Goal: Information Seeking & Learning: Learn about a topic

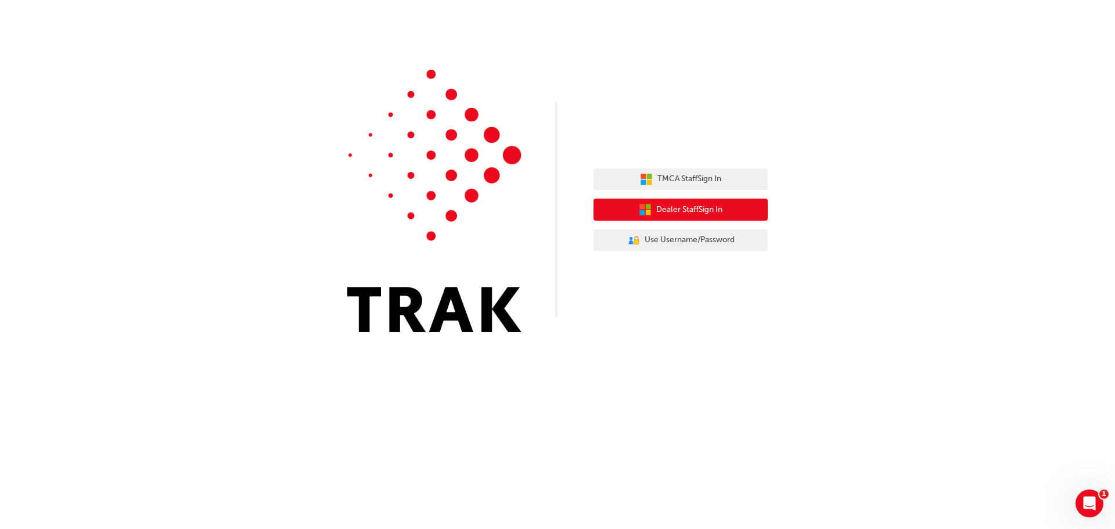
click at [698, 209] on span "Dealer Staff Sign In" at bounding box center [689, 209] width 66 height 13
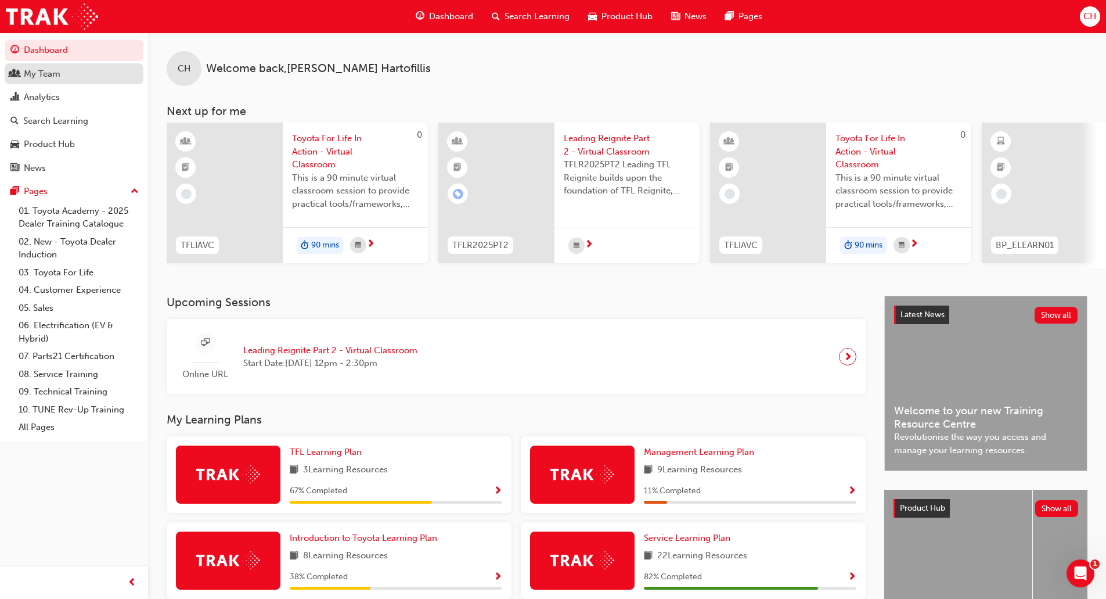
click at [63, 70] on div "My Team" at bounding box center [73, 74] width 127 height 15
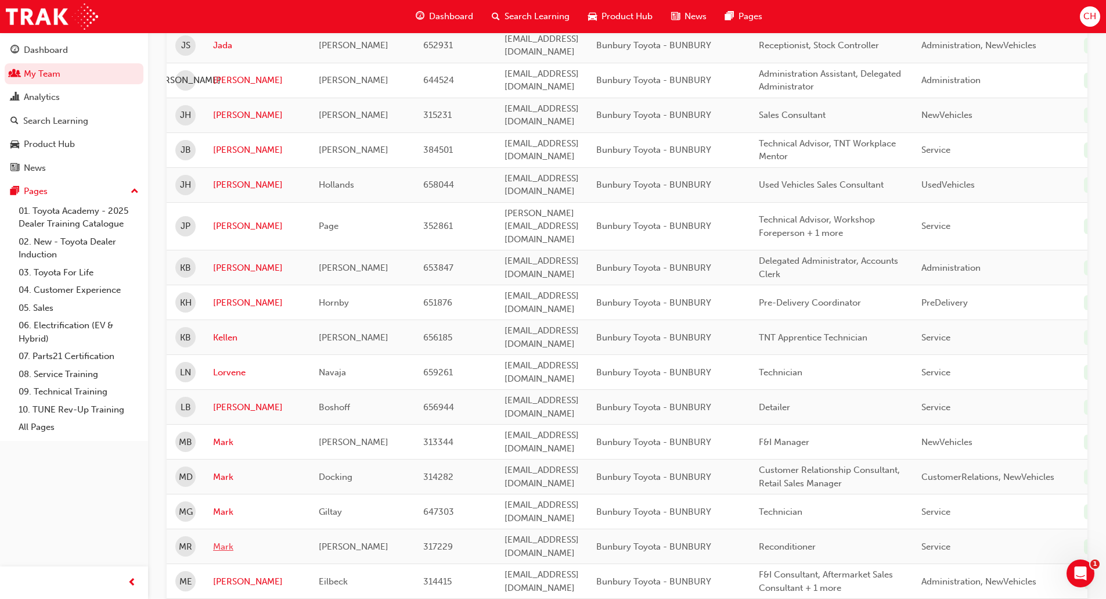
scroll to position [755, 0]
click at [218, 468] on link "Mark" at bounding box center [257, 474] width 88 height 13
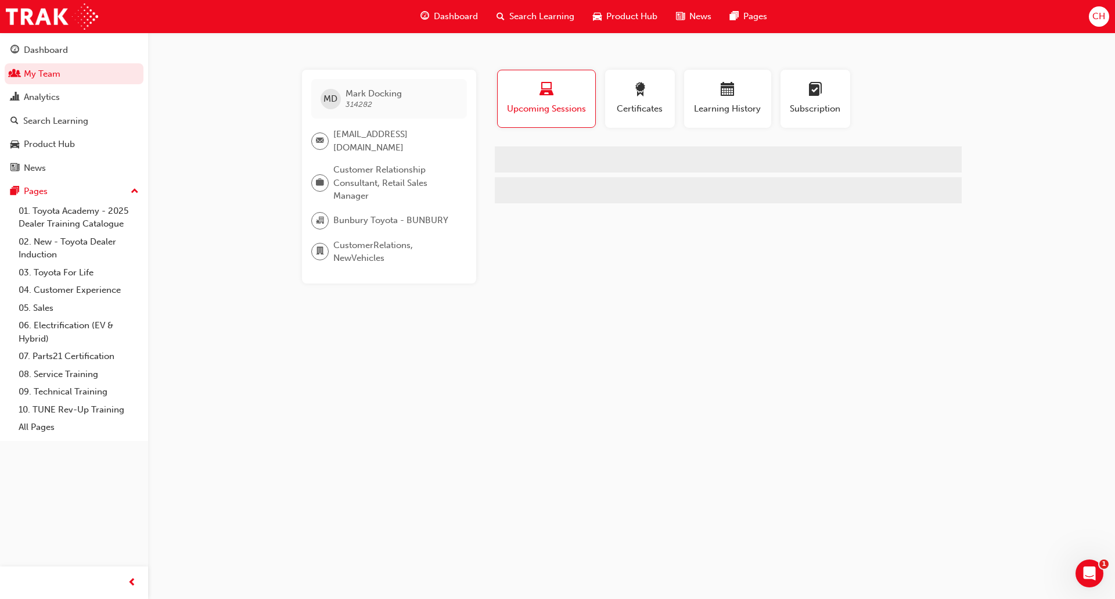
click at [717, 103] on span "Learning History" at bounding box center [728, 108] width 70 height 13
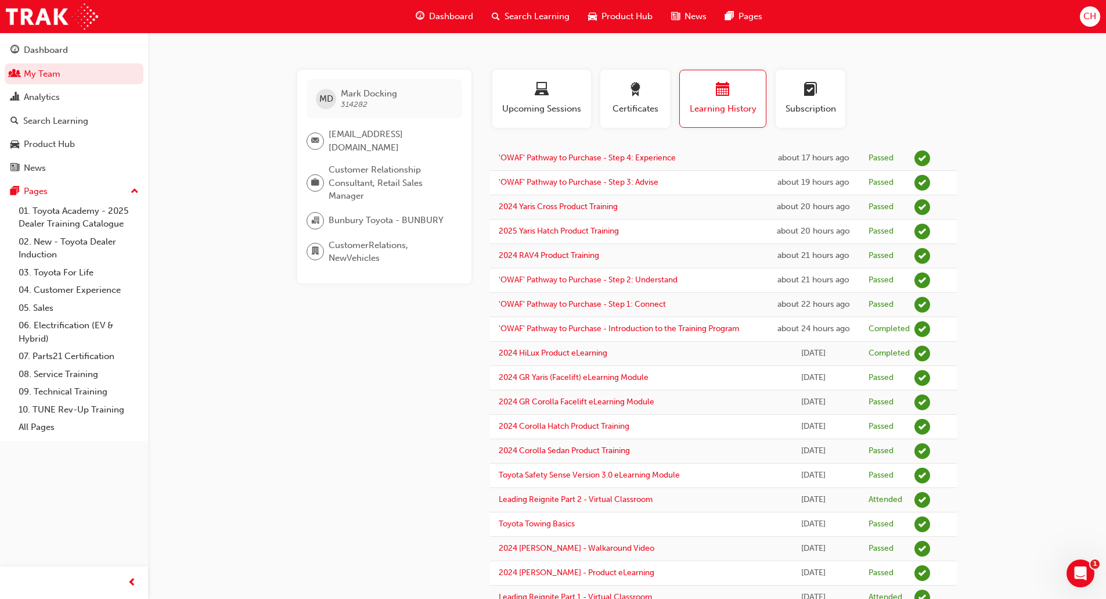
click at [718, 103] on span "Learning History" at bounding box center [723, 108] width 69 height 13
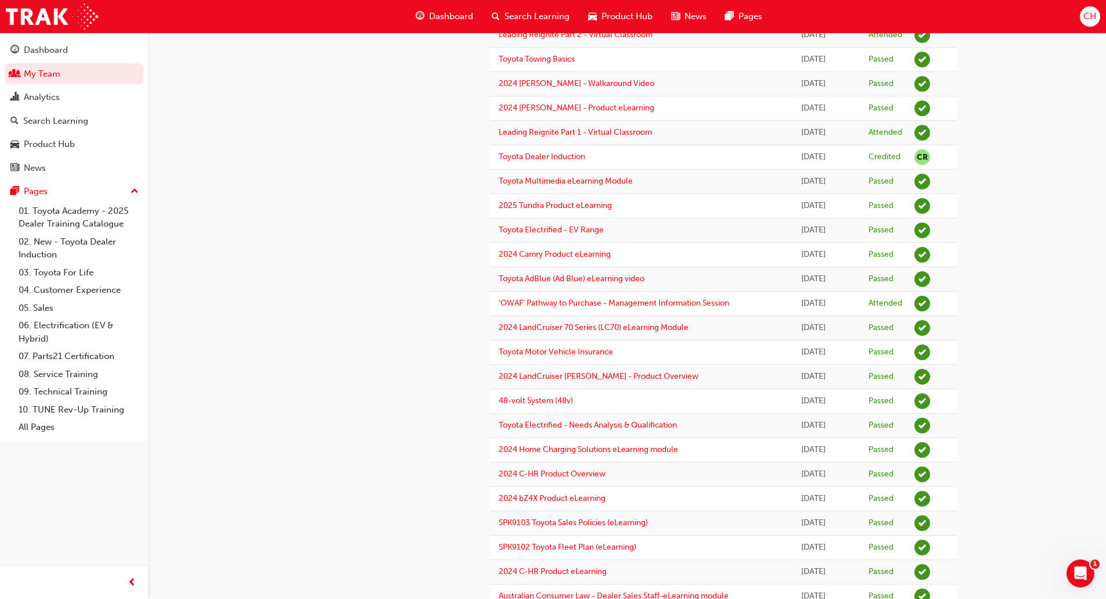
scroll to position [523, 0]
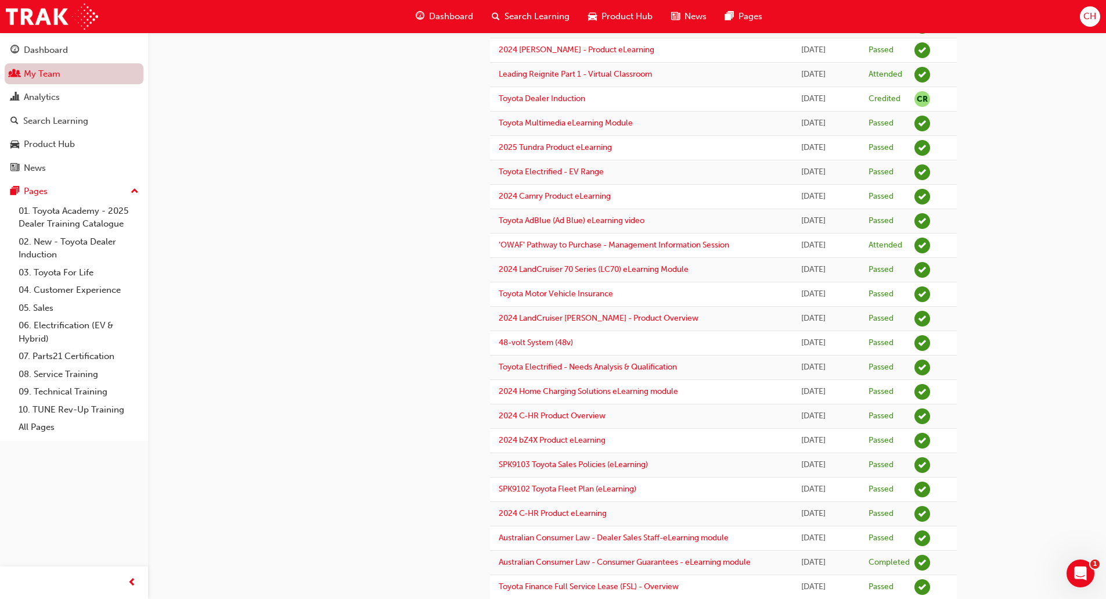
click at [48, 81] on link "My Team" at bounding box center [74, 73] width 139 height 21
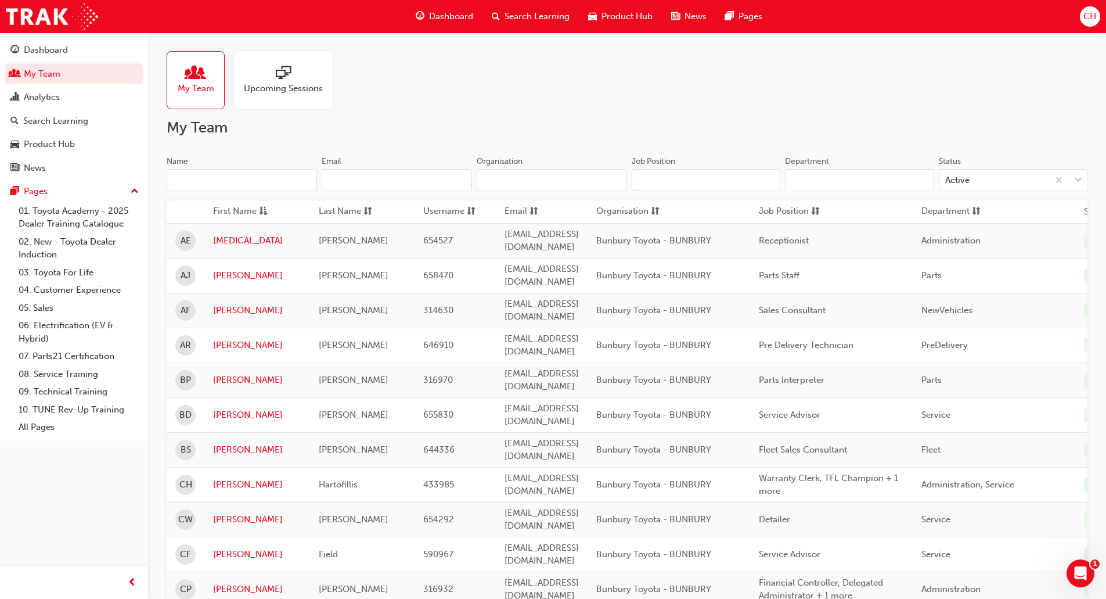
click at [256, 184] on input "Name" at bounding box center [242, 180] width 150 height 22
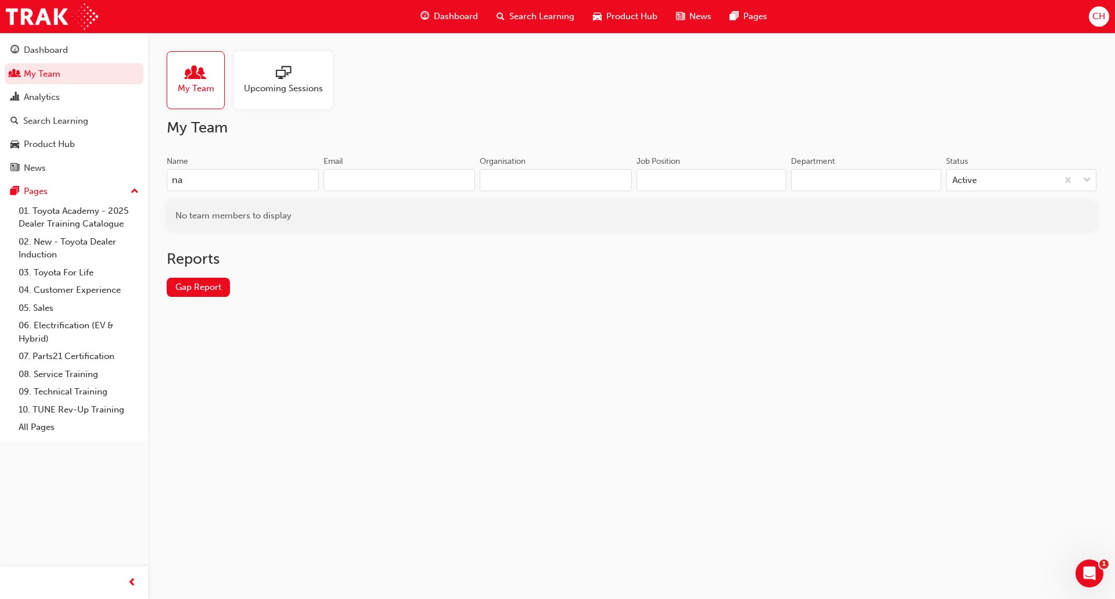
type input "n"
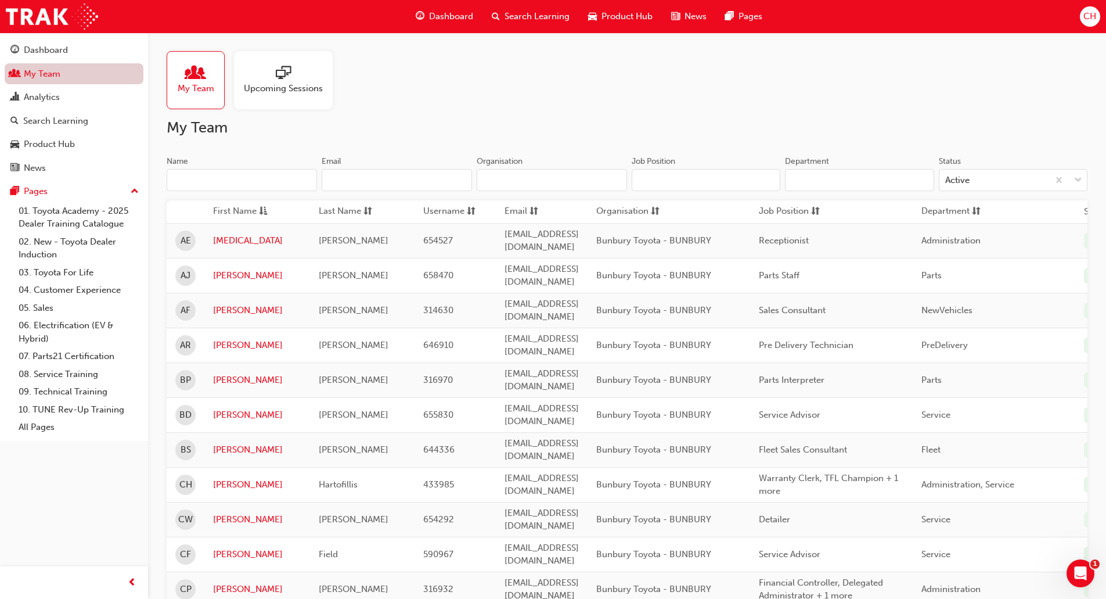
click at [51, 72] on link "My Team" at bounding box center [74, 73] width 139 height 21
click at [524, 18] on span "Search Learning" at bounding box center [537, 16] width 65 height 13
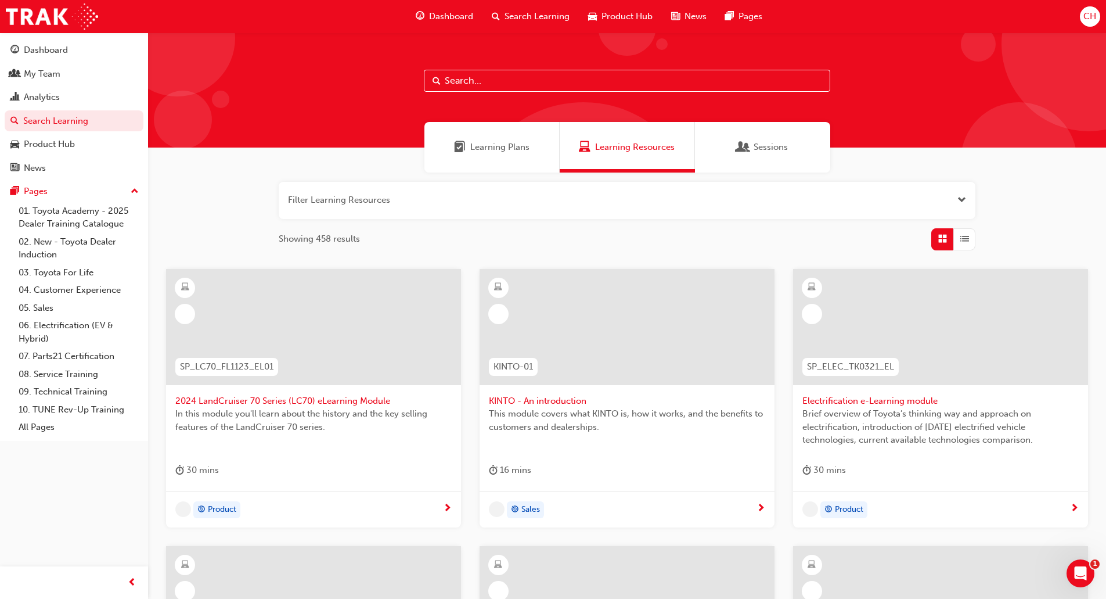
click at [519, 150] on span "Learning Plans" at bounding box center [499, 147] width 59 height 13
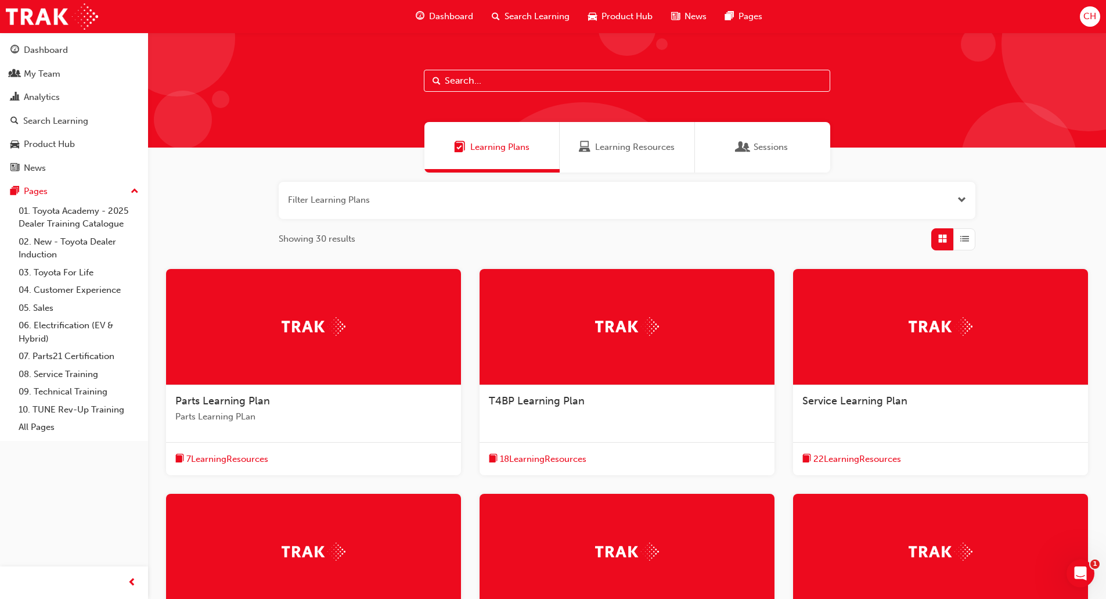
click at [482, 78] on input "text" at bounding box center [627, 81] width 407 height 22
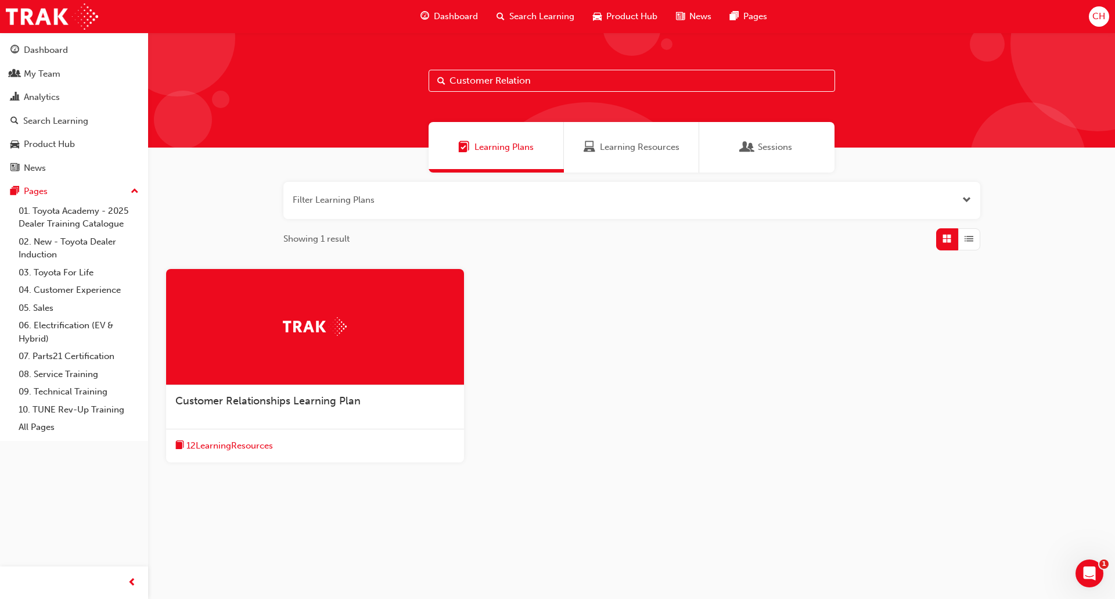
type input "Customer Relation"
click at [303, 407] on span "Customer Relationships Learning Plan" at bounding box center [267, 400] width 185 height 13
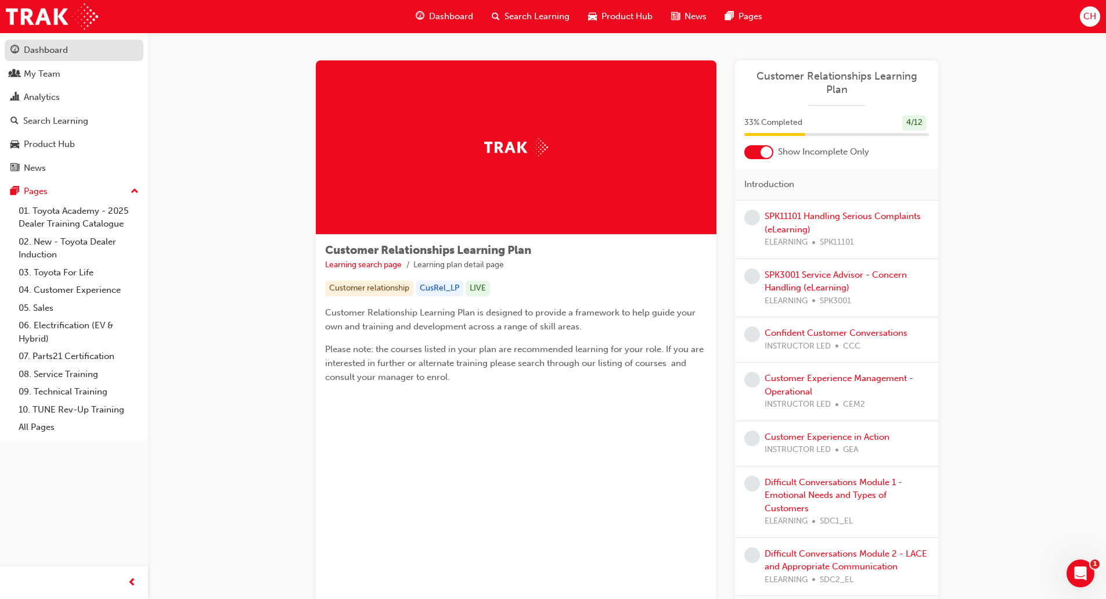
click at [38, 46] on div "Dashboard" at bounding box center [46, 50] width 44 height 13
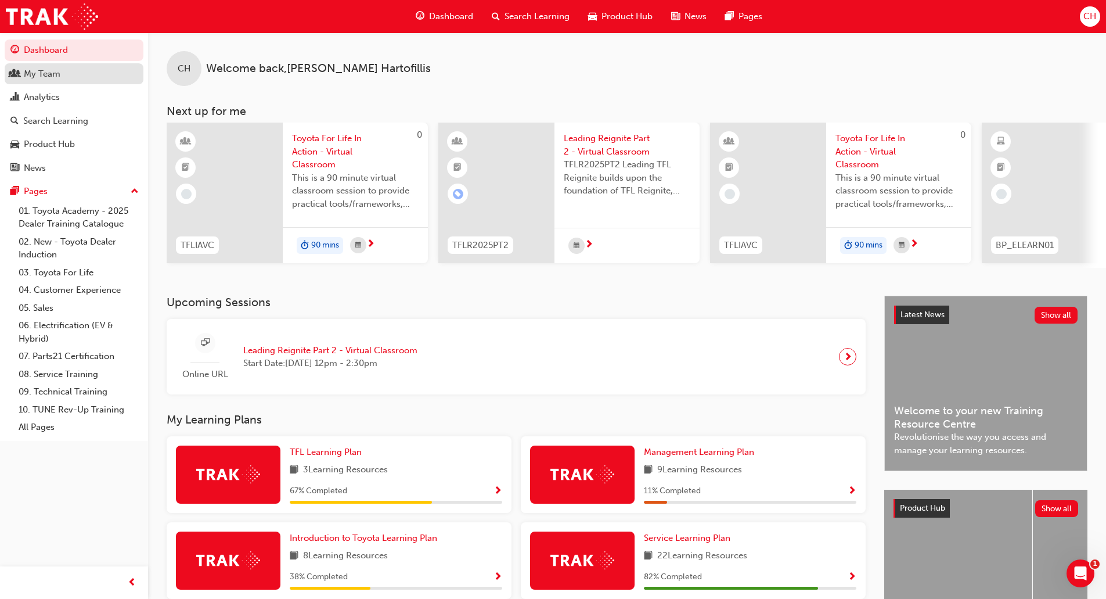
click at [45, 67] on div "My Team" at bounding box center [42, 73] width 37 height 13
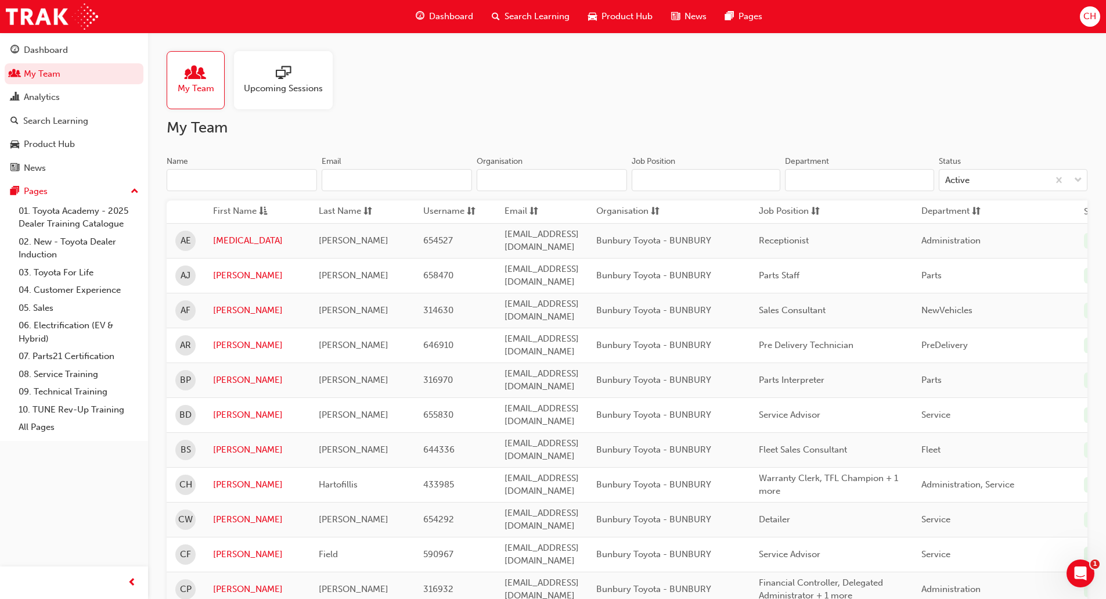
click at [276, 90] on span "Upcoming Sessions" at bounding box center [283, 88] width 79 height 13
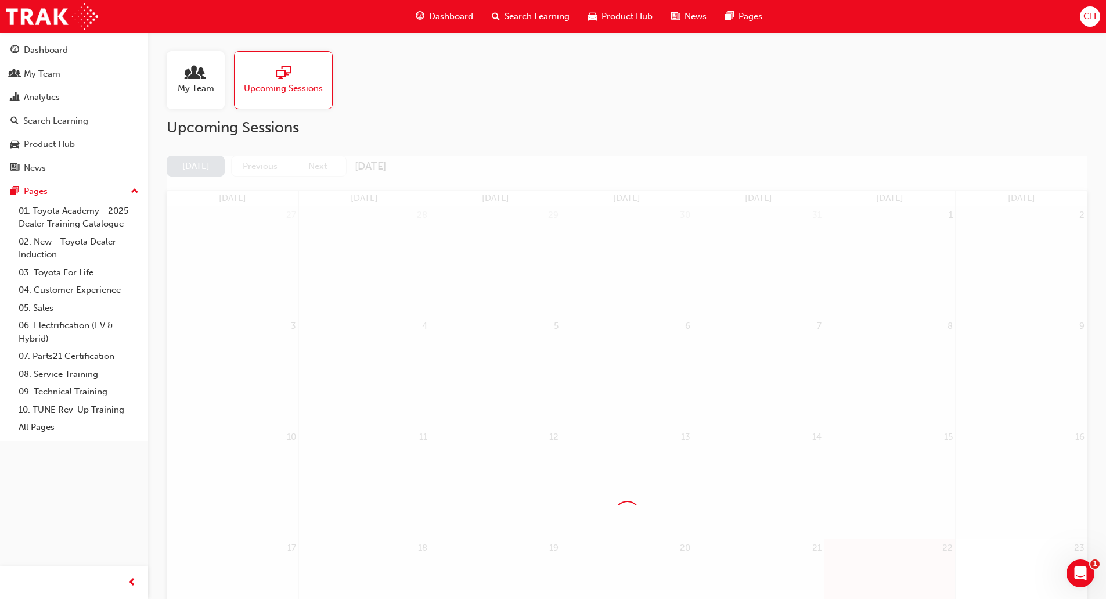
click at [539, 20] on span "Search Learning" at bounding box center [537, 16] width 65 height 13
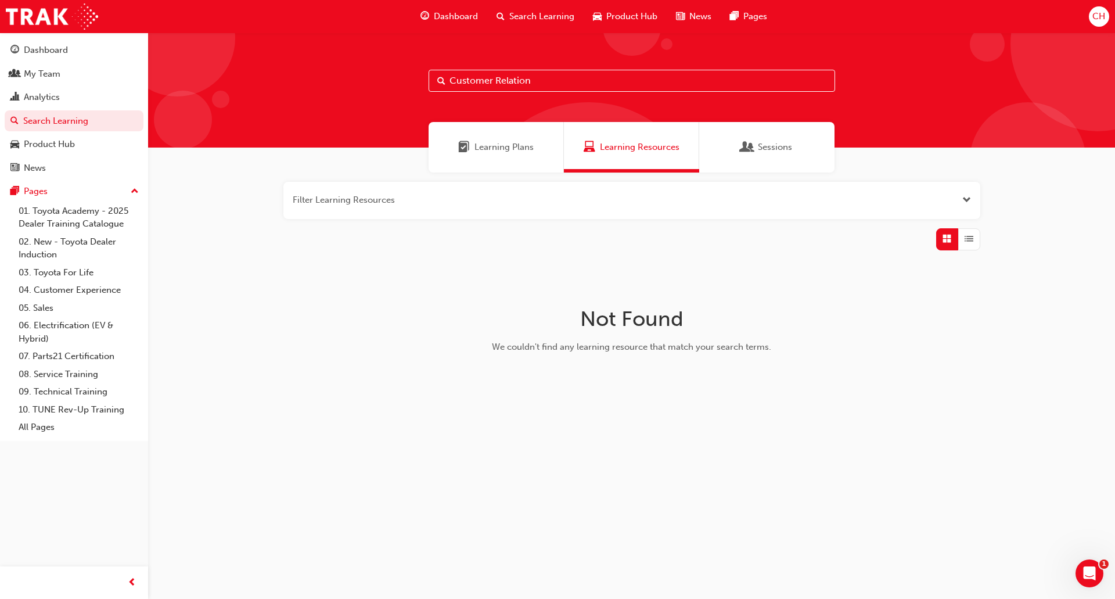
click at [502, 151] on span "Learning Plans" at bounding box center [504, 147] width 59 height 13
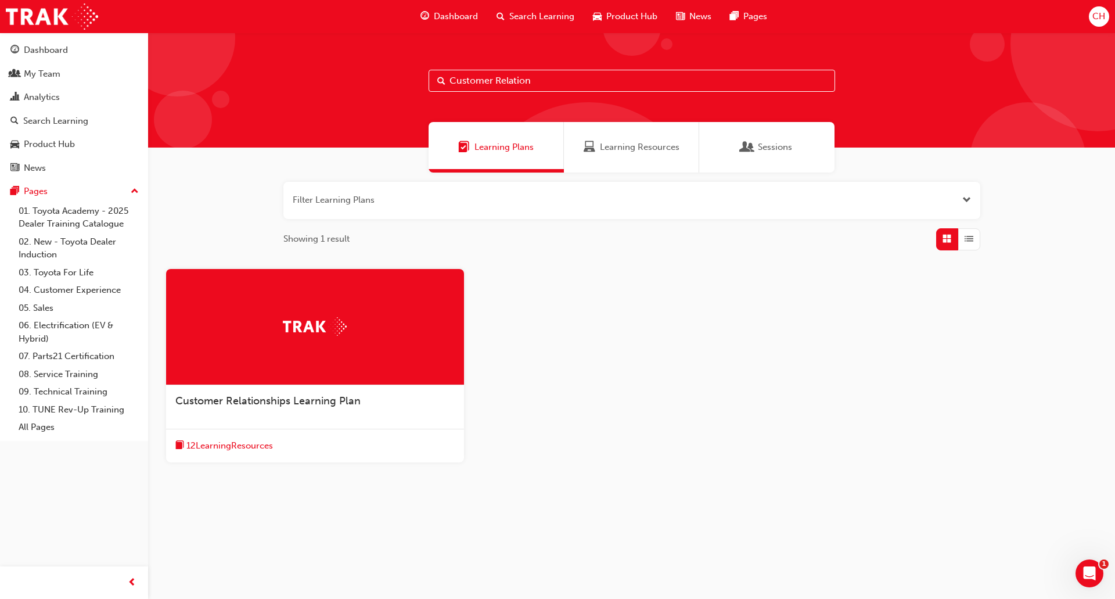
click at [306, 398] on span "Customer Relationships Learning Plan" at bounding box center [267, 400] width 185 height 13
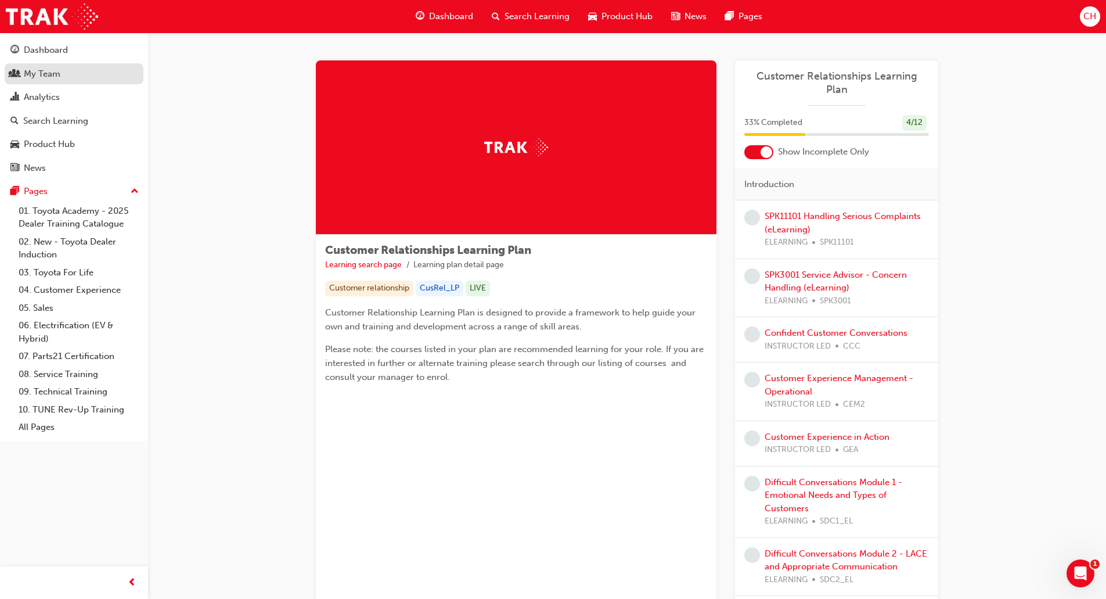
click at [51, 73] on div "My Team" at bounding box center [42, 73] width 37 height 13
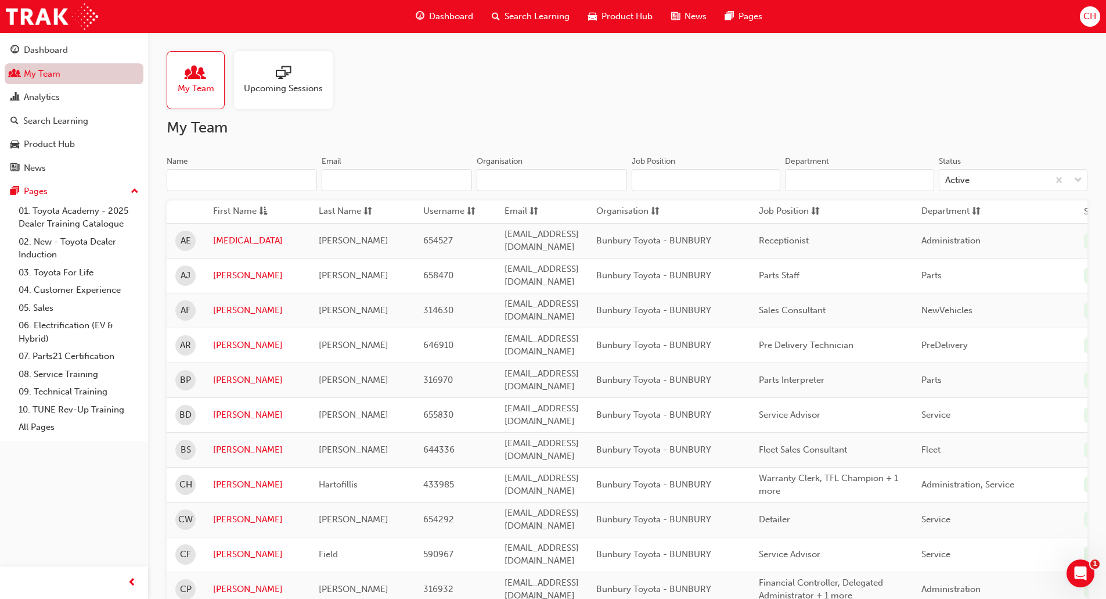
click at [51, 76] on link "My Team" at bounding box center [74, 73] width 139 height 21
click at [230, 478] on link "[PERSON_NAME]" at bounding box center [257, 484] width 88 height 13
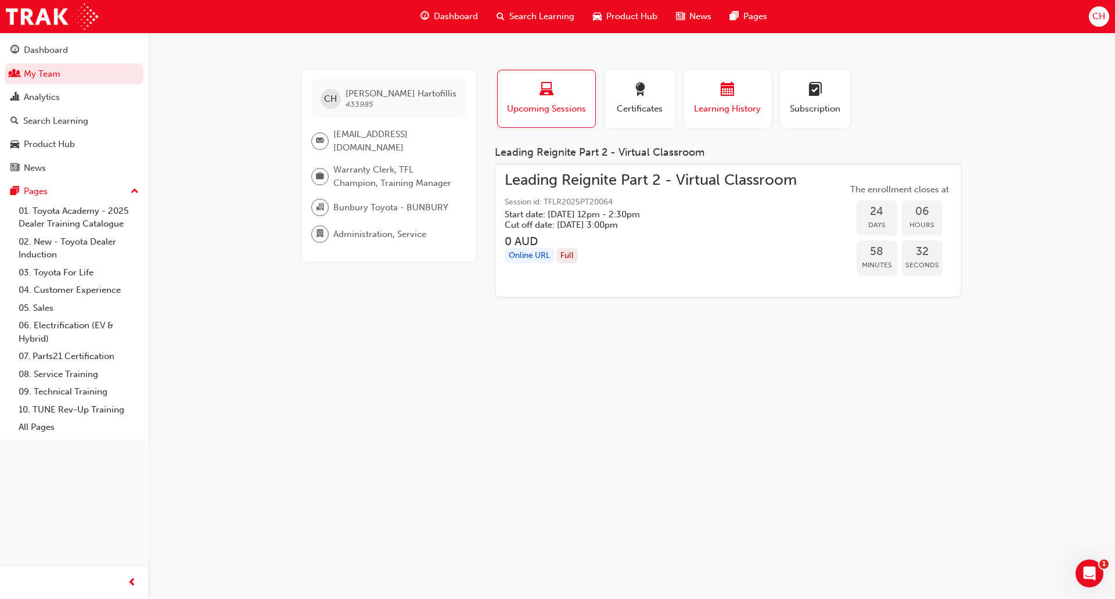
click at [708, 113] on span "Learning History" at bounding box center [728, 108] width 70 height 13
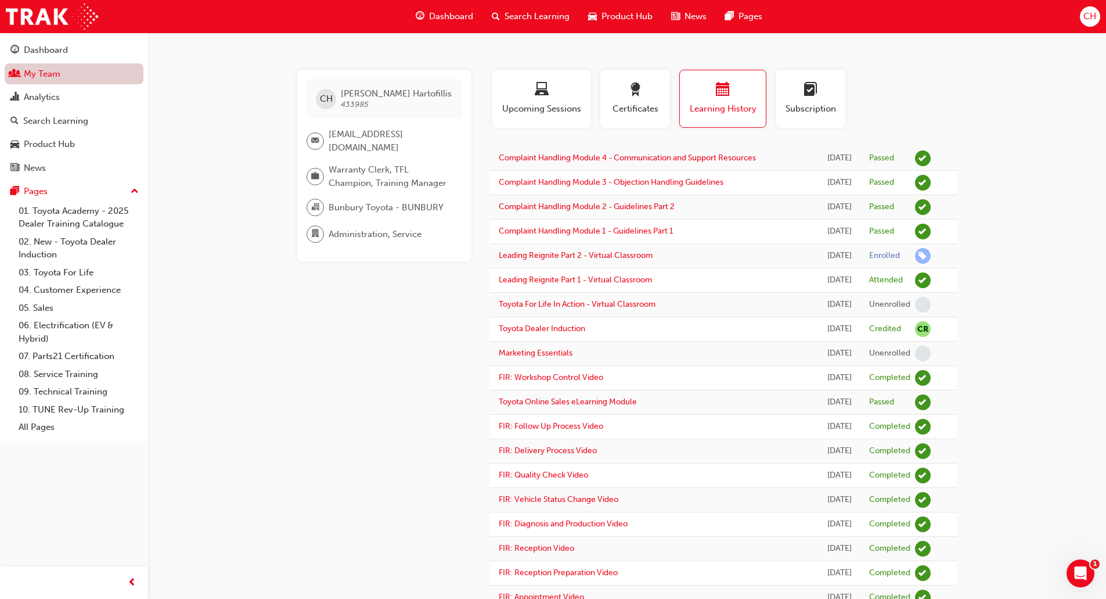
click at [28, 78] on link "My Team" at bounding box center [74, 73] width 139 height 21
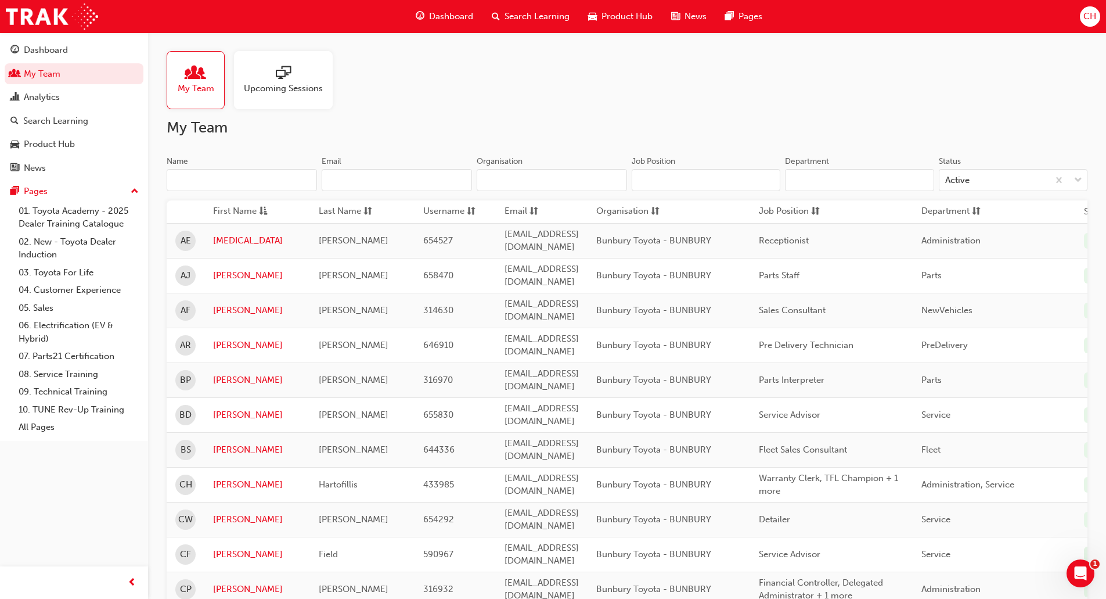
click at [533, 24] on div "Search Learning" at bounding box center [531, 17] width 96 height 24
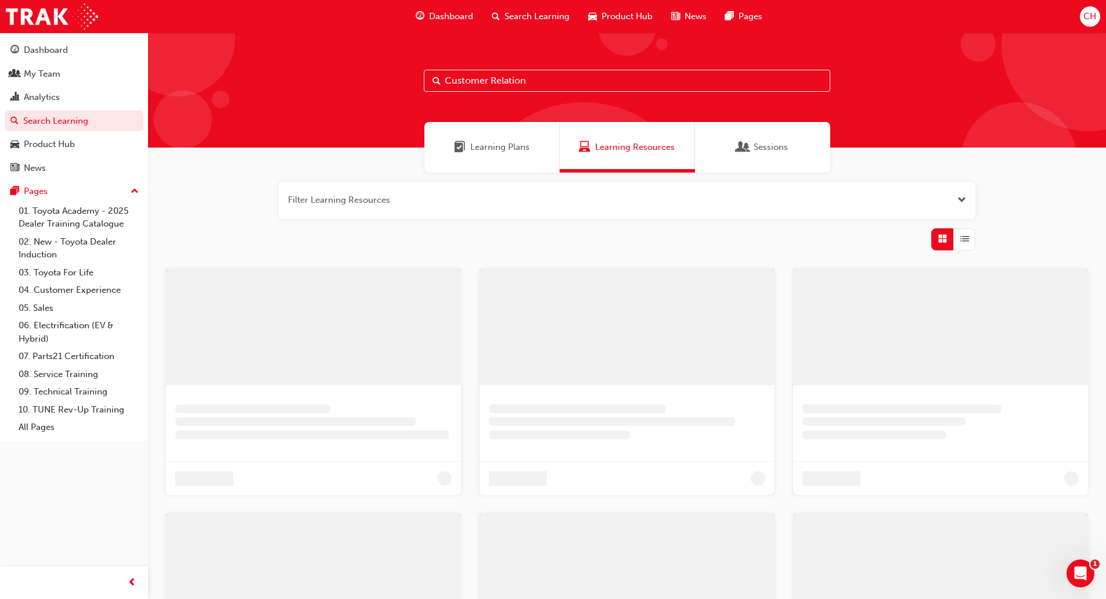
click at [475, 81] on input "Customer Relation" at bounding box center [627, 81] width 407 height 22
click at [546, 80] on input "Customer Relation" at bounding box center [632, 81] width 407 height 22
click at [574, 80] on input "Customer Relation" at bounding box center [632, 81] width 407 height 22
click at [519, 136] on div "Learning Plans" at bounding box center [496, 147] width 135 height 51
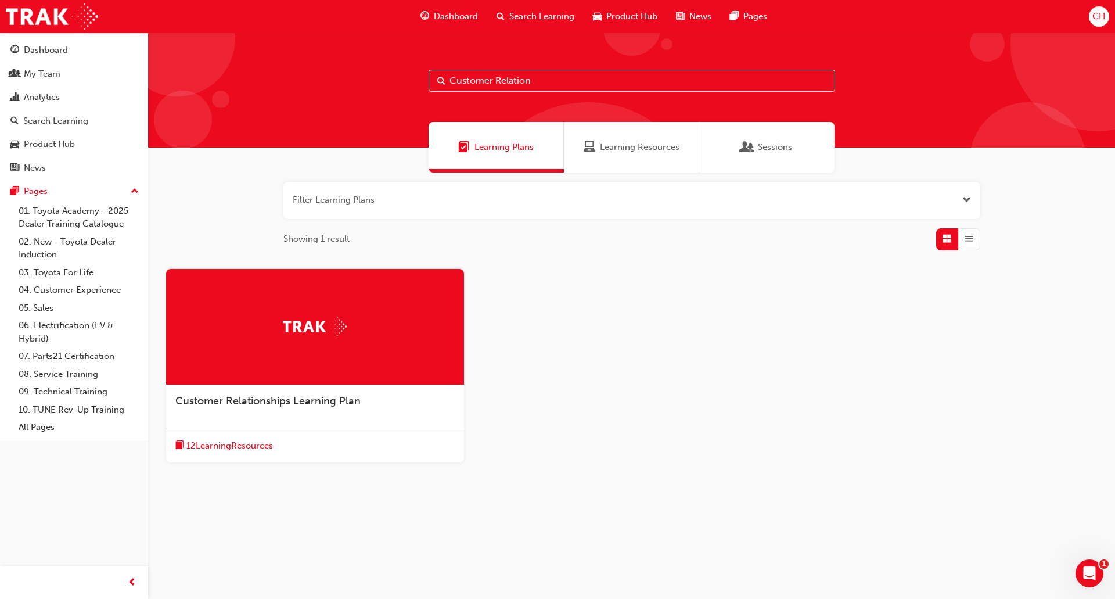
click at [293, 399] on span "Customer Relationships Learning Plan" at bounding box center [267, 400] width 185 height 13
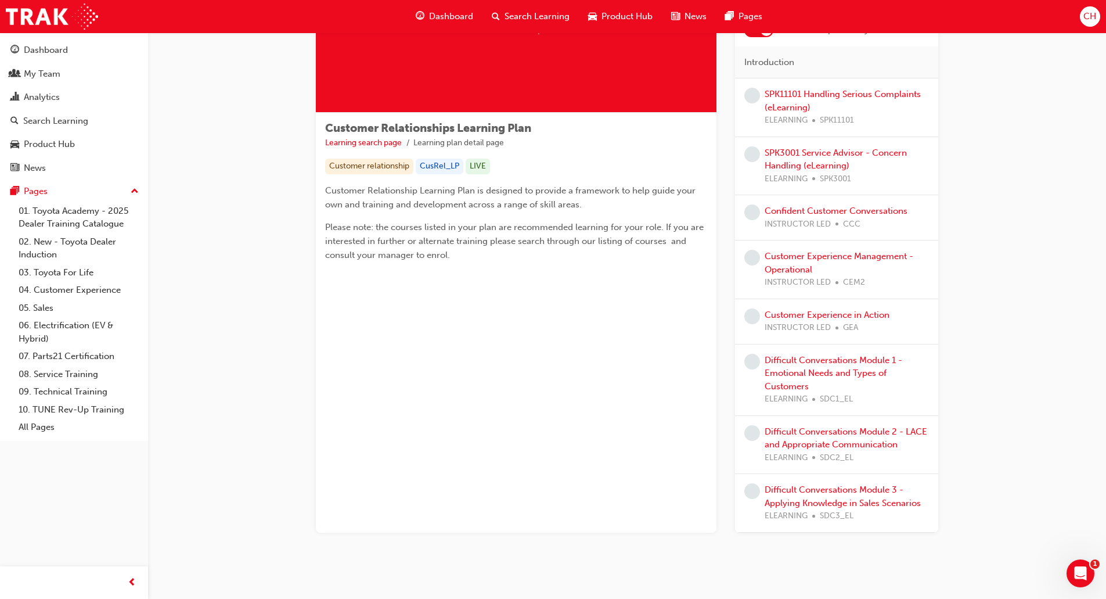
scroll to position [127, 0]
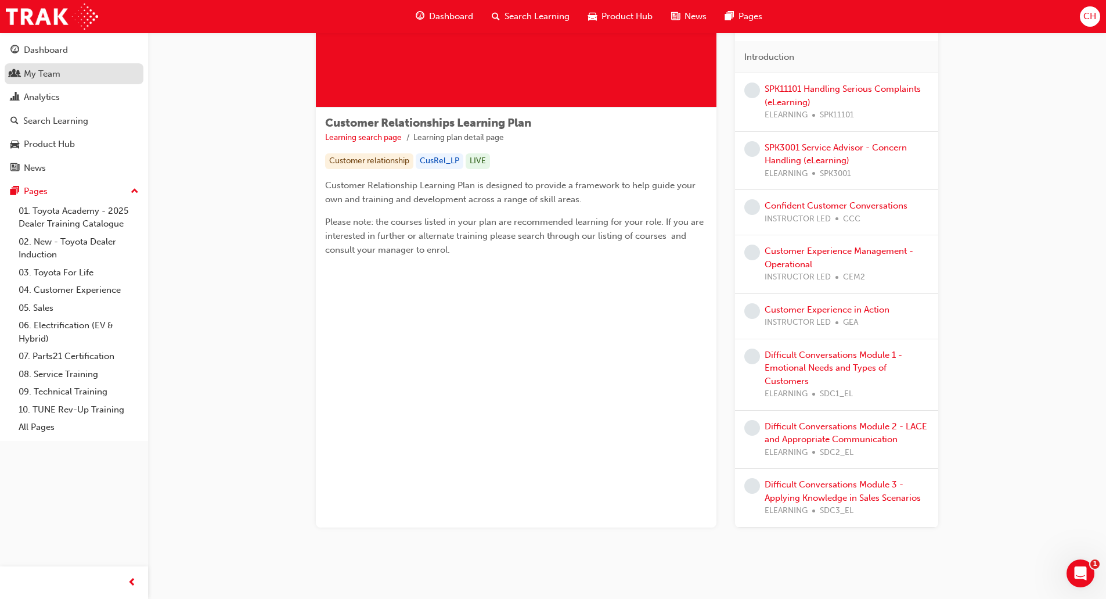
click at [45, 80] on div "My Team" at bounding box center [42, 73] width 37 height 13
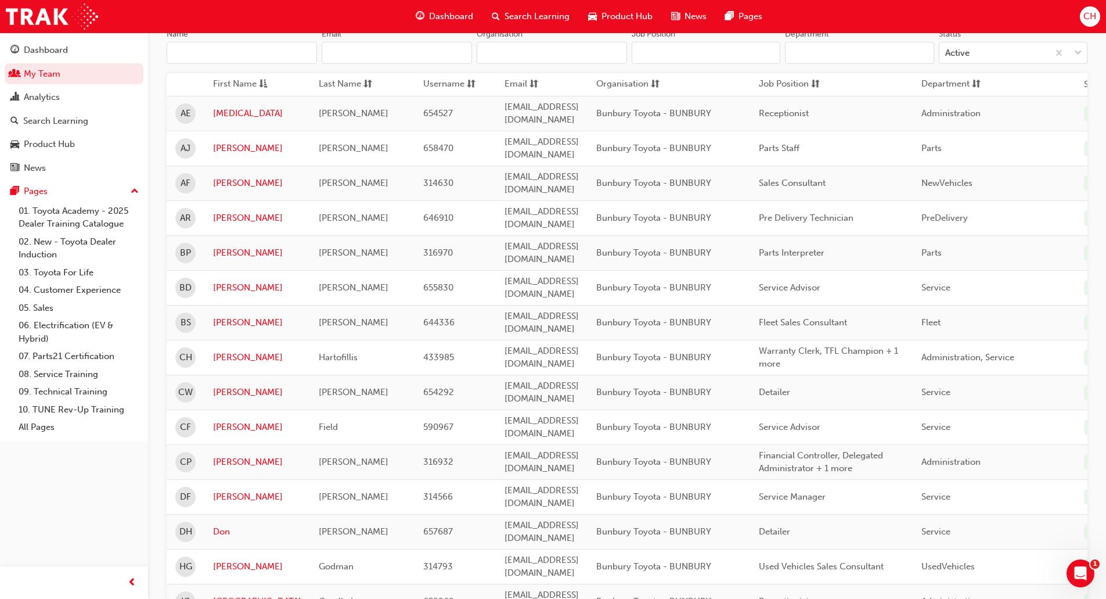
scroll to position [766, 0]
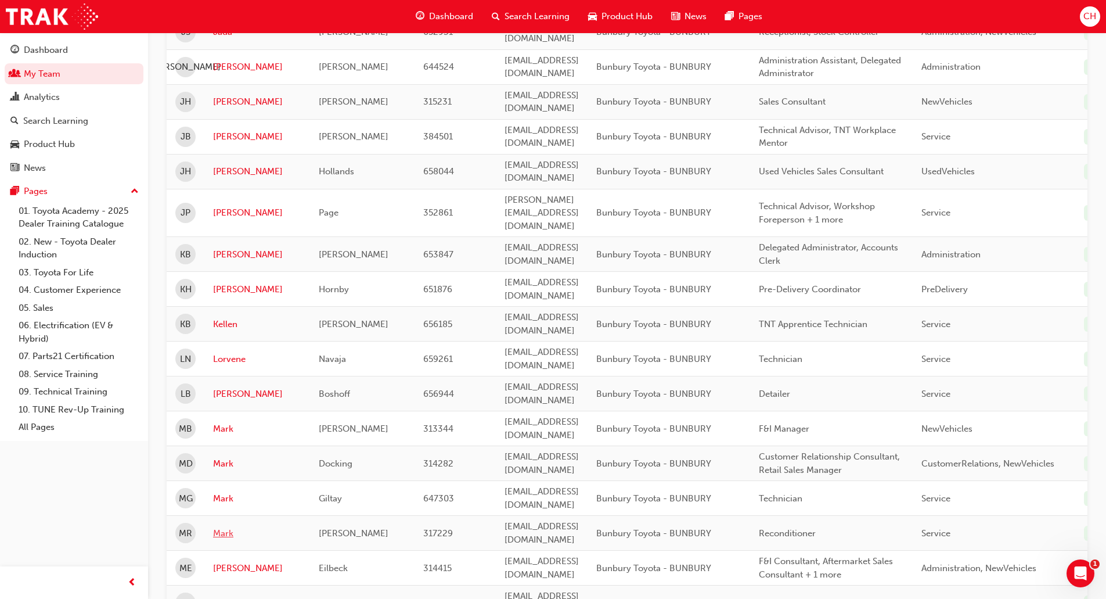
click at [225, 527] on link "Mark" at bounding box center [257, 533] width 88 height 13
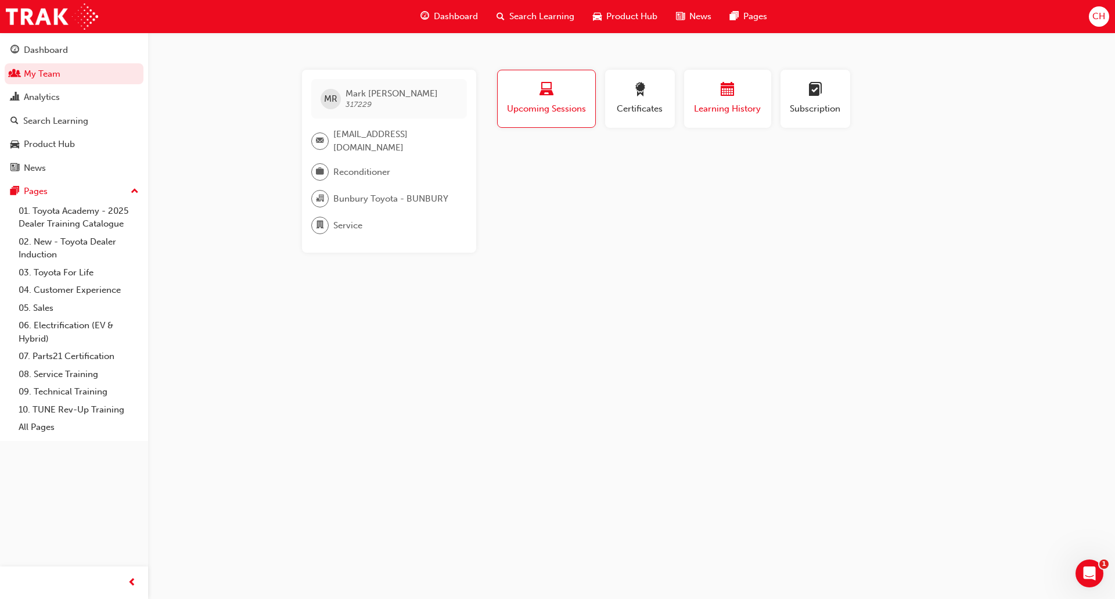
click at [754, 113] on span "Learning History" at bounding box center [728, 108] width 70 height 13
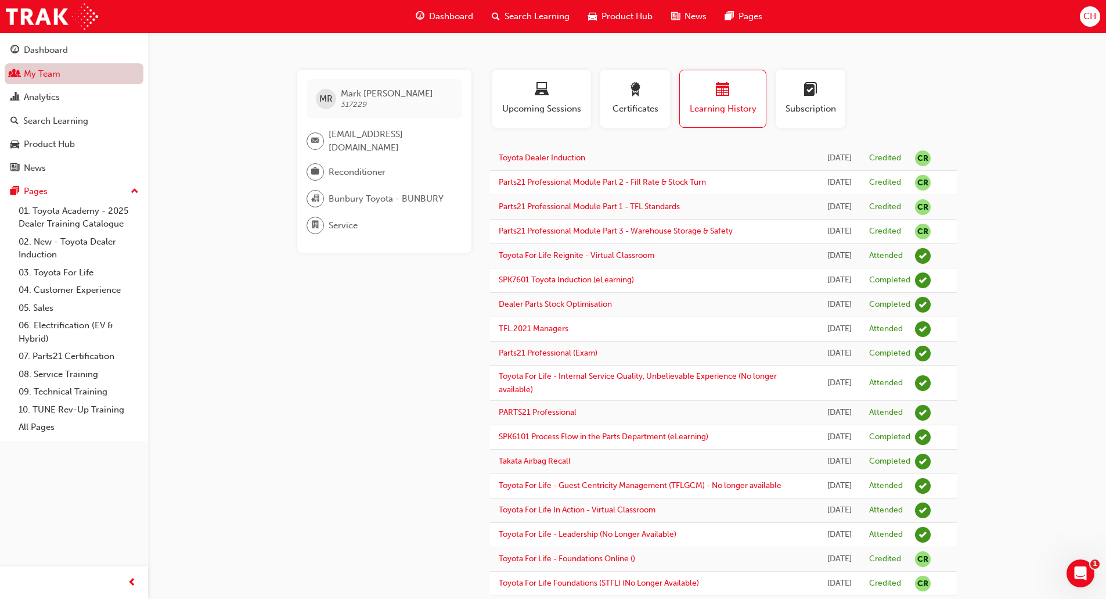
click at [24, 71] on link "My Team" at bounding box center [74, 73] width 139 height 21
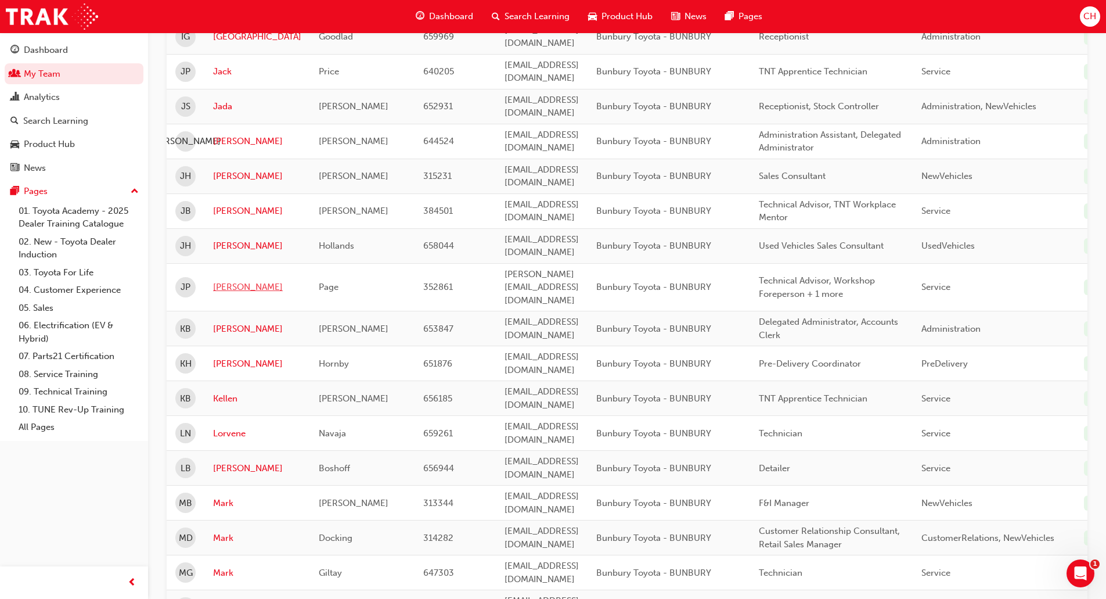
scroll to position [697, 0]
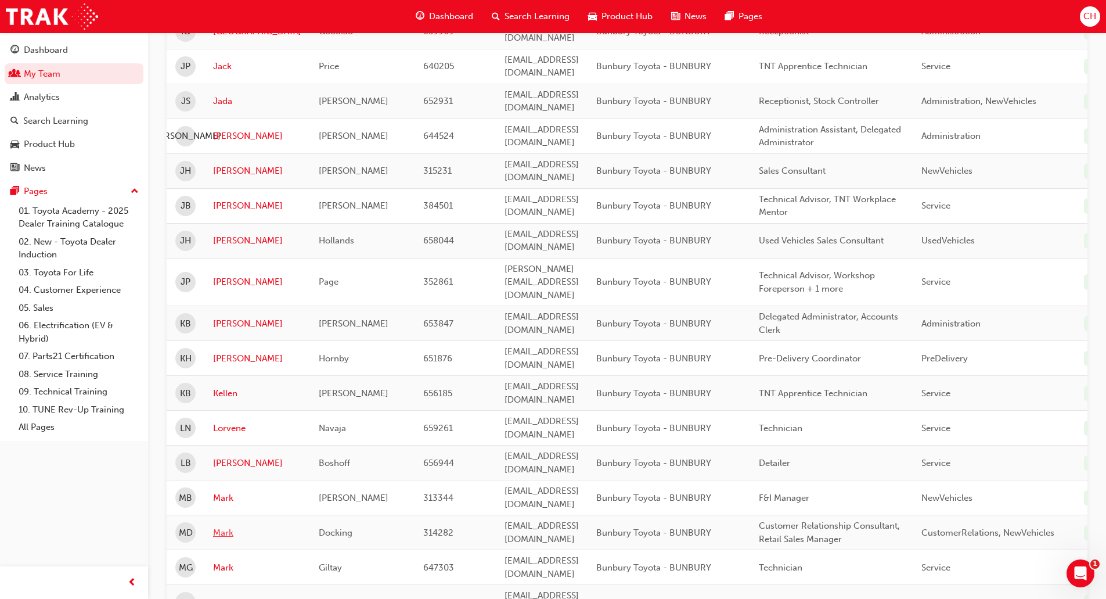
click at [222, 526] on link "Mark" at bounding box center [257, 532] width 88 height 13
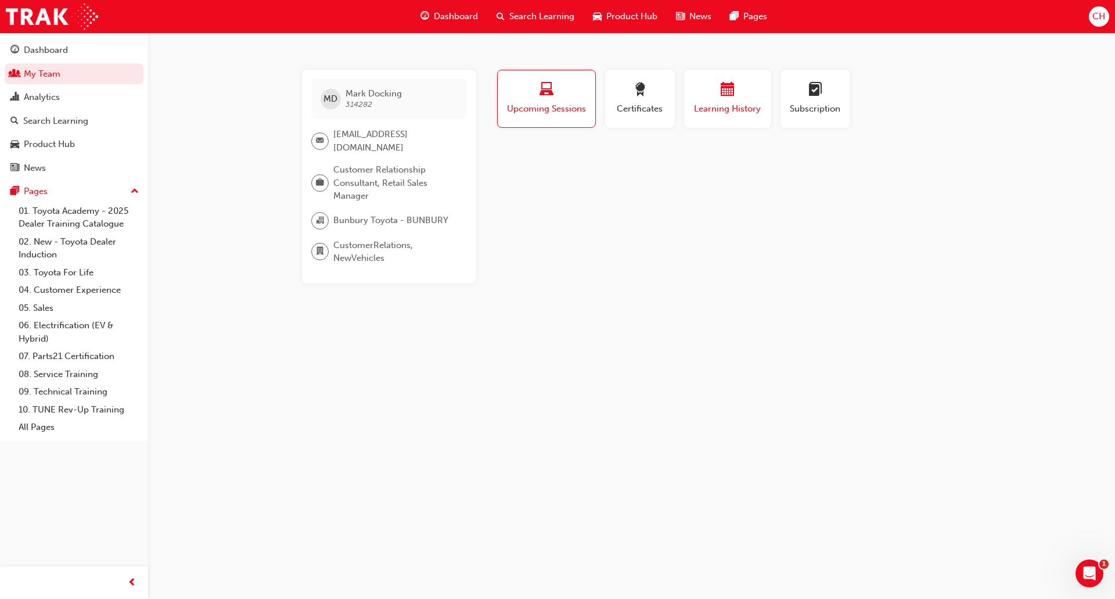
click at [735, 103] on span "Learning History" at bounding box center [728, 108] width 70 height 13
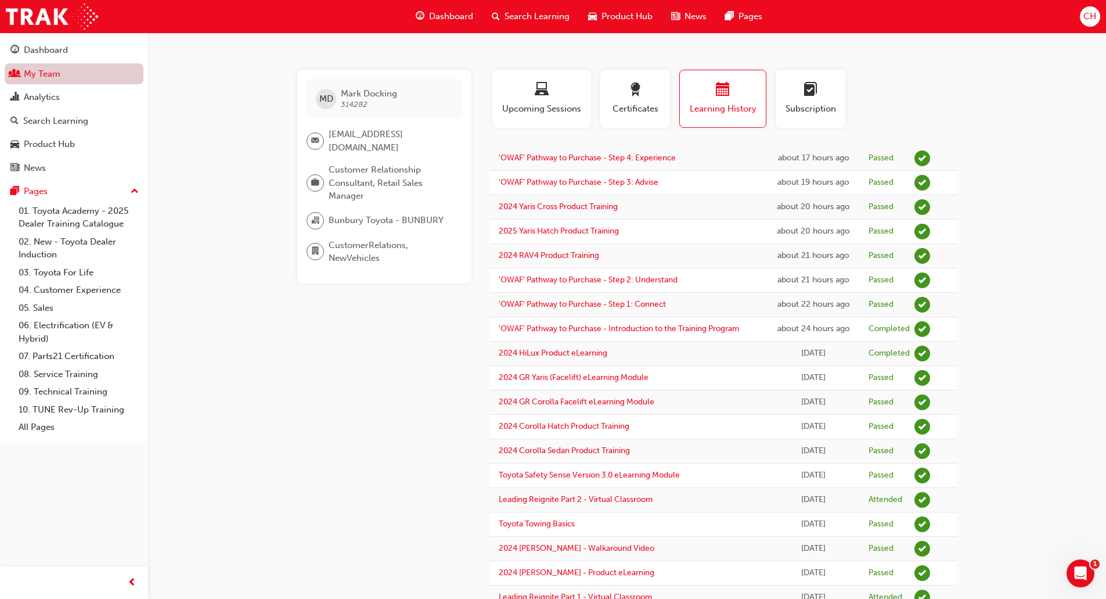
click at [59, 80] on link "My Team" at bounding box center [74, 73] width 139 height 21
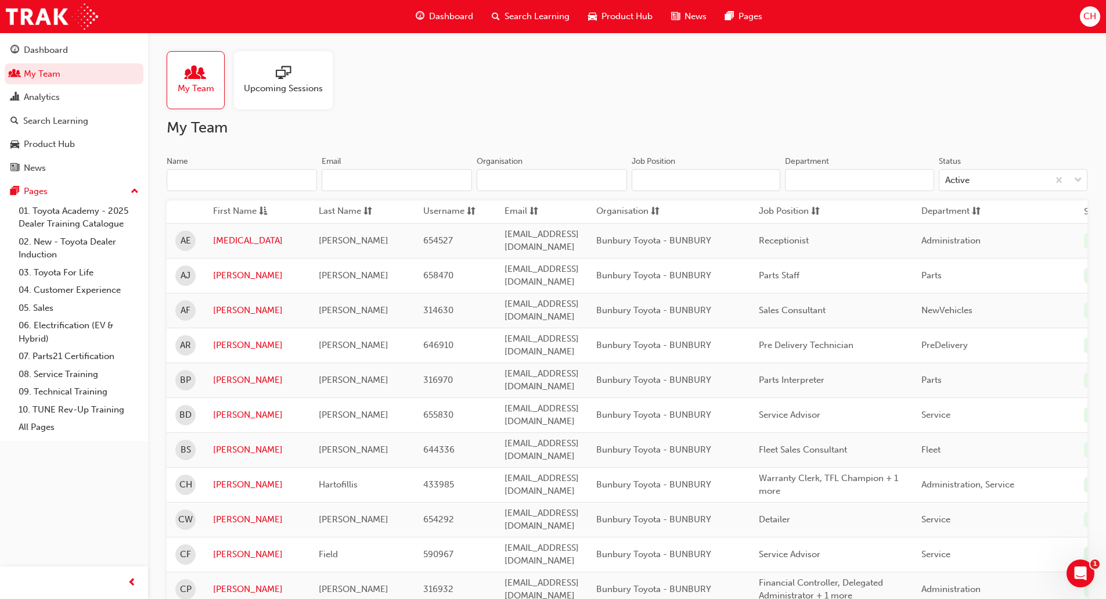
click at [542, 13] on span "Search Learning" at bounding box center [537, 16] width 65 height 13
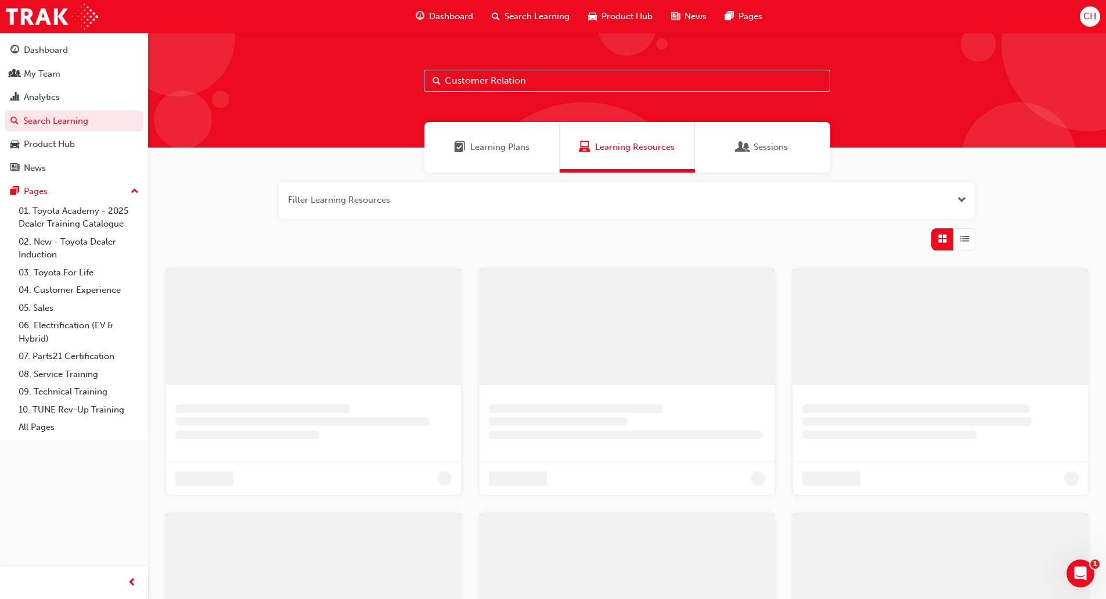
click at [504, 81] on input "Customer Relation" at bounding box center [627, 81] width 407 height 22
click at [540, 83] on input "Customer Relation" at bounding box center [632, 81] width 407 height 22
type input "C"
type input "Complaint"
click at [46, 70] on div "My Team" at bounding box center [42, 73] width 37 height 13
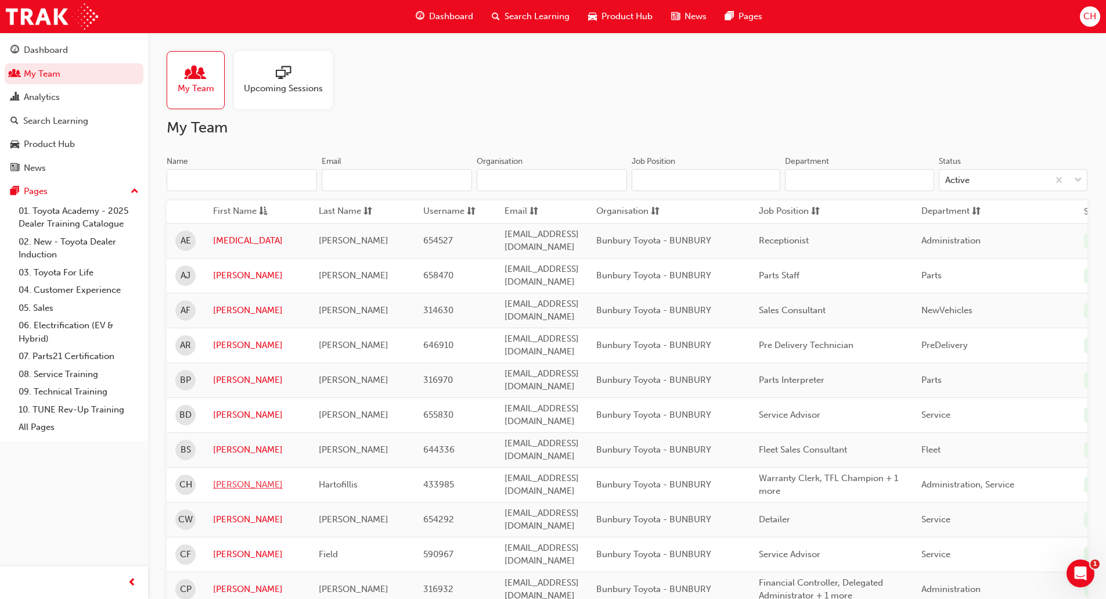
click at [228, 478] on link "[PERSON_NAME]" at bounding box center [257, 484] width 88 height 13
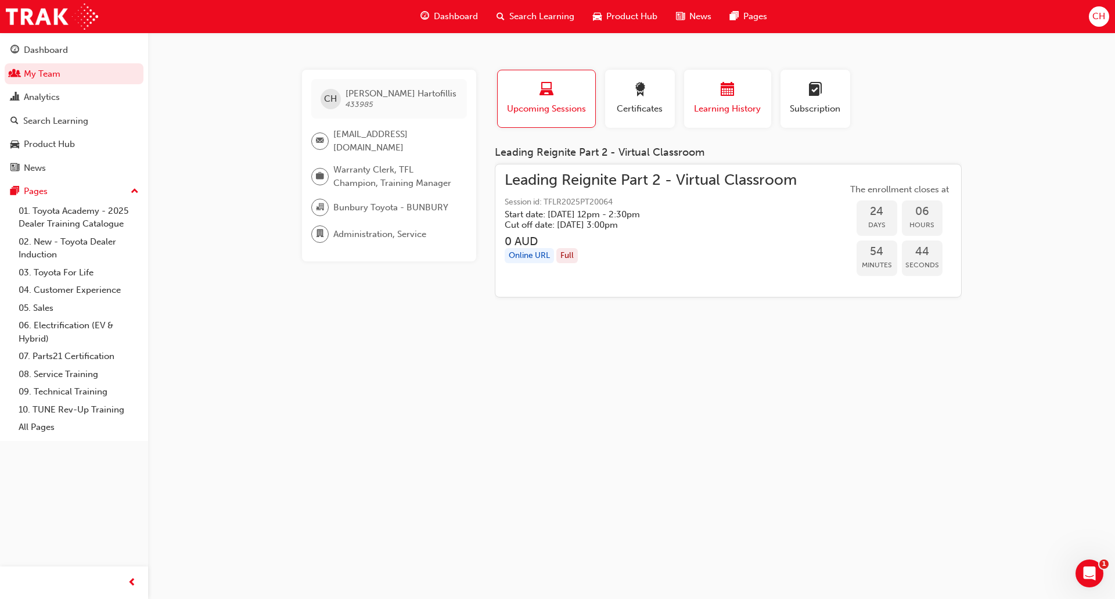
click at [745, 123] on button "Learning History" at bounding box center [727, 99] width 87 height 58
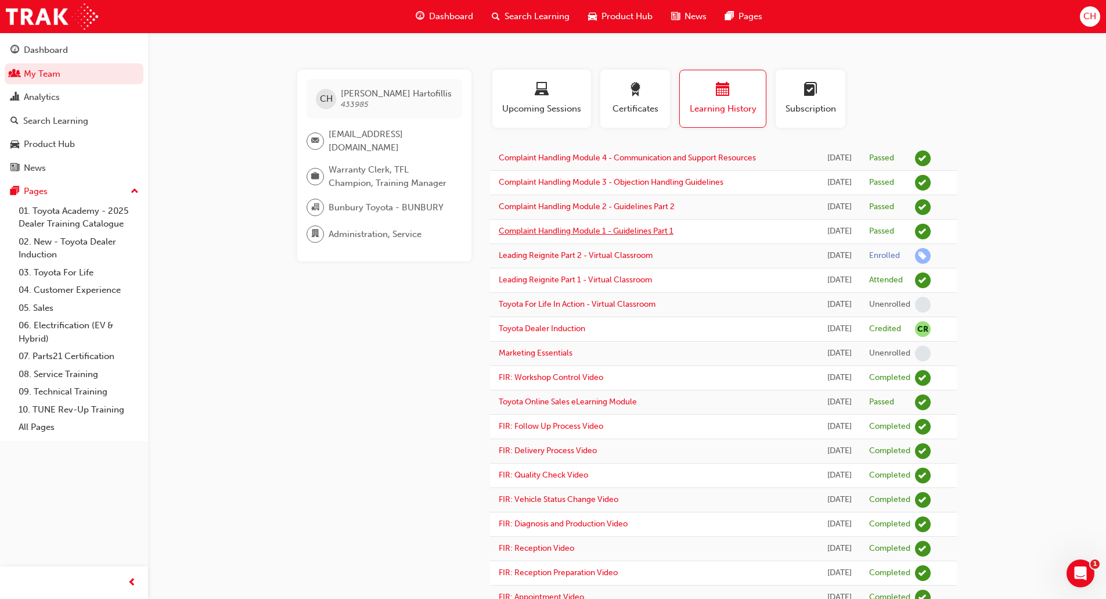
click at [578, 231] on link "Complaint Handling Module 1 - Guidelines Part 1" at bounding box center [586, 231] width 175 height 10
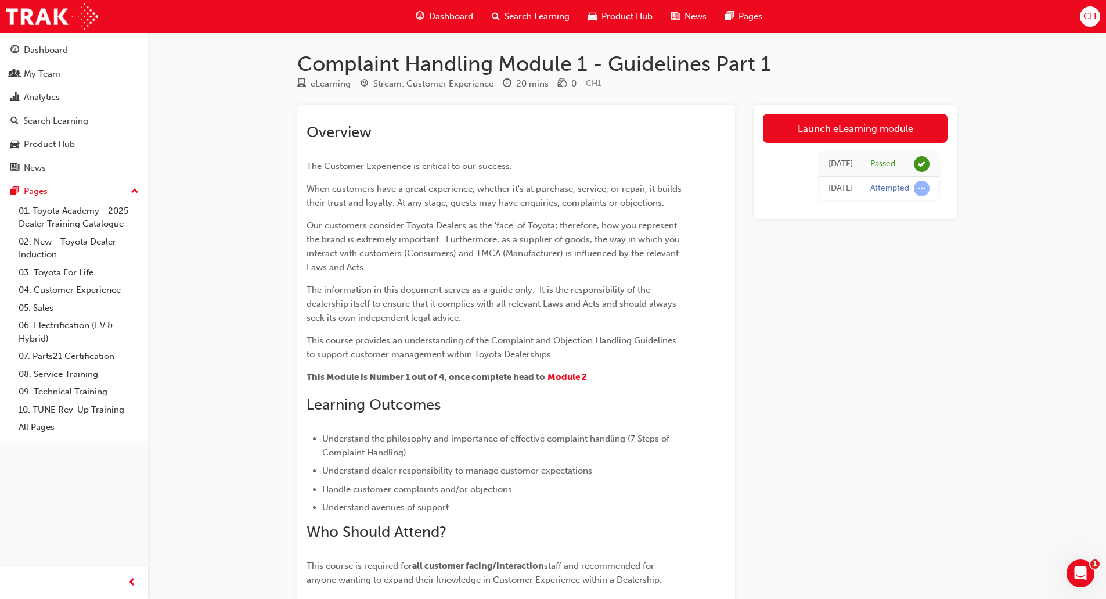
click at [506, 19] on span "Search Learning" at bounding box center [537, 16] width 65 height 13
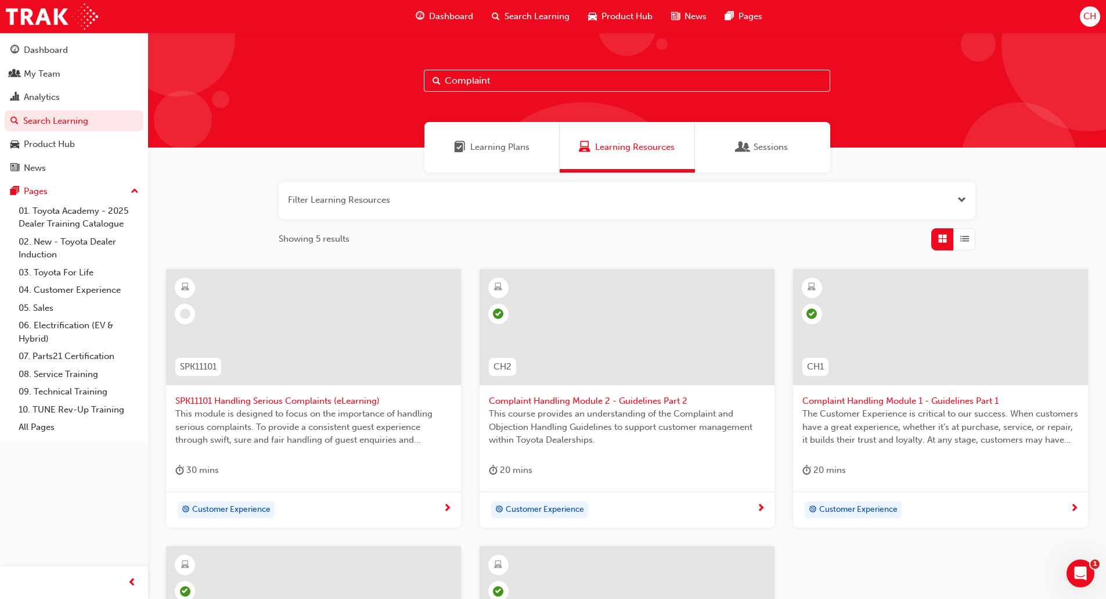
drag, startPoint x: 522, startPoint y: 80, endPoint x: 194, endPoint y: 69, distance: 328.4
click at [200, 71] on div "Complaint" at bounding box center [627, 90] width 958 height 115
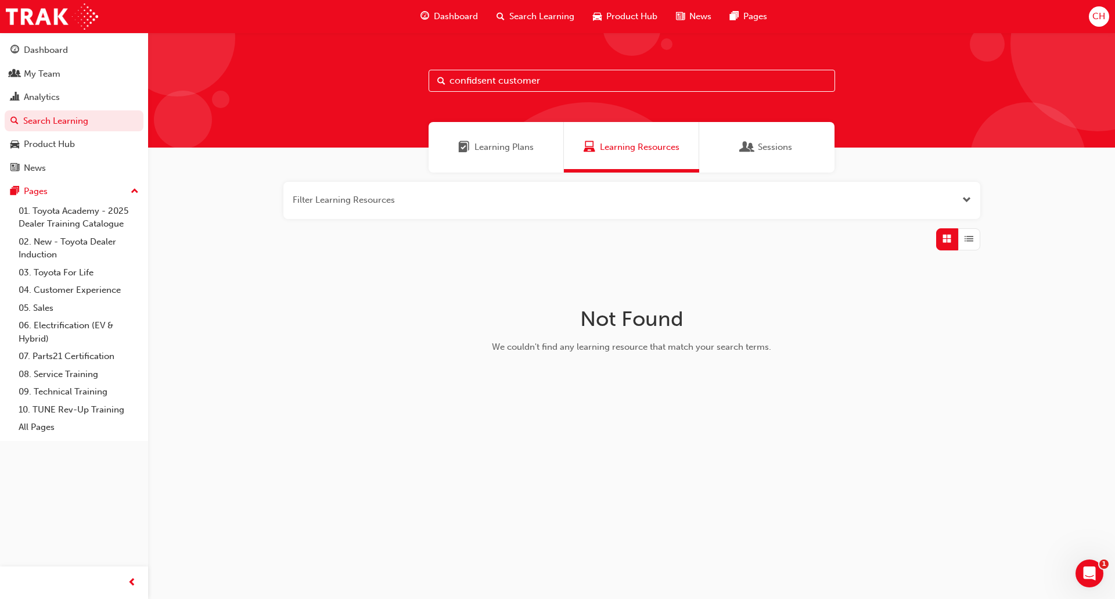
click at [481, 81] on input "confidsent customer" at bounding box center [632, 81] width 407 height 22
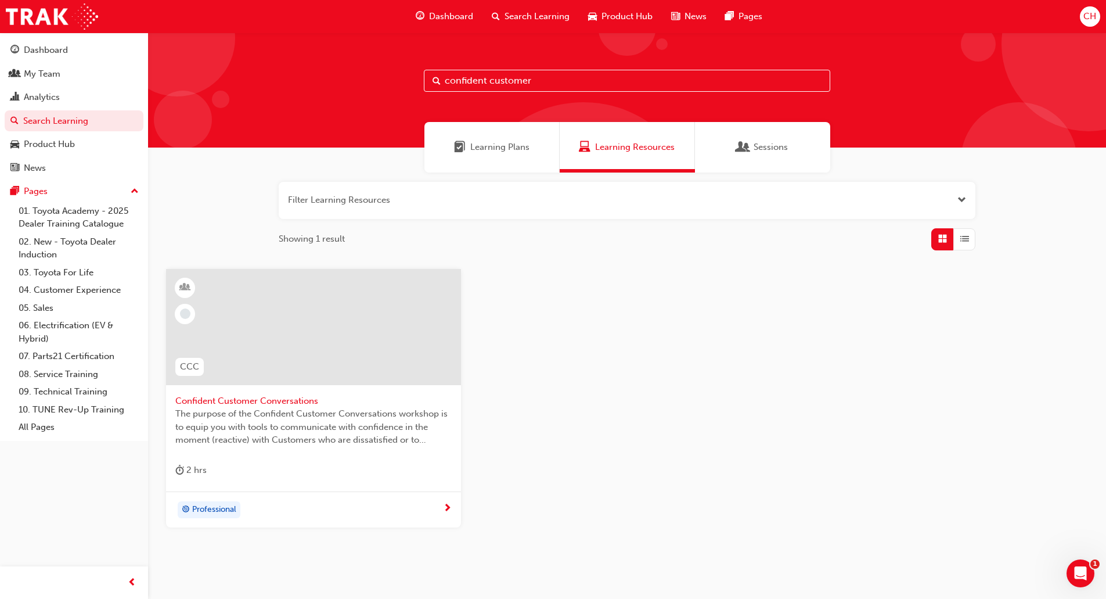
type input "confident customer"
click at [272, 398] on span "Confident Customer Conversations" at bounding box center [313, 400] width 276 height 13
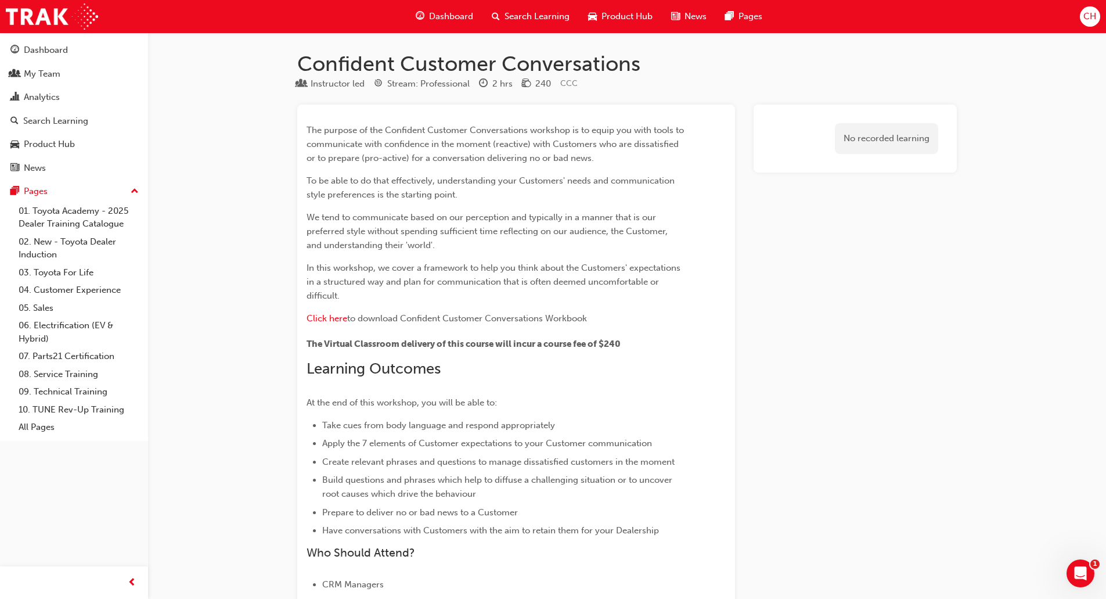
click at [516, 15] on span "Search Learning" at bounding box center [537, 16] width 65 height 13
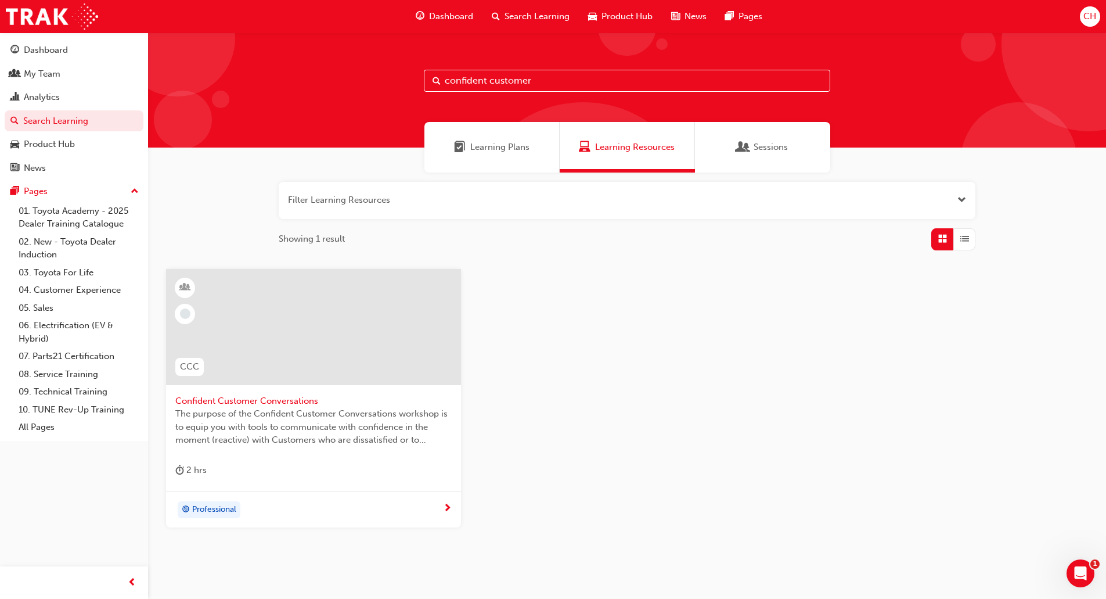
drag, startPoint x: 551, startPoint y: 81, endPoint x: 247, endPoint y: 82, distance: 303.8
click at [247, 82] on div "confident customer" at bounding box center [627, 90] width 958 height 115
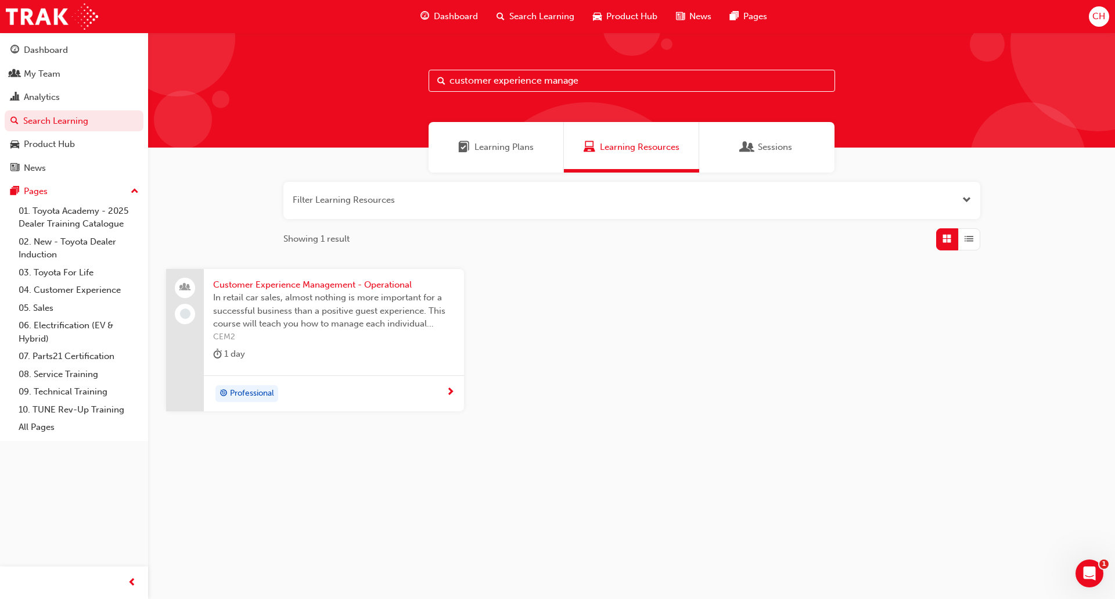
type input "customer experience manage"
click at [328, 285] on span "Customer Experience Management - Operational" at bounding box center [334, 284] width 242 height 13
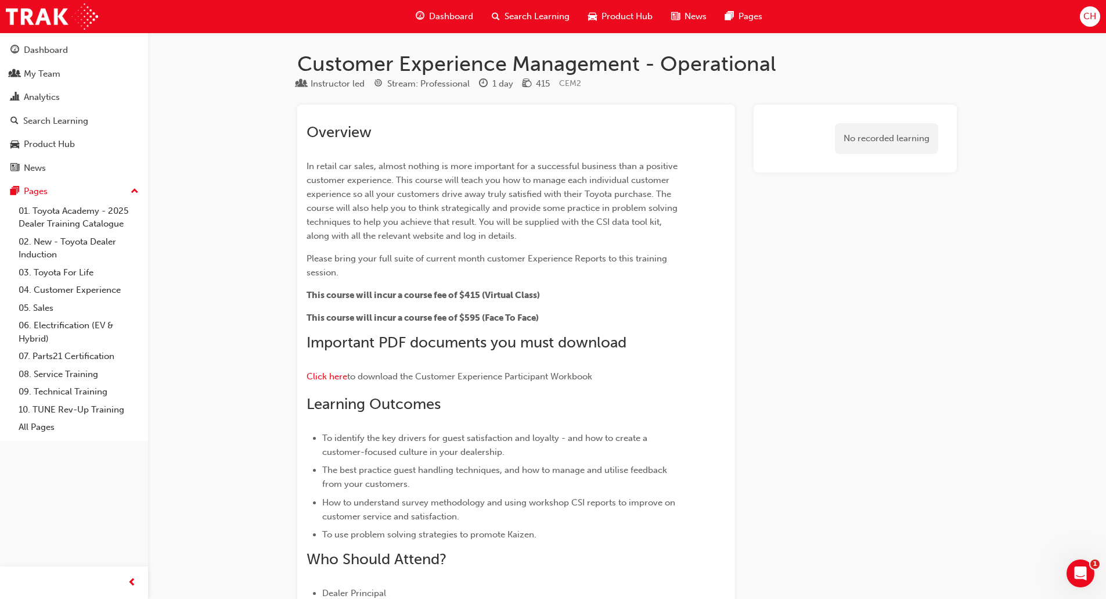
click at [507, 14] on span "Search Learning" at bounding box center [537, 16] width 65 height 13
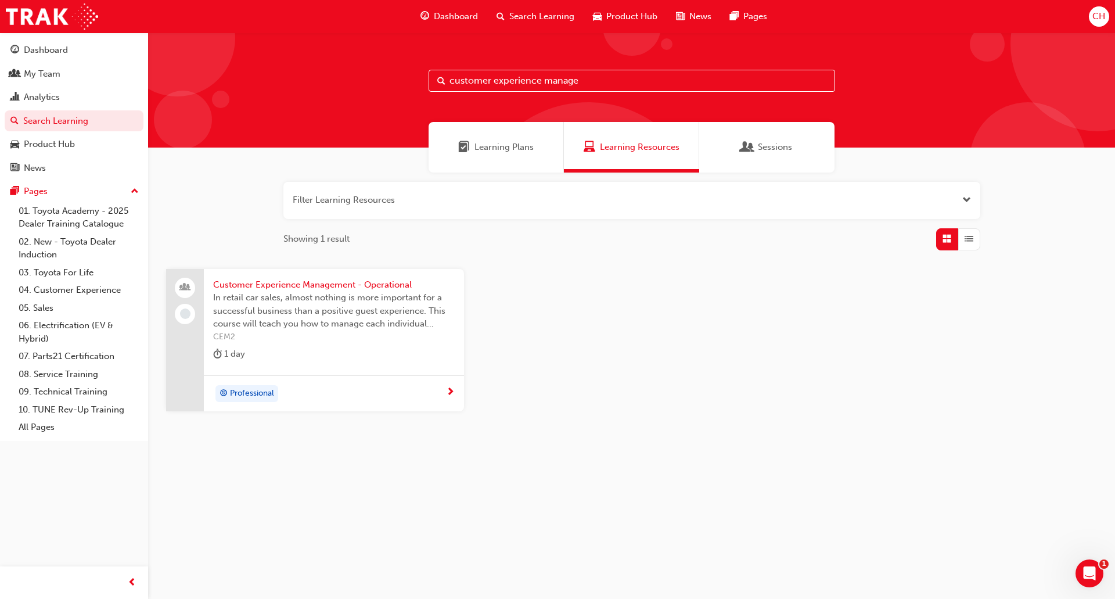
drag, startPoint x: 585, startPoint y: 84, endPoint x: 541, endPoint y: 85, distance: 44.2
click at [541, 85] on input "customer experience manage" at bounding box center [632, 81] width 407 height 22
type input "customer experience in"
click at [245, 285] on span "Customer Experience in Action" at bounding box center [334, 284] width 242 height 13
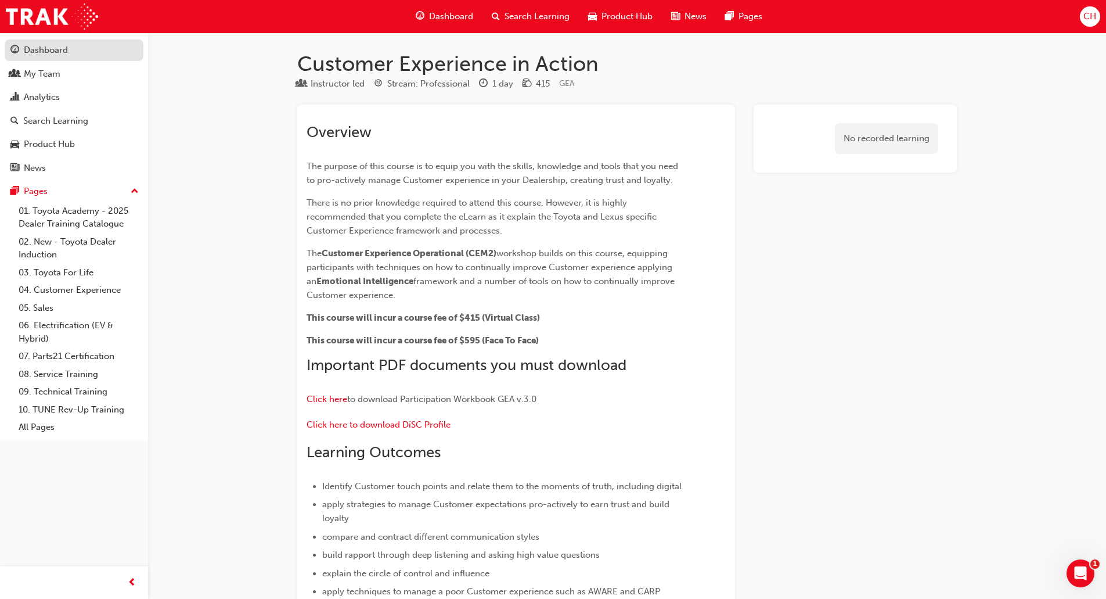
click at [70, 56] on div "Dashboard" at bounding box center [73, 50] width 127 height 15
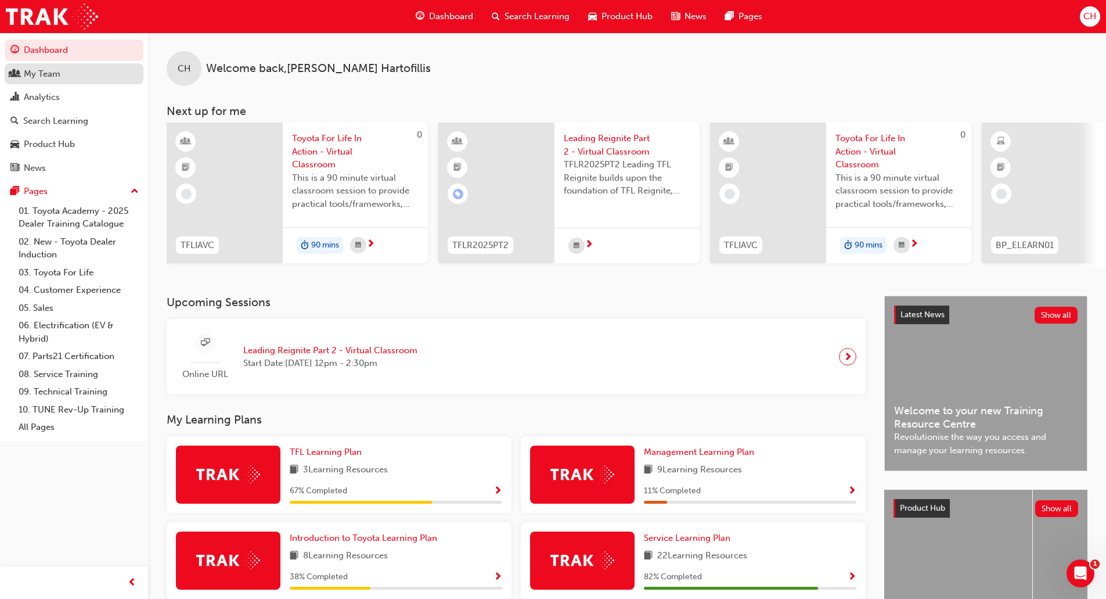
click at [56, 78] on div "My Team" at bounding box center [42, 73] width 37 height 13
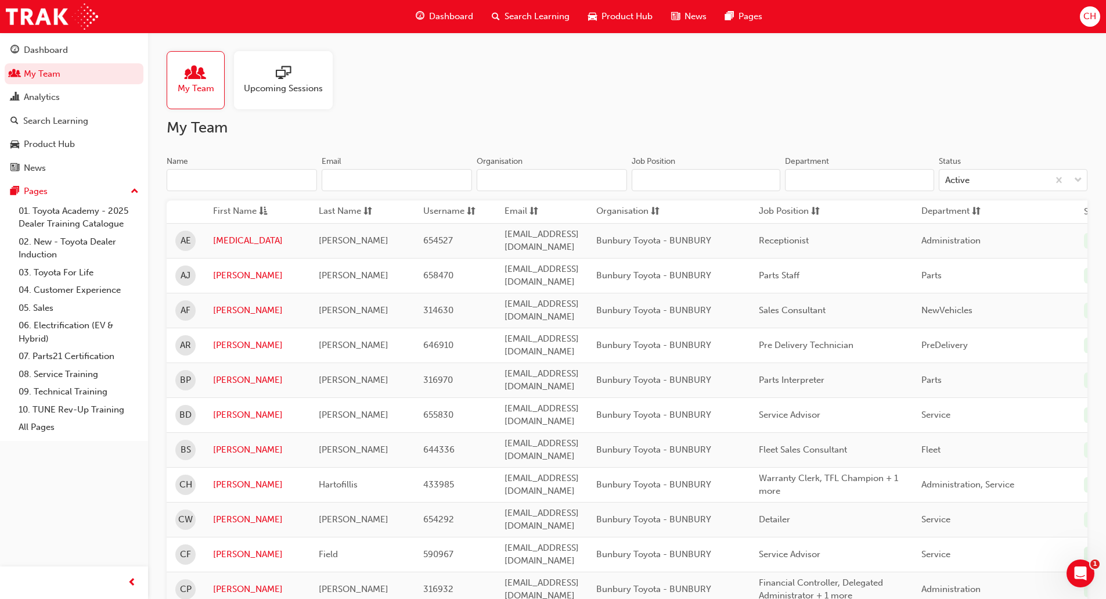
click at [284, 175] on input "Name" at bounding box center [242, 180] width 150 height 22
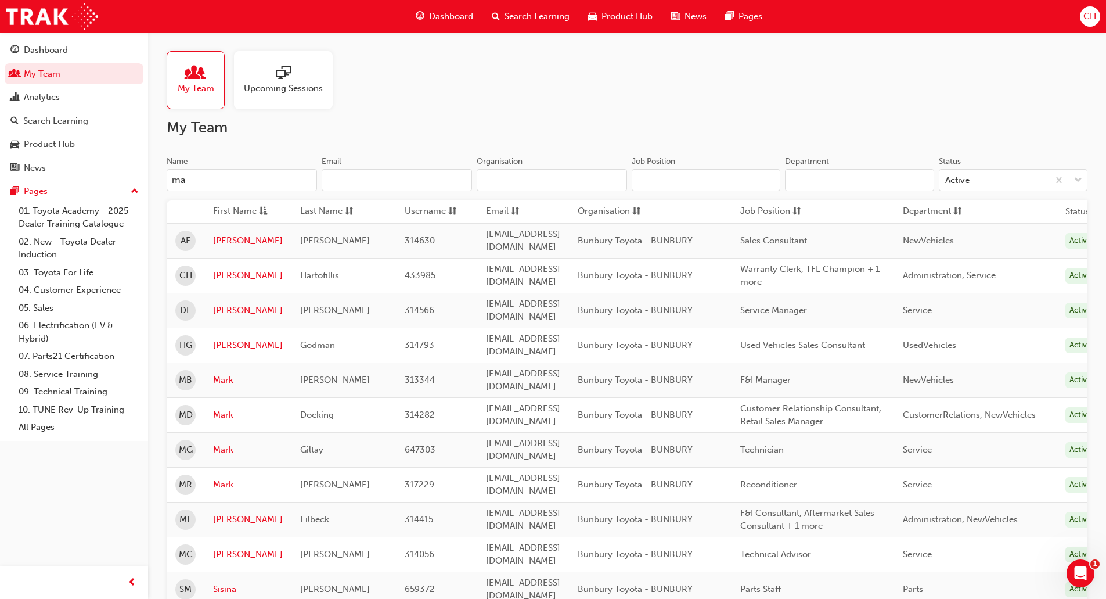
scroll to position [136, 0]
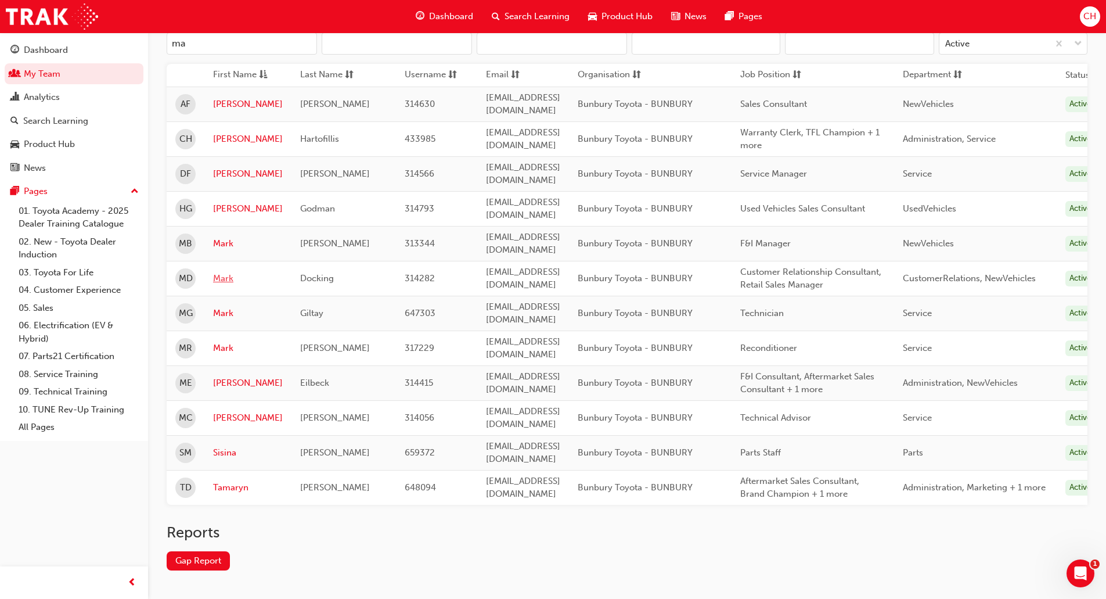
type input "ma"
click at [222, 272] on link "Mark" at bounding box center [248, 278] width 70 height 13
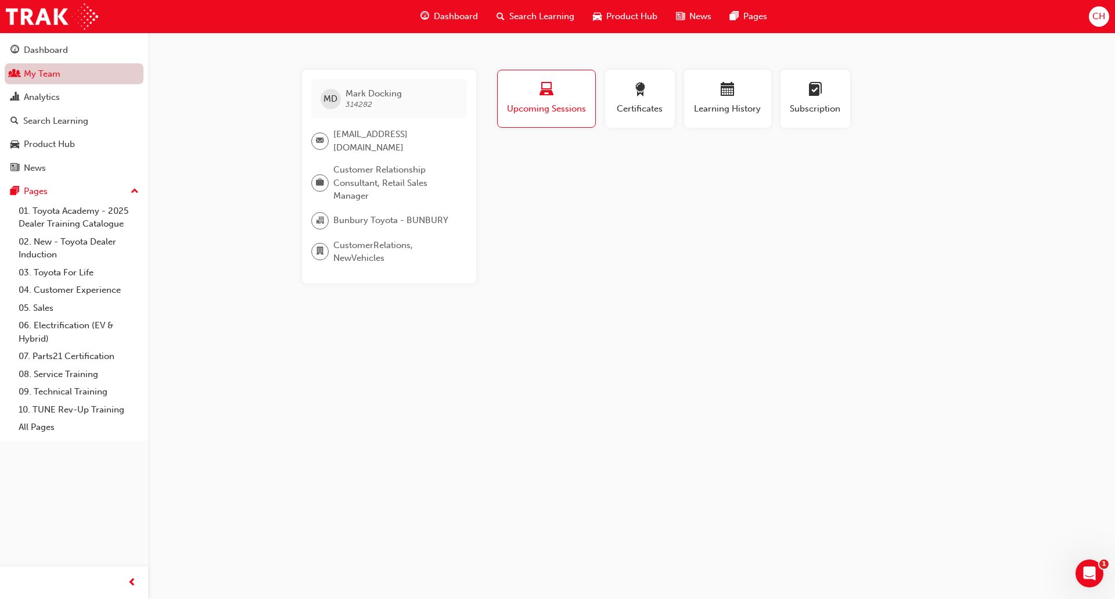
click at [113, 82] on link "My Team" at bounding box center [74, 73] width 139 height 21
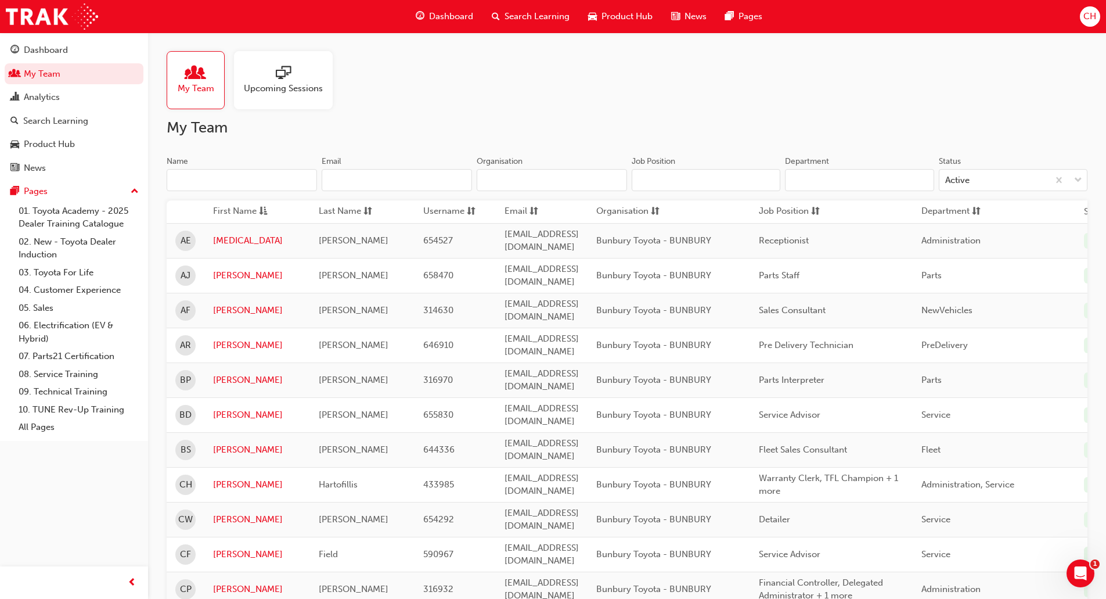
click at [513, 17] on span "Search Learning" at bounding box center [537, 16] width 65 height 13
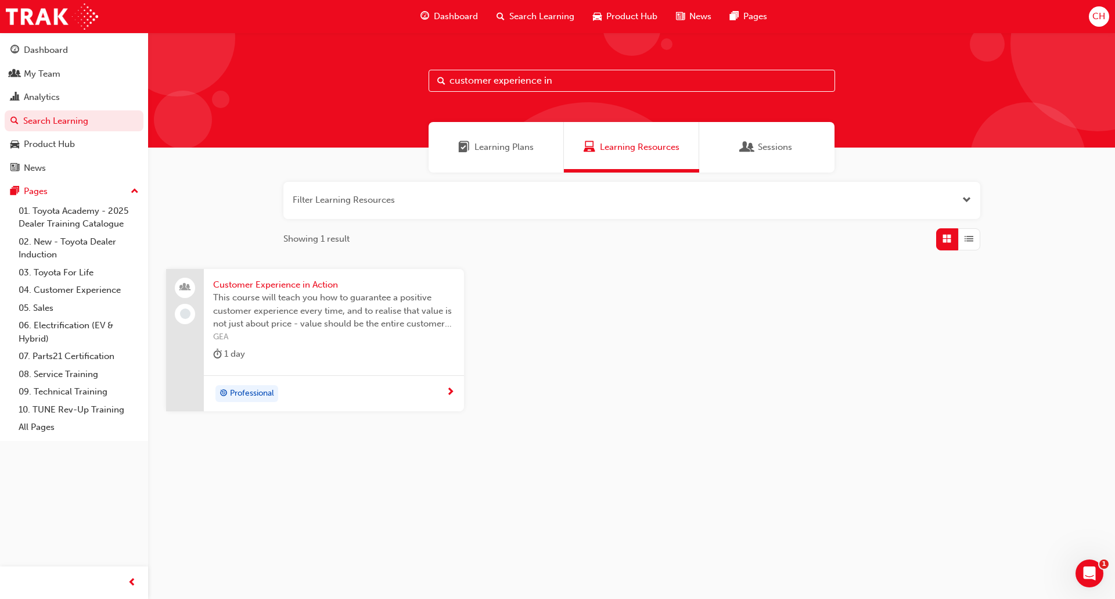
click at [505, 146] on span "Learning Plans" at bounding box center [504, 147] width 59 height 13
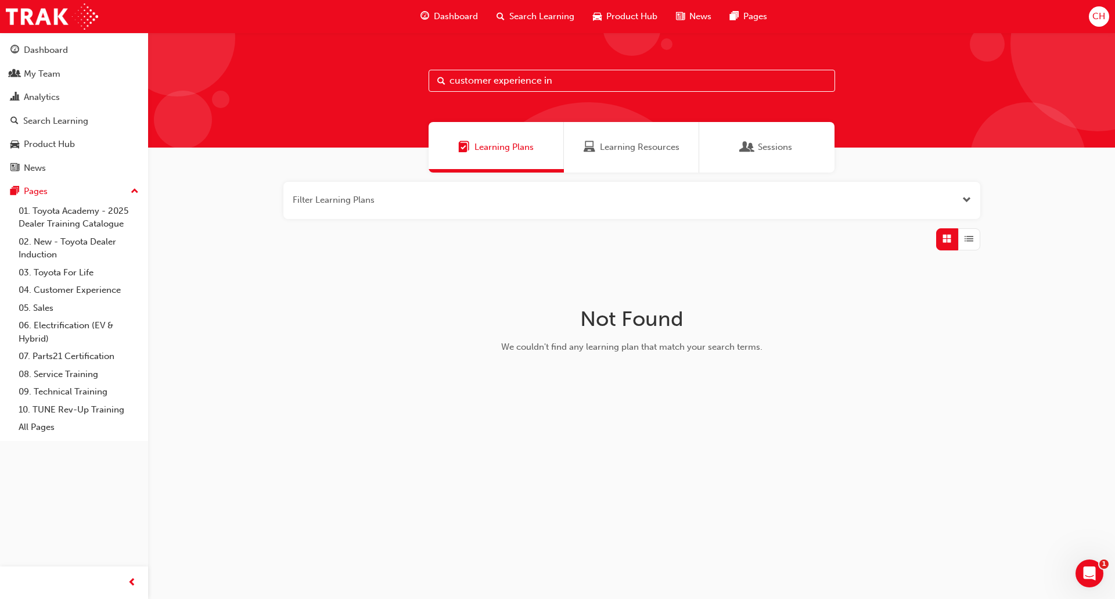
drag, startPoint x: 558, startPoint y: 80, endPoint x: 491, endPoint y: 88, distance: 66.8
click at [491, 88] on input "customer experience in" at bounding box center [632, 81] width 407 height 22
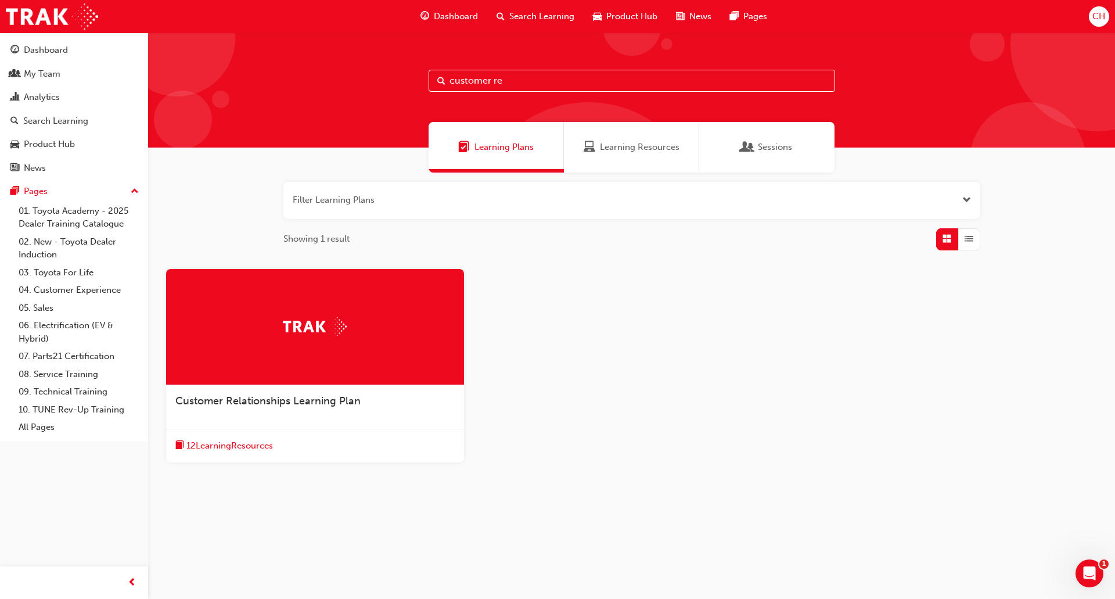
type input "customer re"
click at [307, 404] on span "Customer Relationships Learning Plan" at bounding box center [267, 400] width 185 height 13
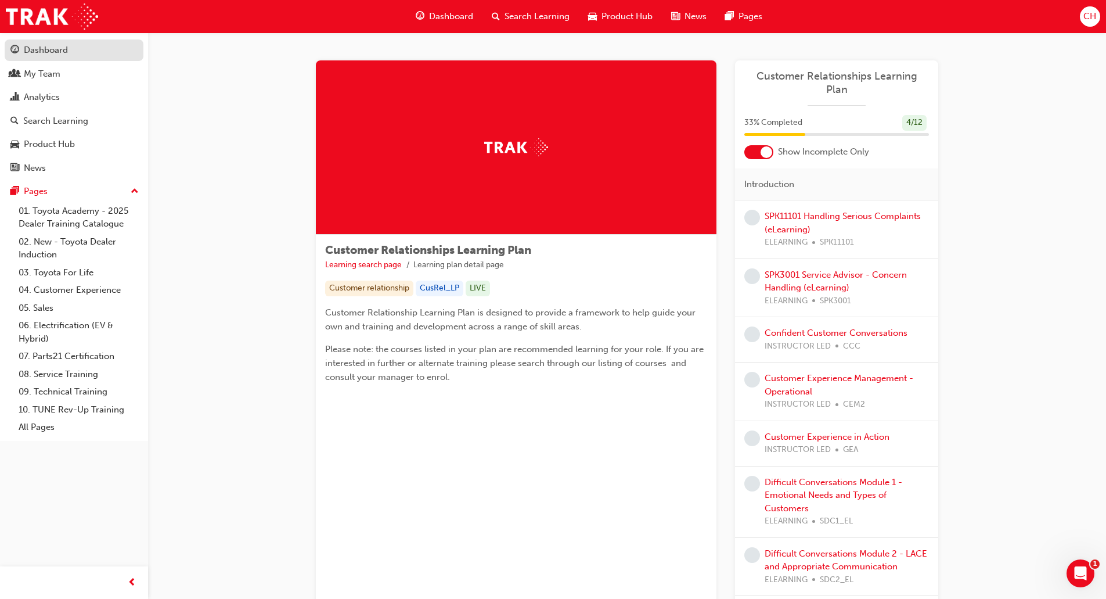
click at [56, 48] on div "Dashboard" at bounding box center [46, 50] width 44 height 13
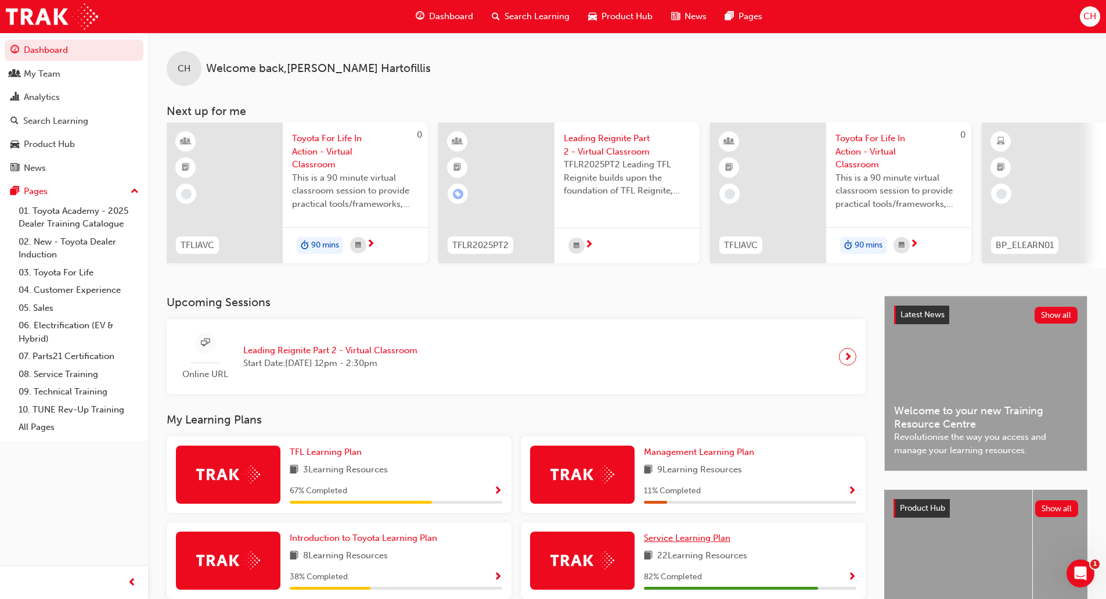
click at [693, 529] on span "Service Learning Plan" at bounding box center [687, 538] width 87 height 10
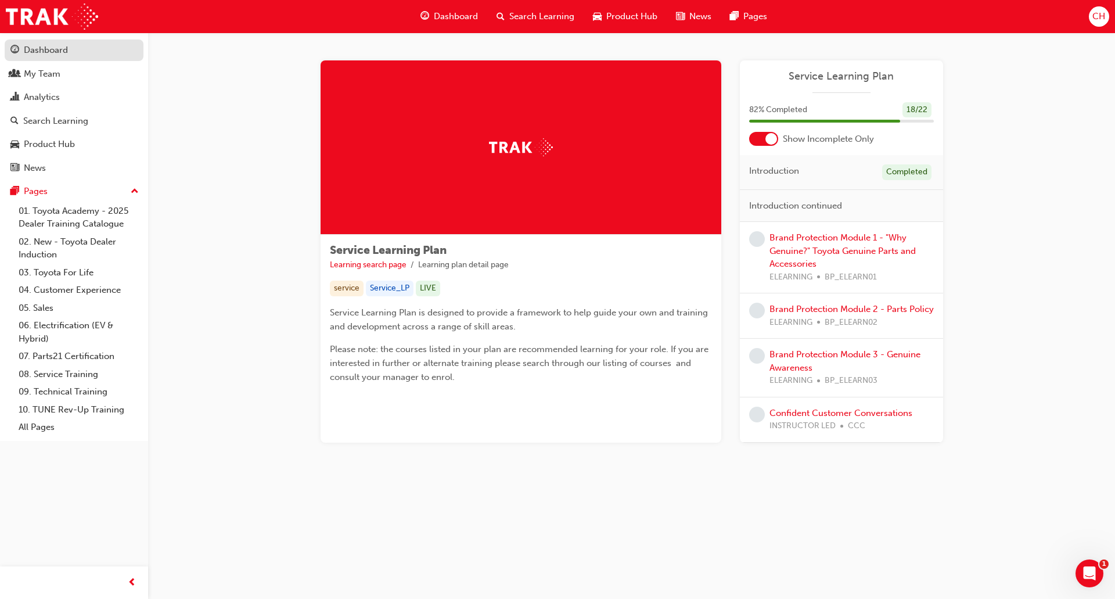
click at [54, 51] on div "Dashboard" at bounding box center [46, 50] width 44 height 13
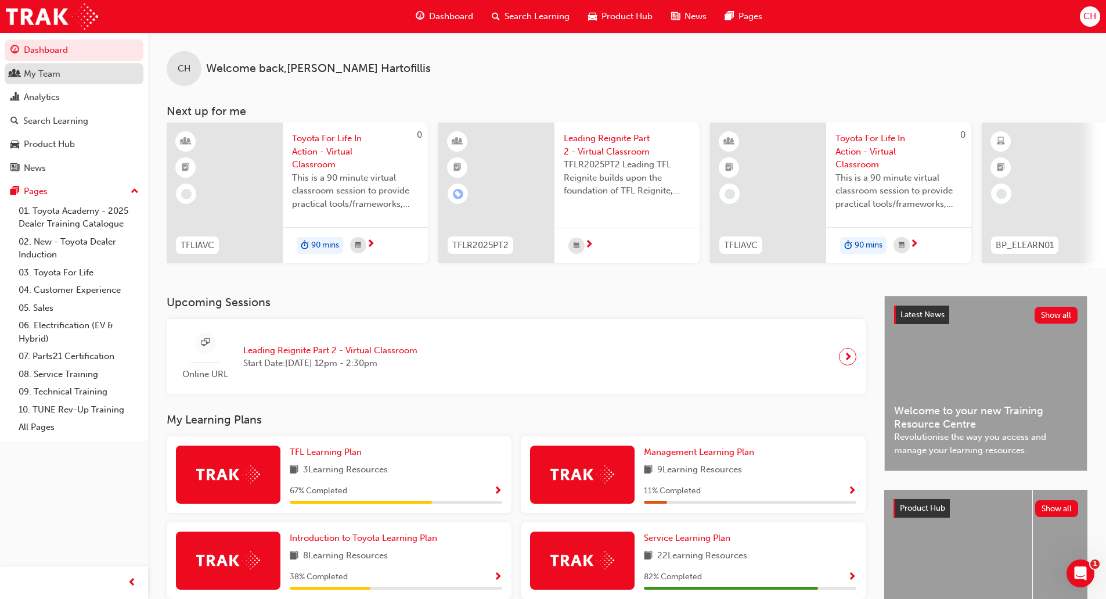
click at [28, 74] on div "My Team" at bounding box center [42, 73] width 37 height 13
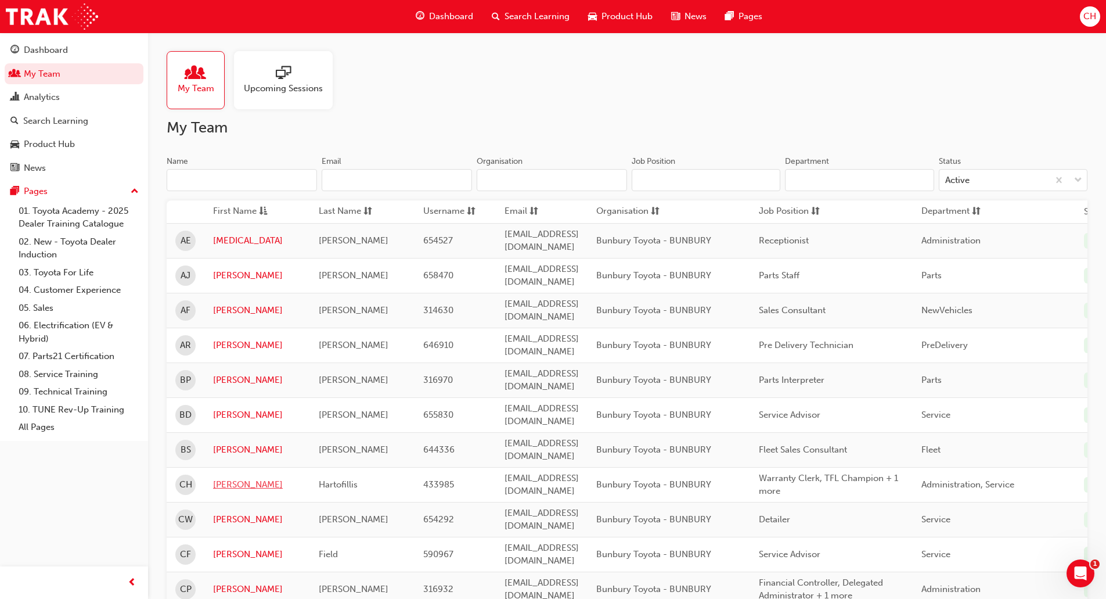
click at [224, 478] on link "[PERSON_NAME]" at bounding box center [257, 484] width 88 height 13
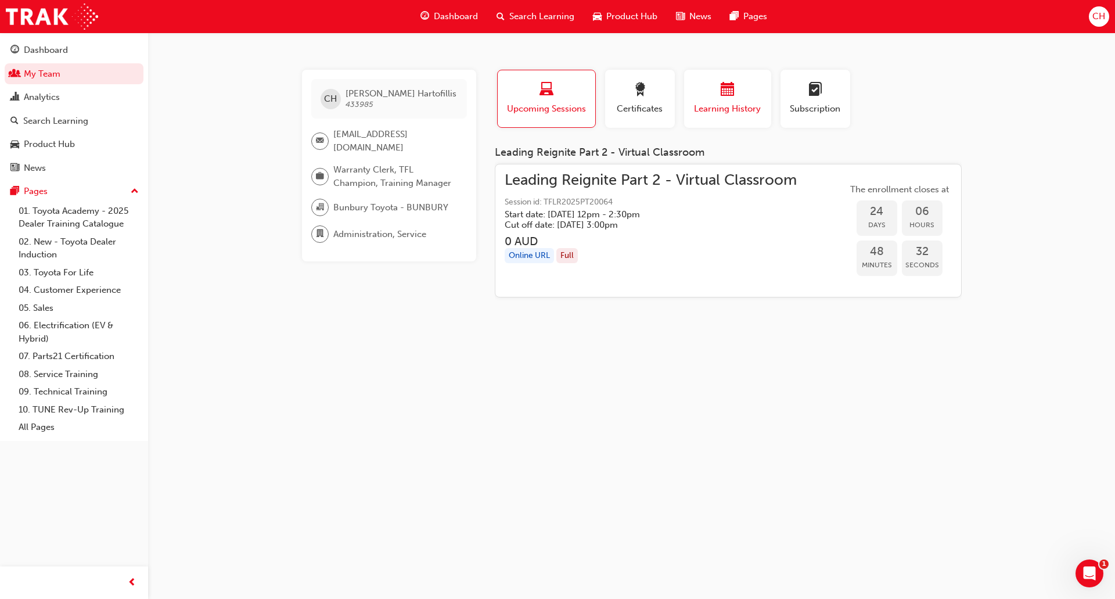
click at [741, 110] on span "Learning History" at bounding box center [728, 108] width 70 height 13
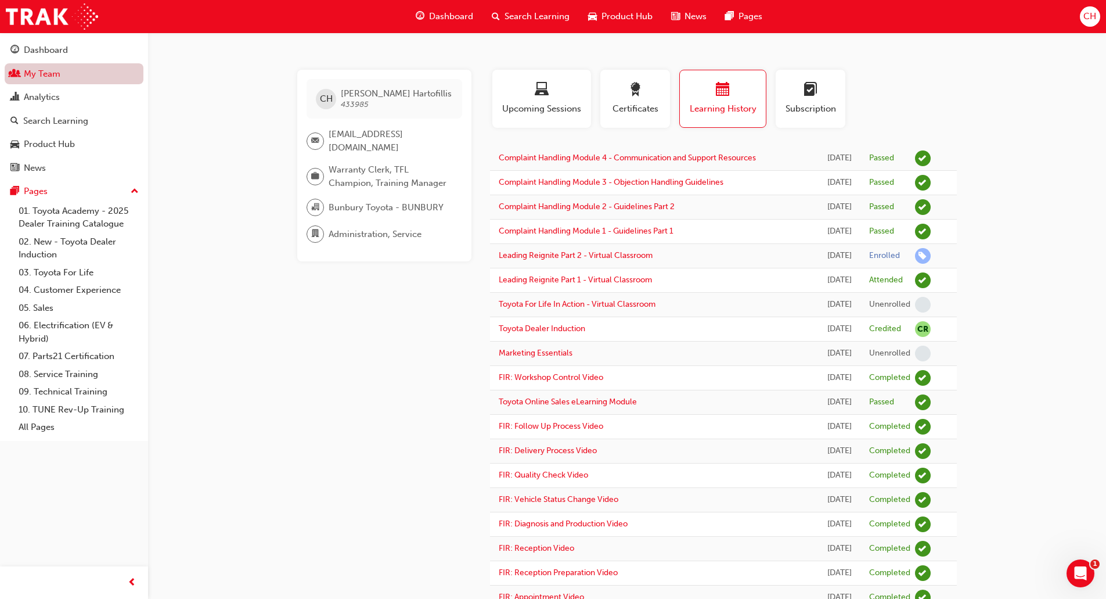
click at [55, 73] on link "My Team" at bounding box center [74, 73] width 139 height 21
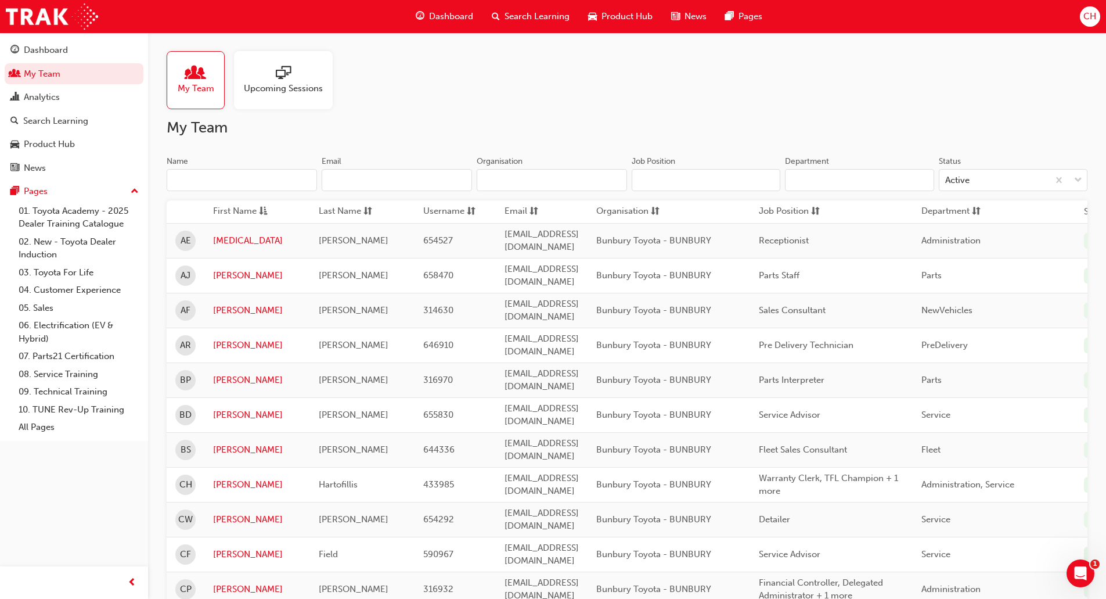
click at [542, 17] on span "Search Learning" at bounding box center [537, 16] width 65 height 13
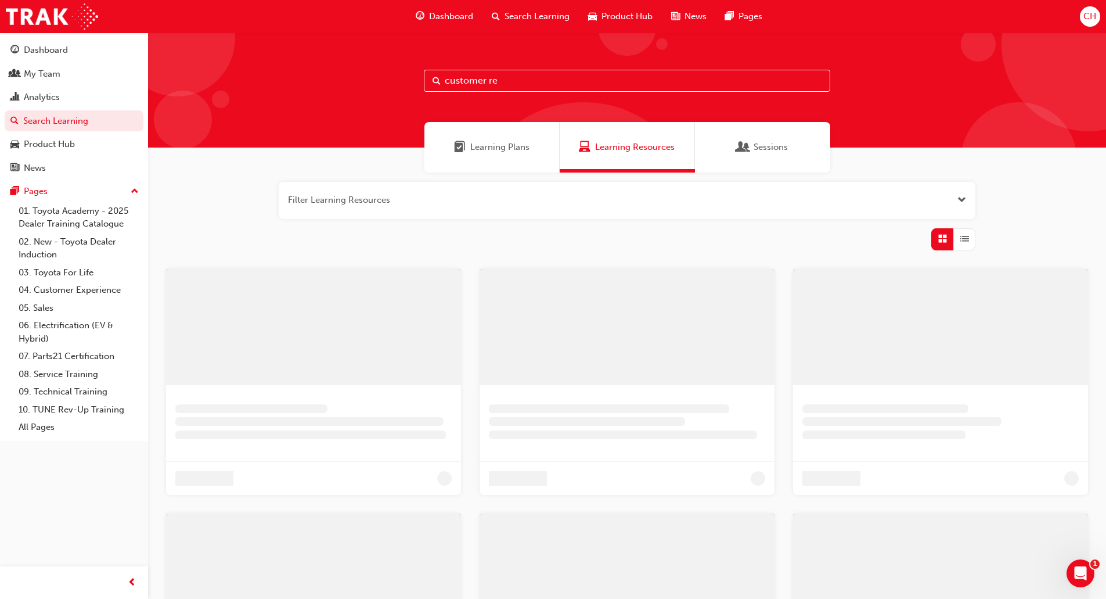
click at [508, 142] on span "Learning Plans" at bounding box center [499, 147] width 59 height 13
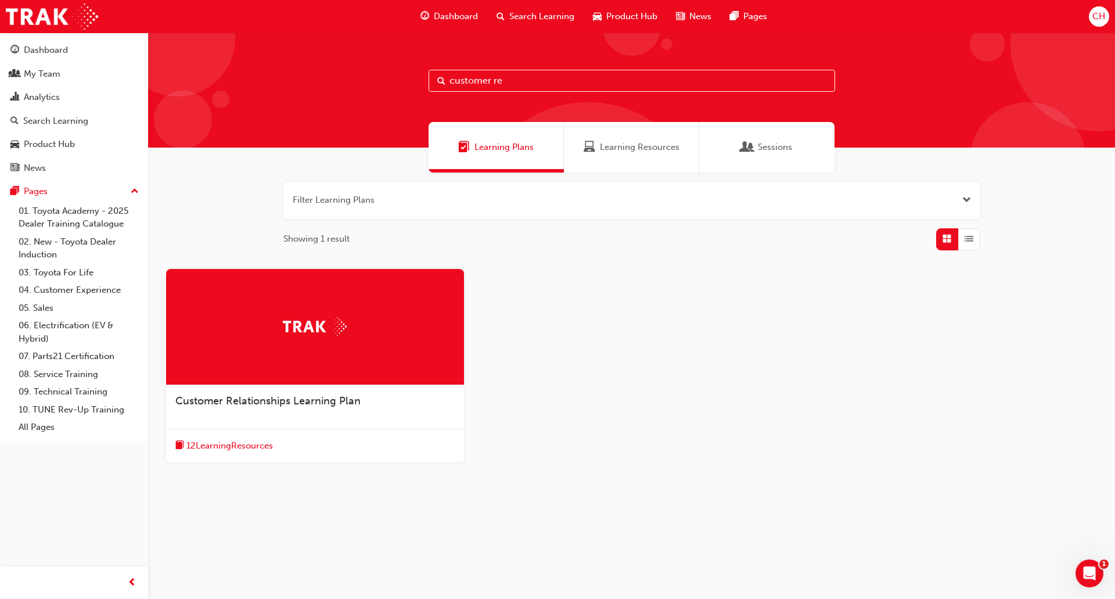
click at [332, 394] on span "Customer Relationships Learning Plan" at bounding box center [267, 400] width 185 height 13
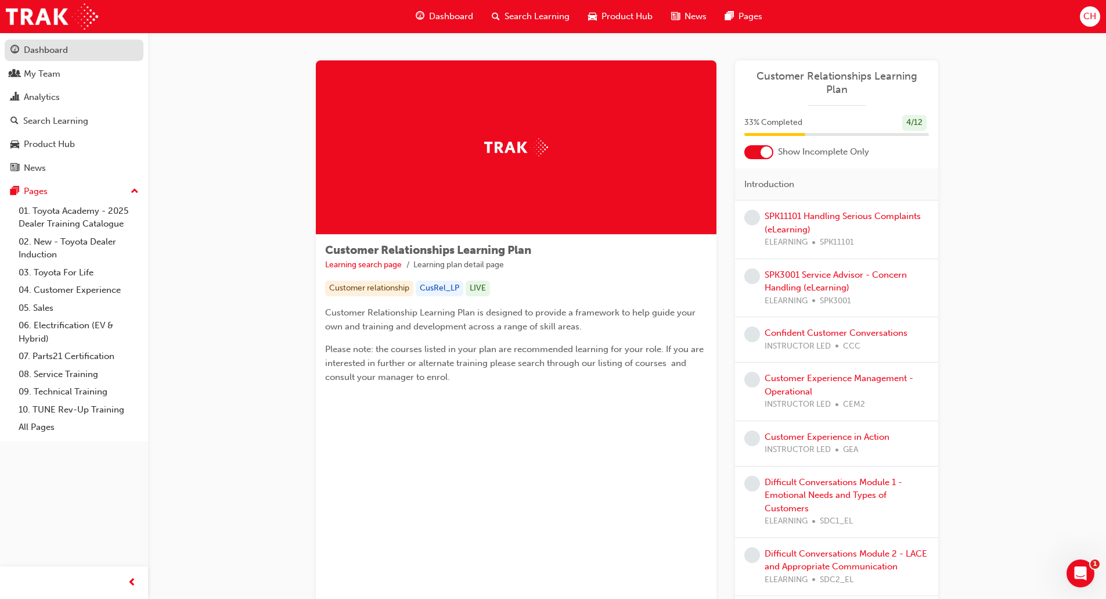
click at [51, 48] on div "Dashboard" at bounding box center [46, 50] width 44 height 13
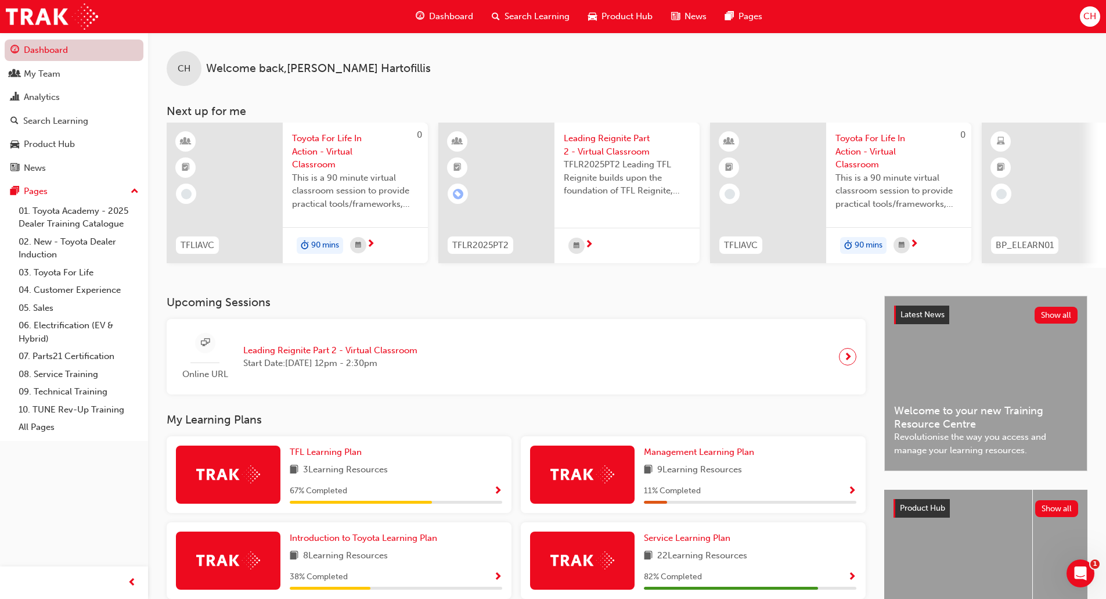
click at [59, 48] on link "Dashboard" at bounding box center [74, 49] width 139 height 21
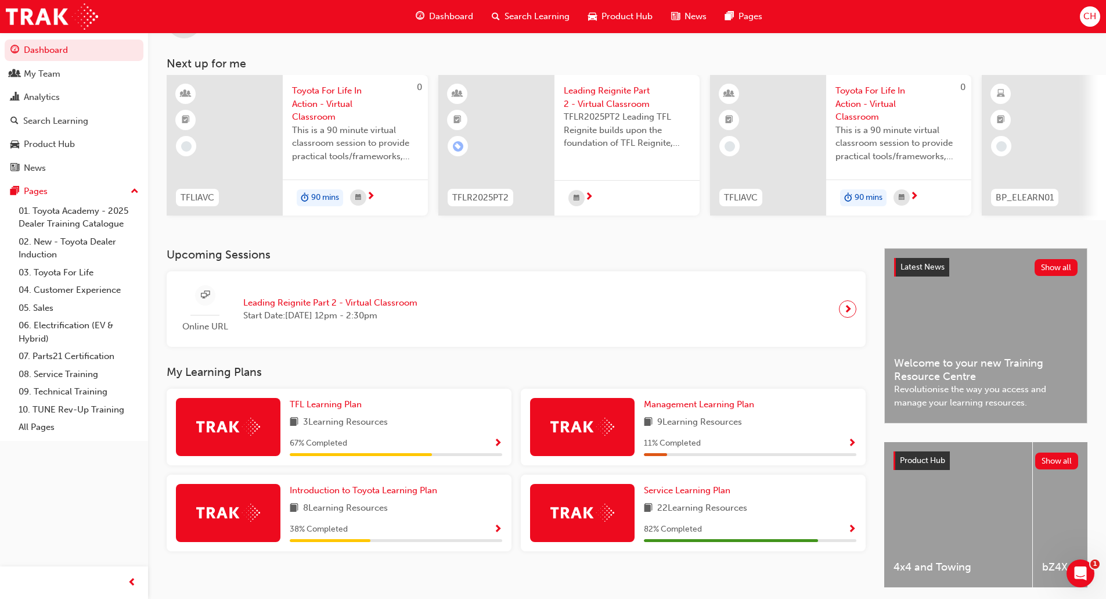
scroll to position [95, 0]
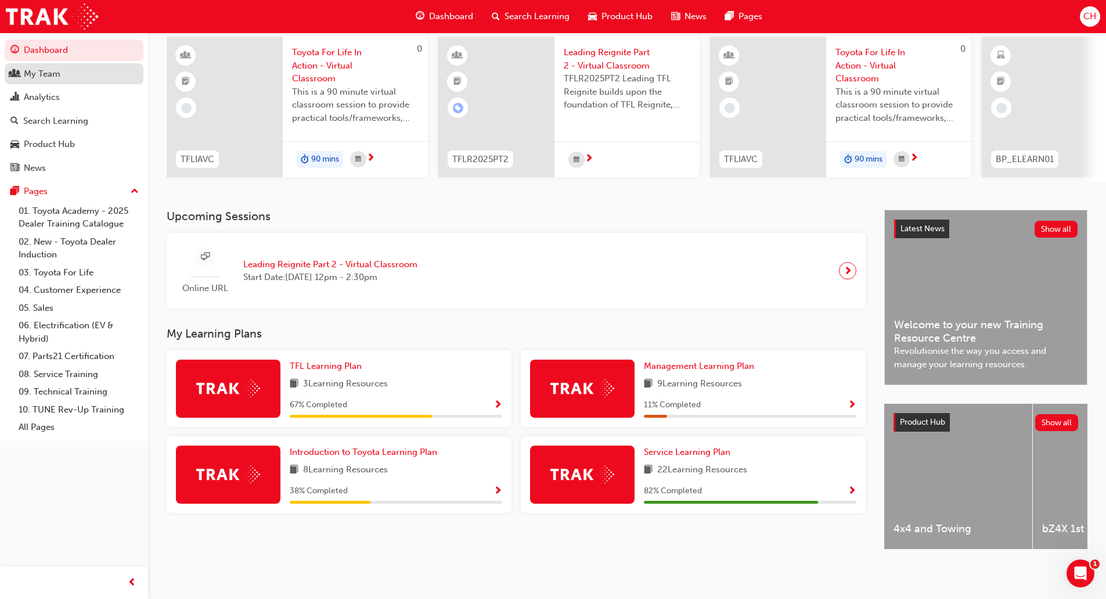
click at [25, 73] on div "My Team" at bounding box center [42, 73] width 37 height 13
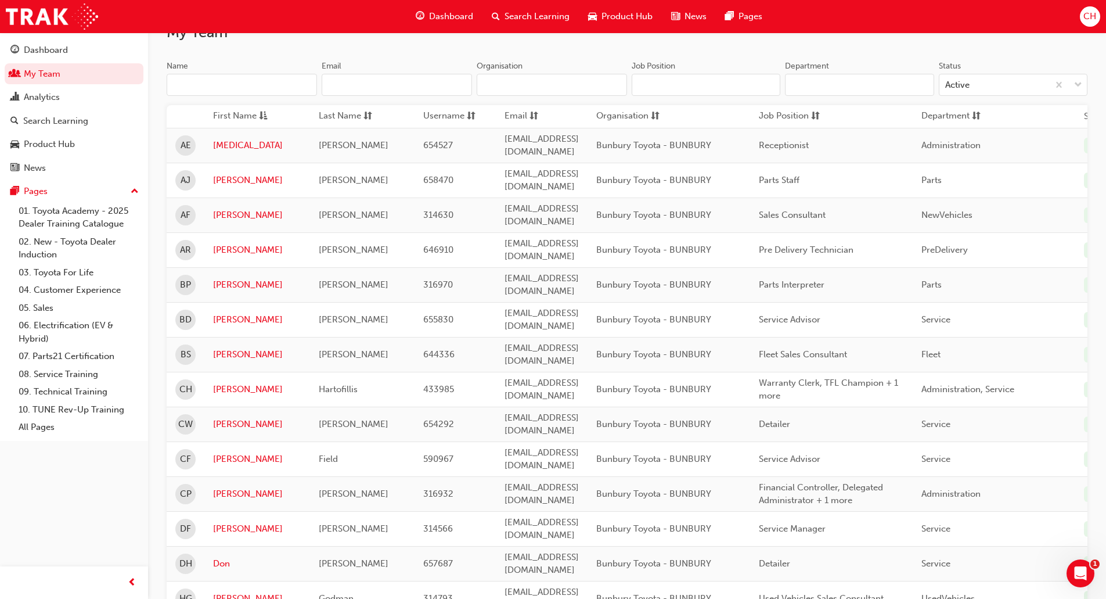
click at [281, 85] on input "Name" at bounding box center [242, 85] width 150 height 22
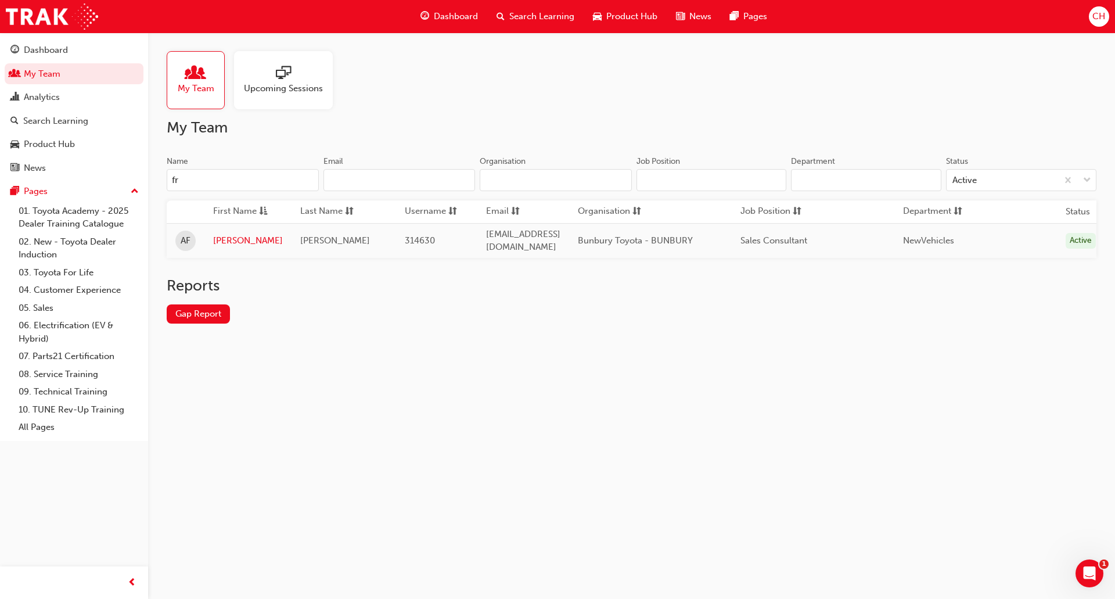
type input "f"
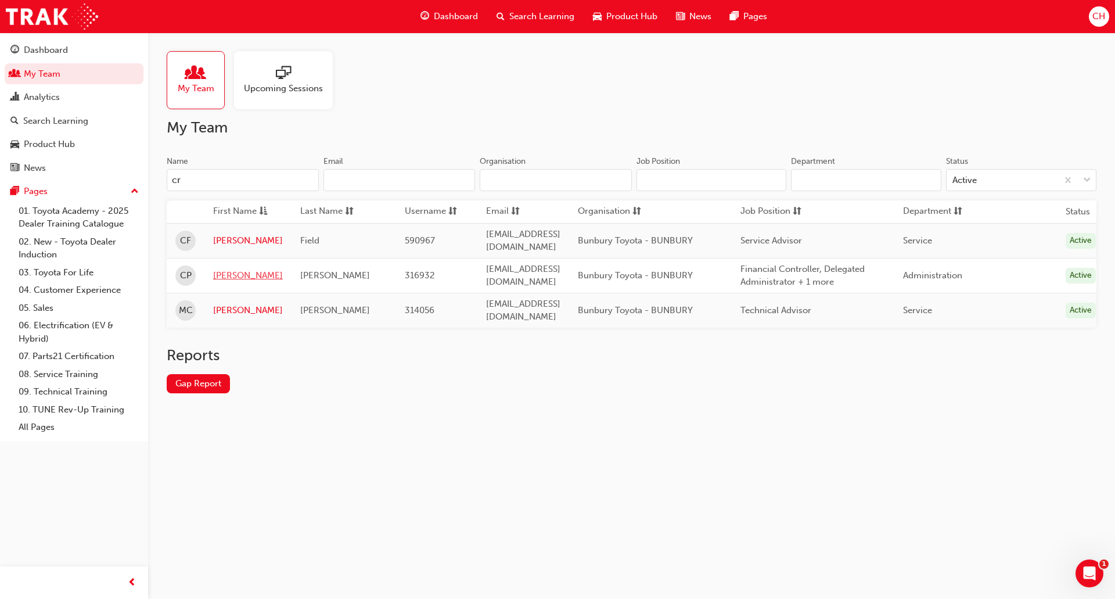
type input "cr"
click at [222, 272] on link "[PERSON_NAME]" at bounding box center [248, 275] width 70 height 13
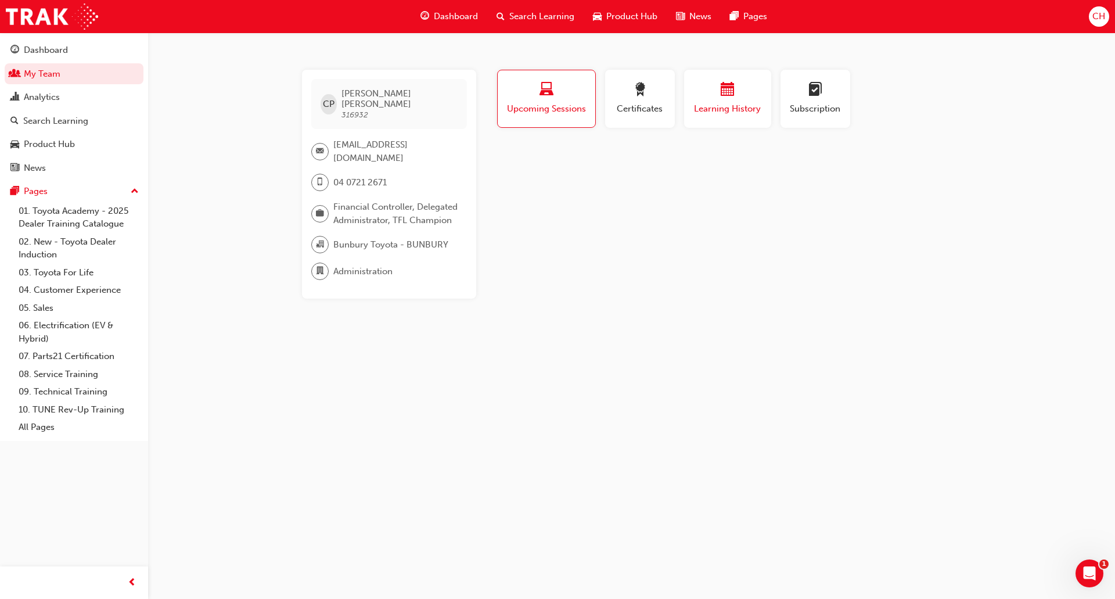
click at [745, 110] on span "Learning History" at bounding box center [728, 108] width 70 height 13
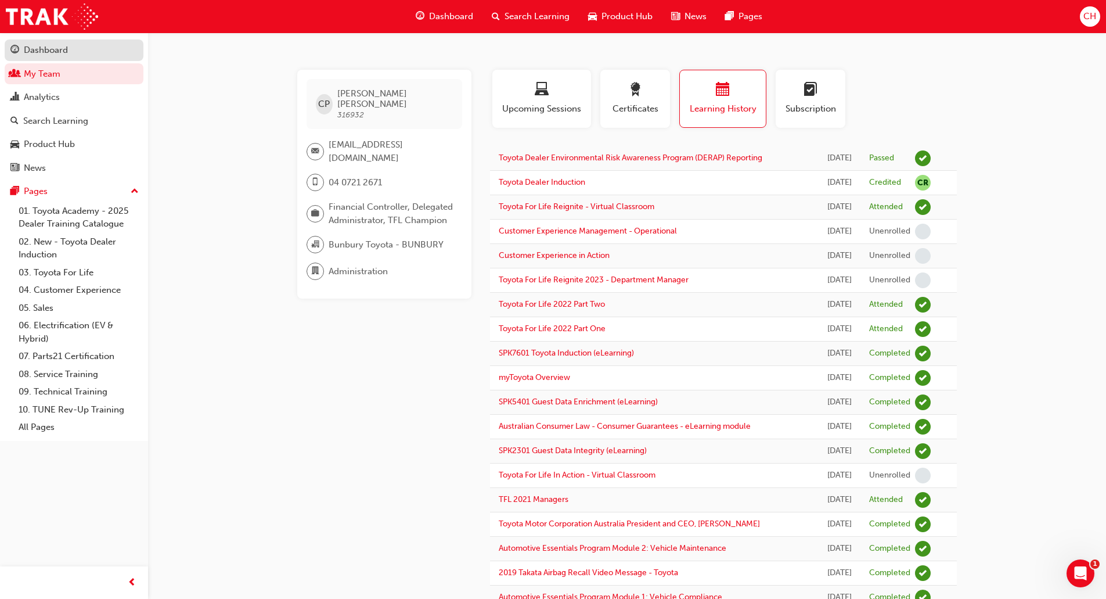
click at [52, 46] on div "Dashboard" at bounding box center [46, 50] width 44 height 13
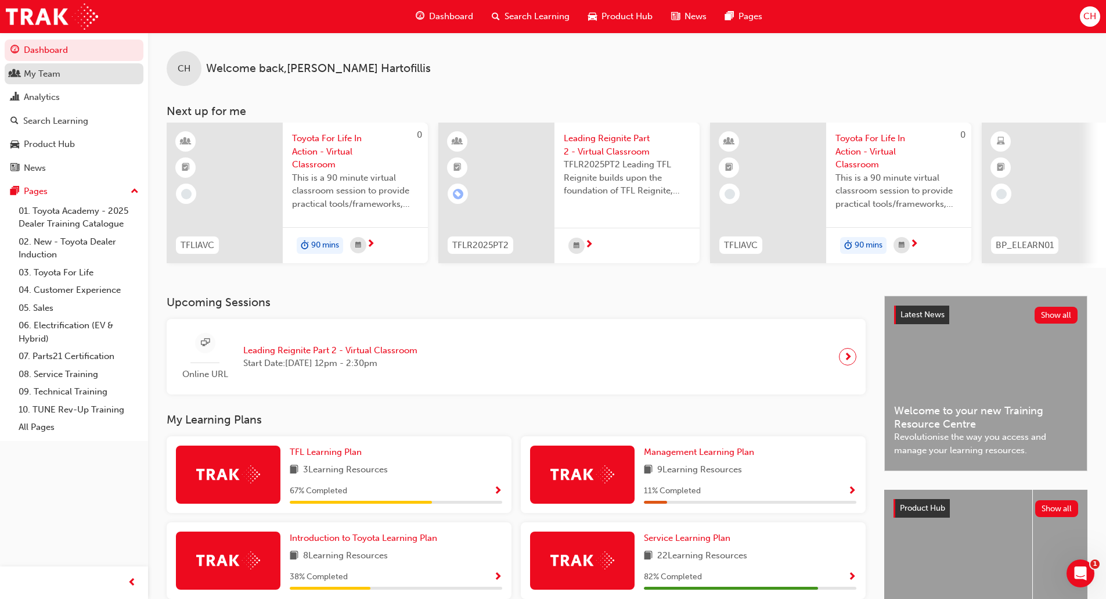
click at [57, 74] on div "My Team" at bounding box center [42, 73] width 37 height 13
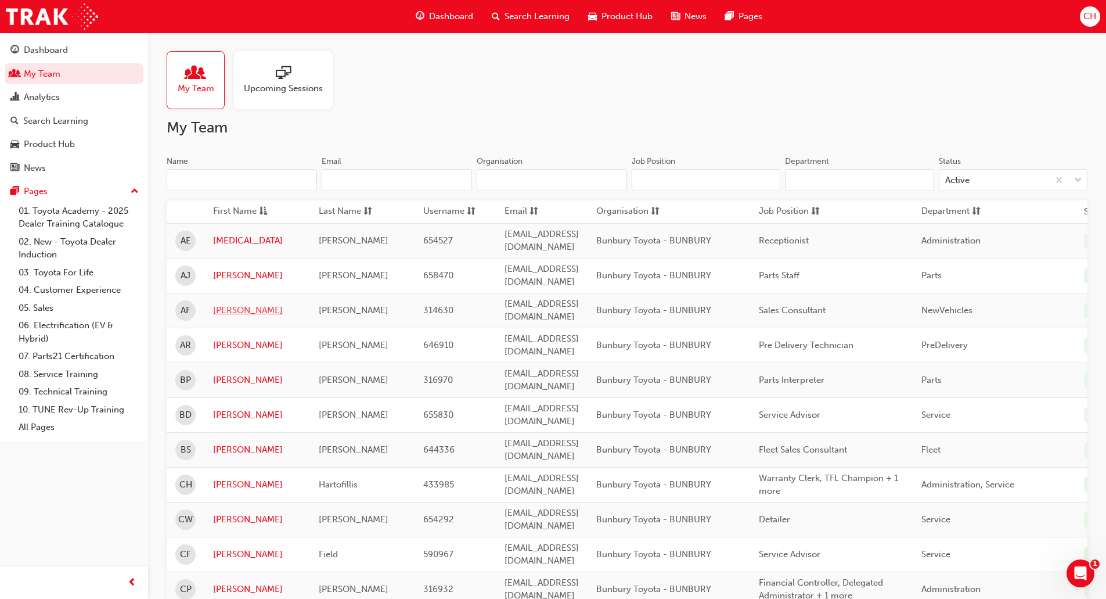
click at [230, 304] on link "[PERSON_NAME]" at bounding box center [257, 310] width 88 height 13
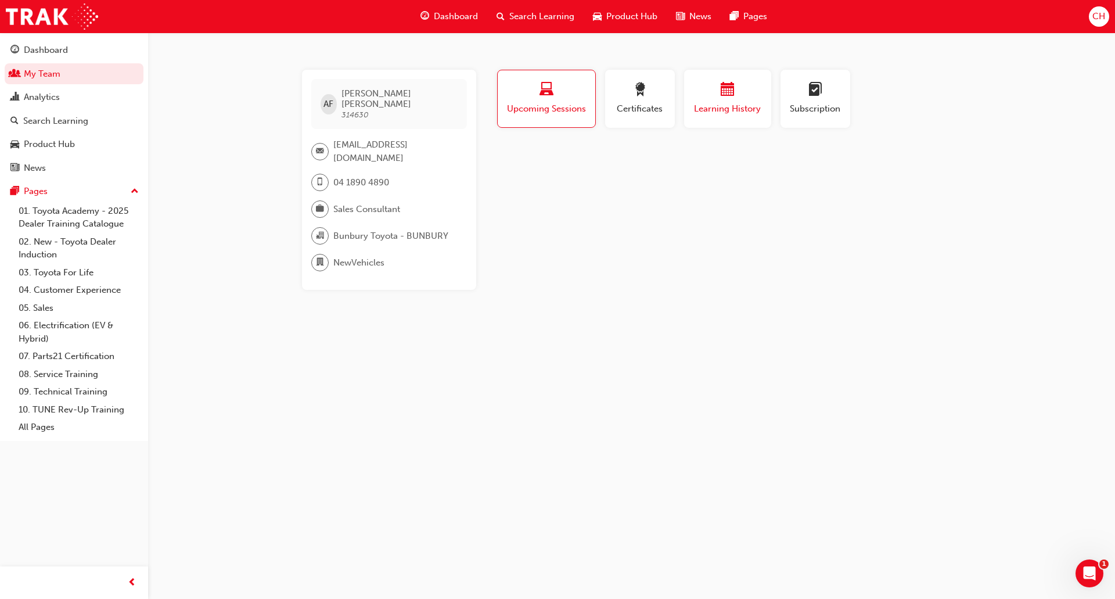
click at [733, 110] on span "Learning History" at bounding box center [728, 108] width 70 height 13
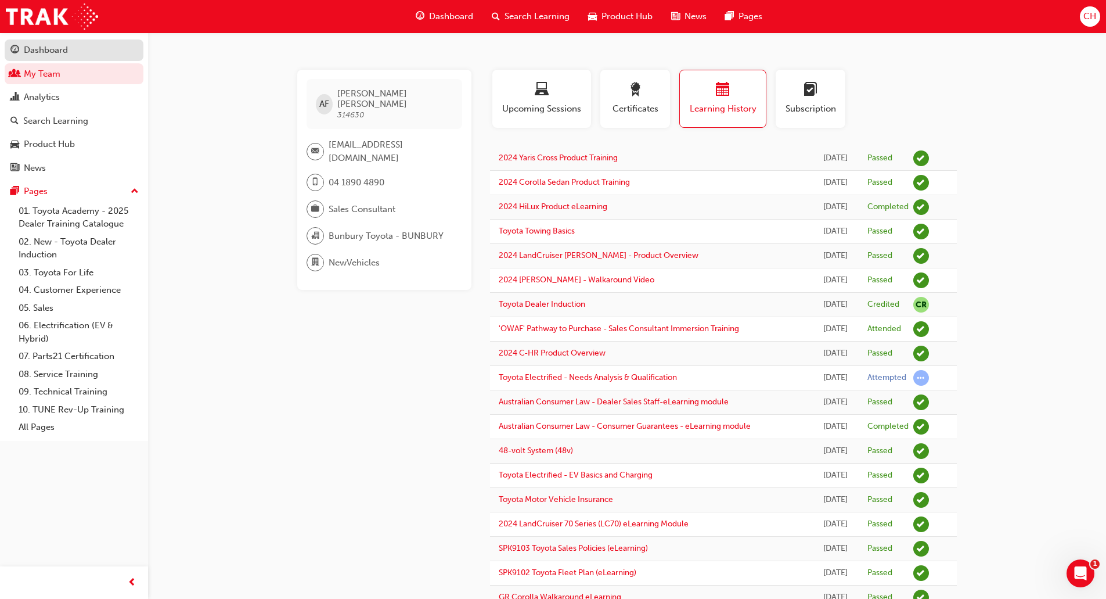
click at [37, 53] on div "Dashboard" at bounding box center [46, 50] width 44 height 13
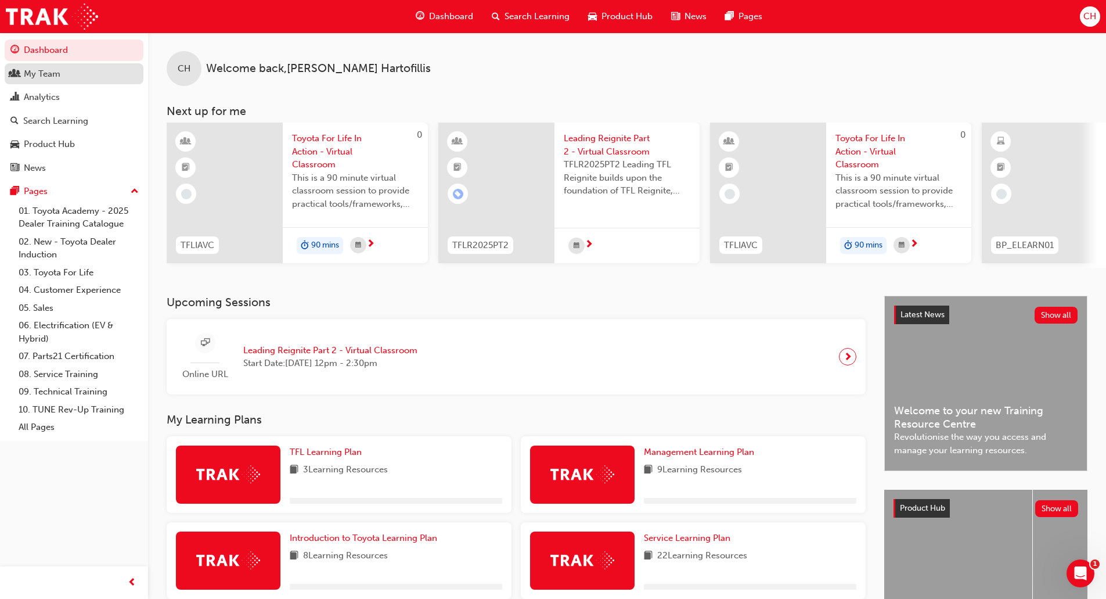
click at [29, 69] on div "My Team" at bounding box center [42, 73] width 37 height 13
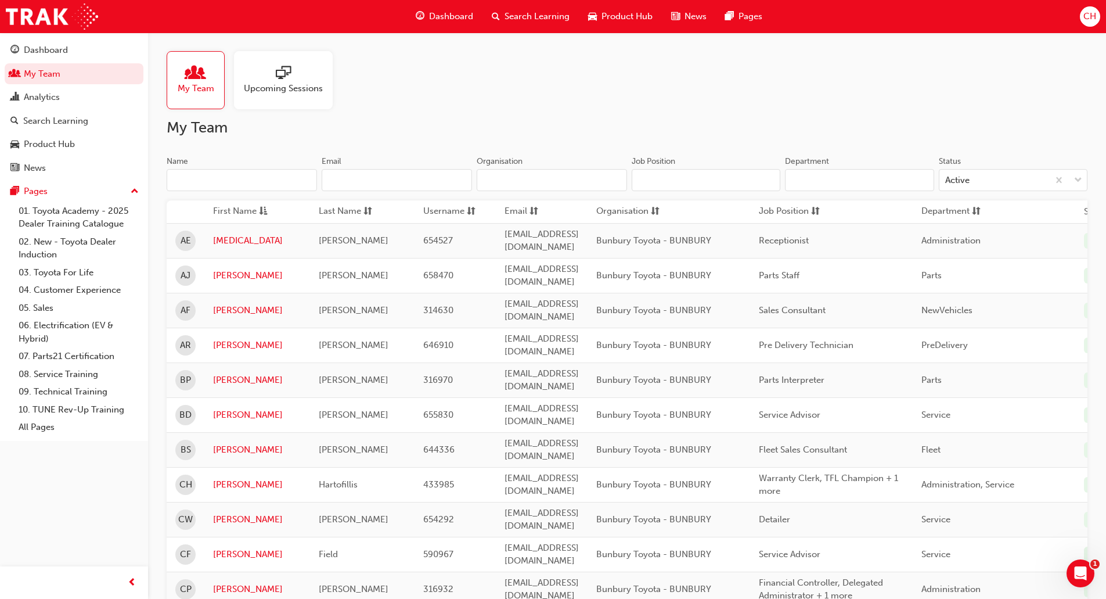
scroll to position [232, 0]
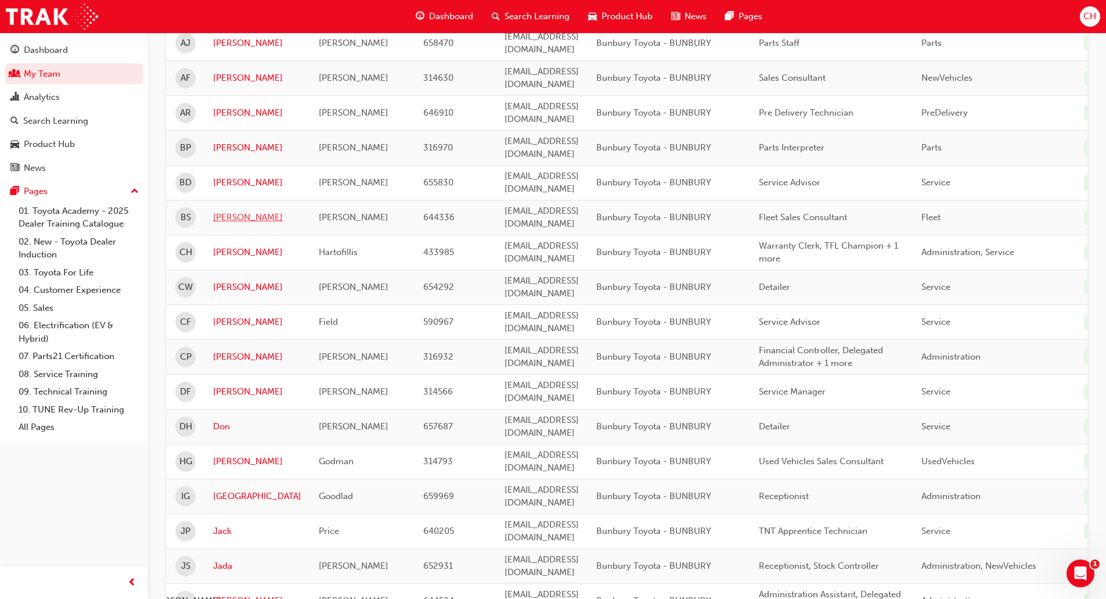
click at [225, 211] on link "[PERSON_NAME]" at bounding box center [257, 217] width 88 height 13
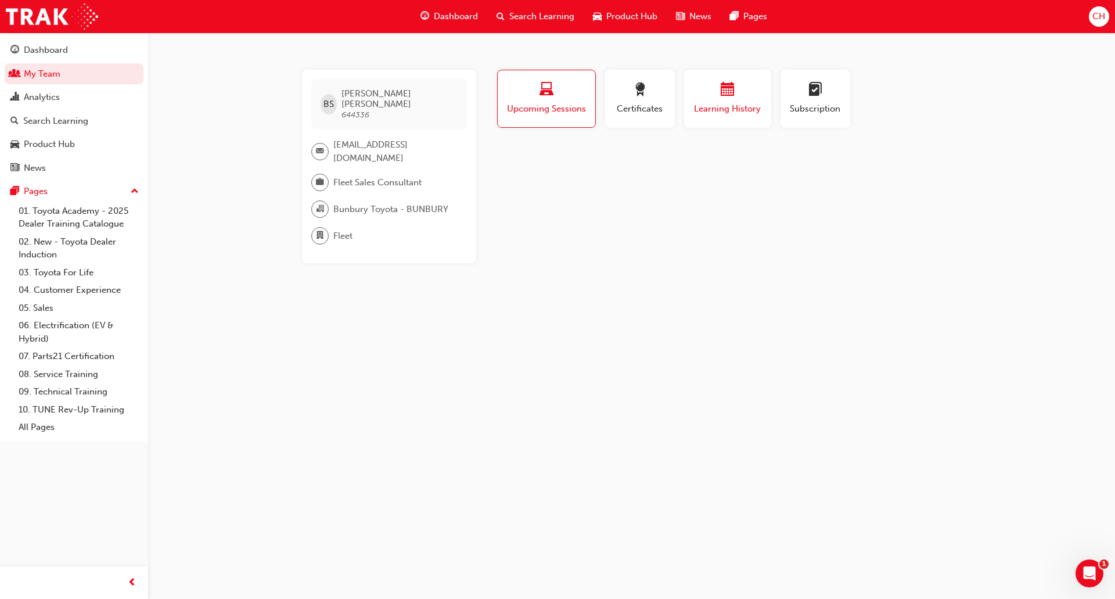
click at [704, 103] on span "Learning History" at bounding box center [728, 108] width 70 height 13
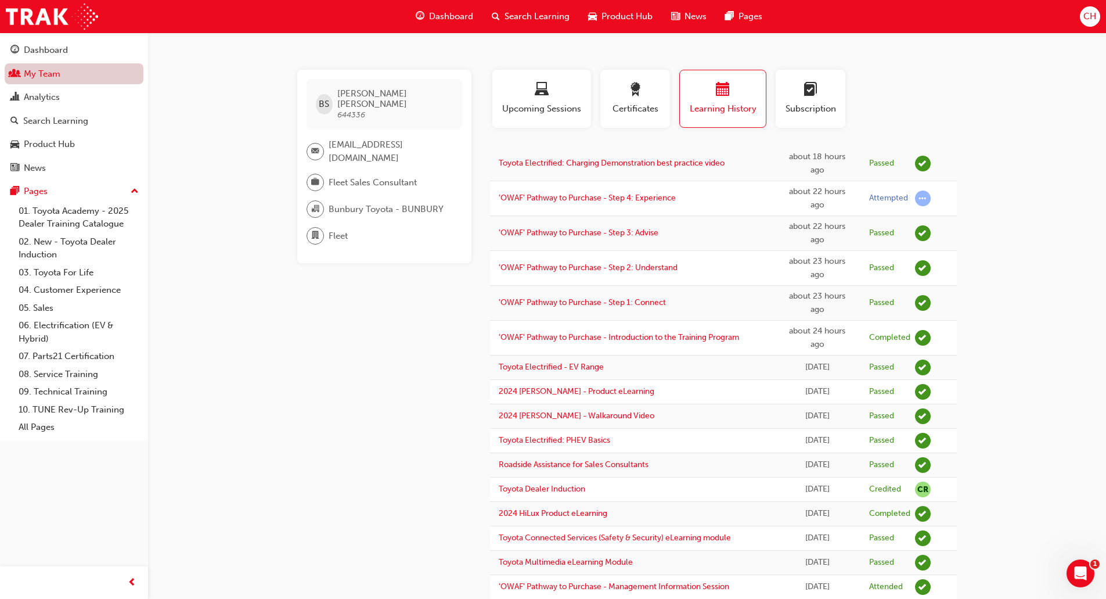
click at [71, 81] on link "My Team" at bounding box center [74, 73] width 139 height 21
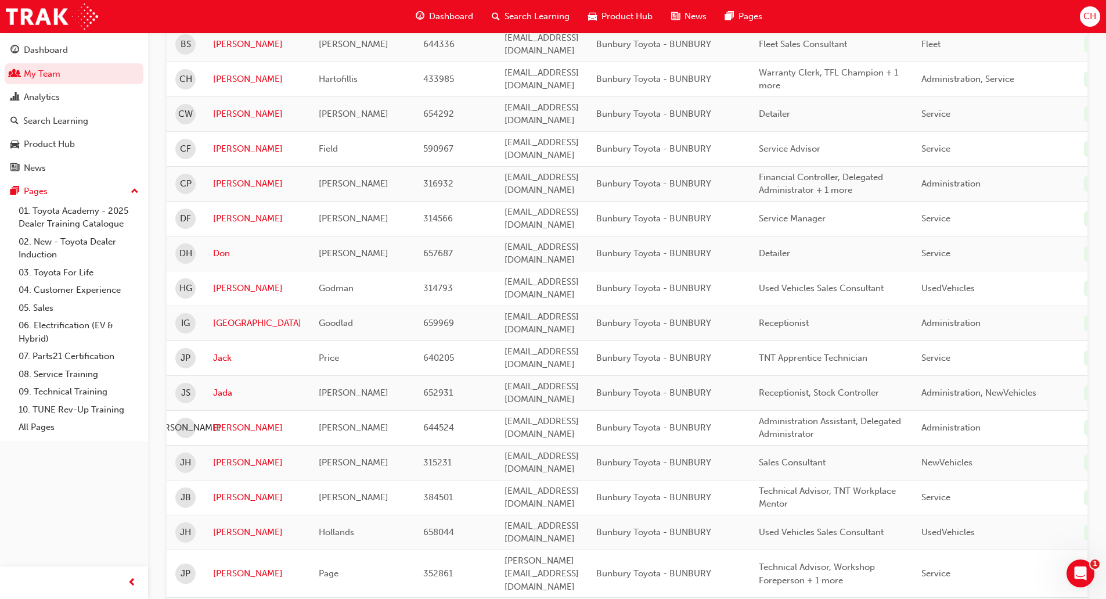
scroll to position [407, 0]
click at [217, 455] on link "[PERSON_NAME]" at bounding box center [257, 461] width 88 height 13
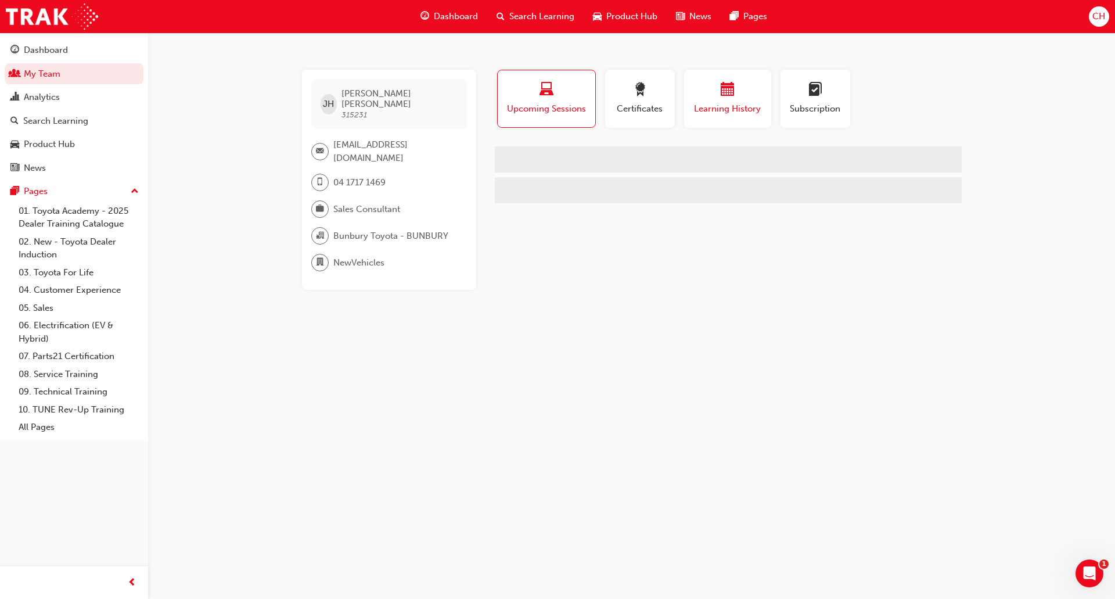
click at [728, 90] on span "calendar-icon" at bounding box center [728, 90] width 14 height 16
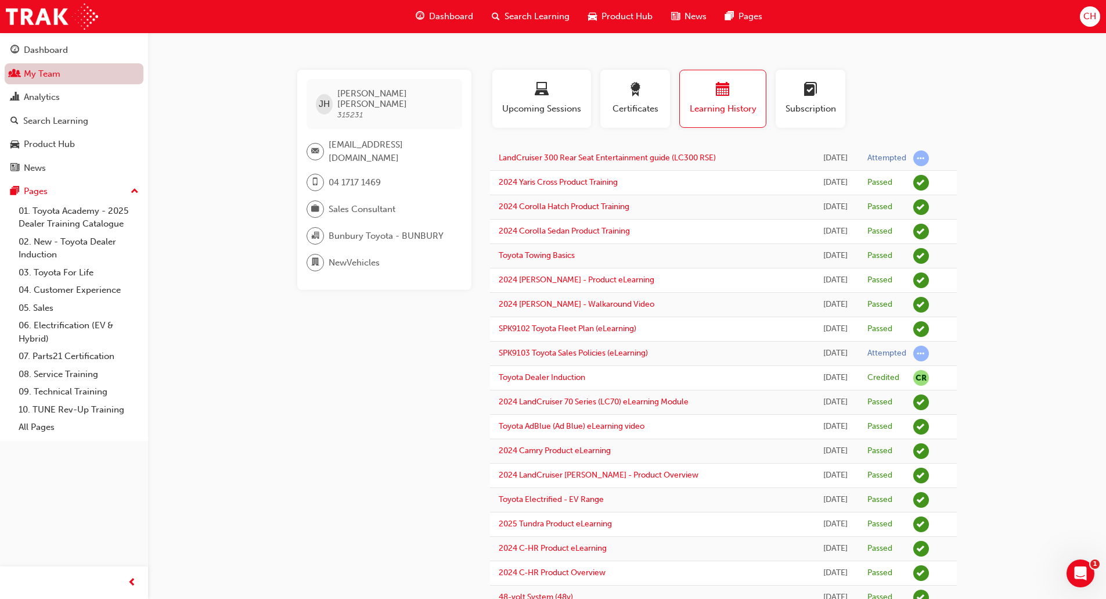
click at [53, 76] on link "My Team" at bounding box center [74, 73] width 139 height 21
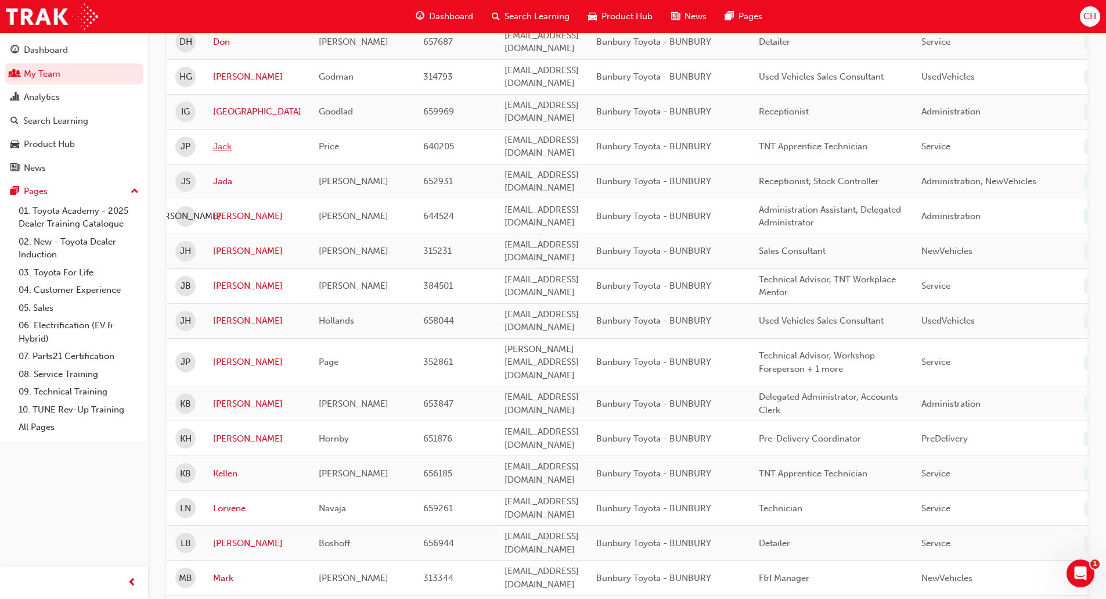
scroll to position [639, 0]
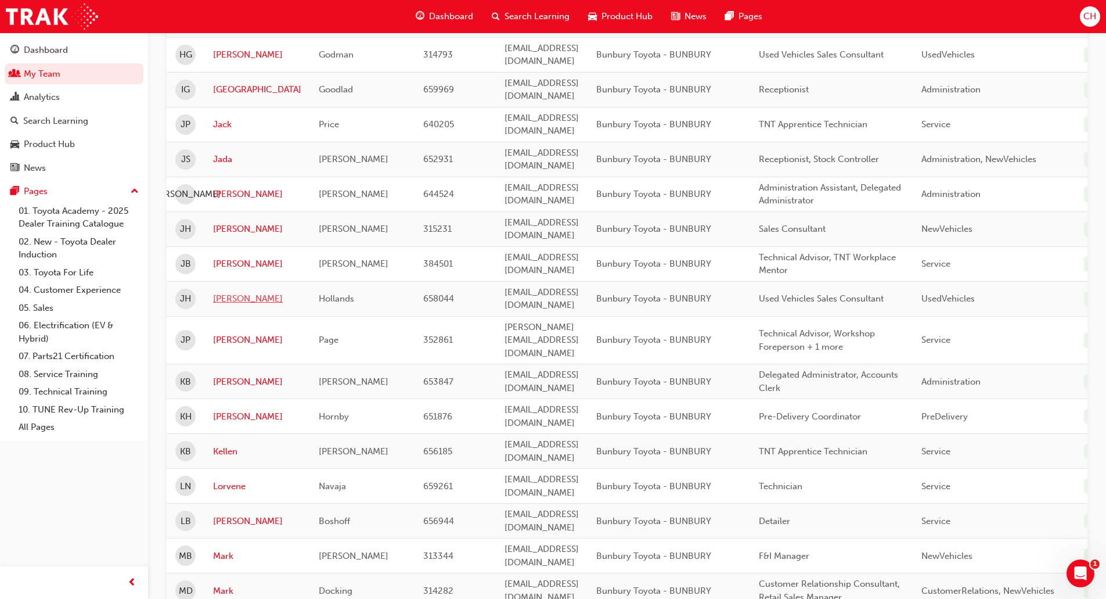
click at [218, 292] on link "[PERSON_NAME]" at bounding box center [257, 298] width 88 height 13
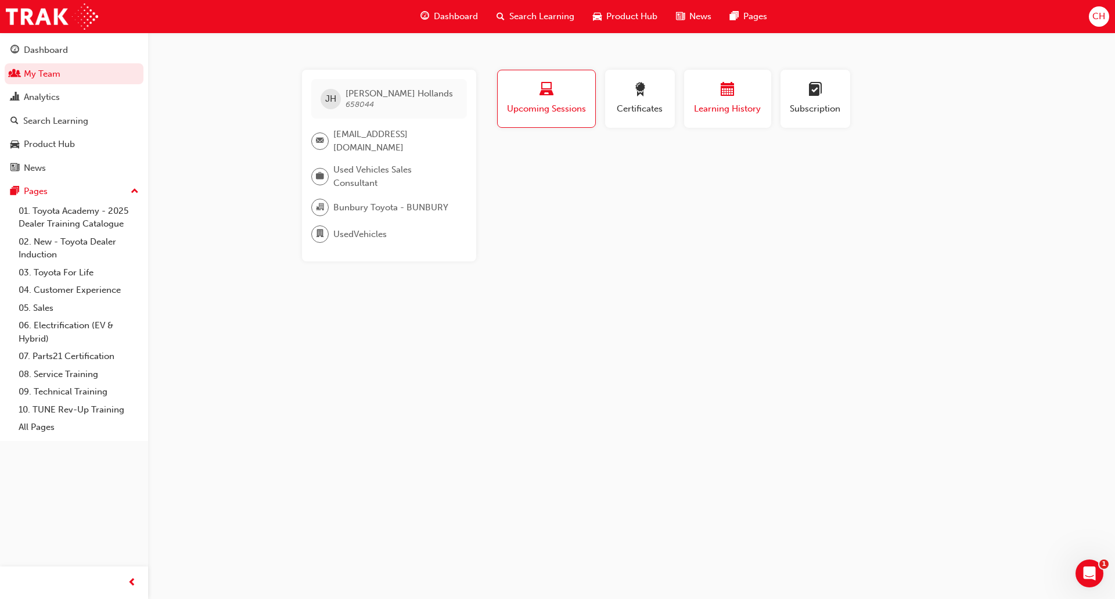
click at [735, 117] on button "Learning History" at bounding box center [727, 99] width 87 height 58
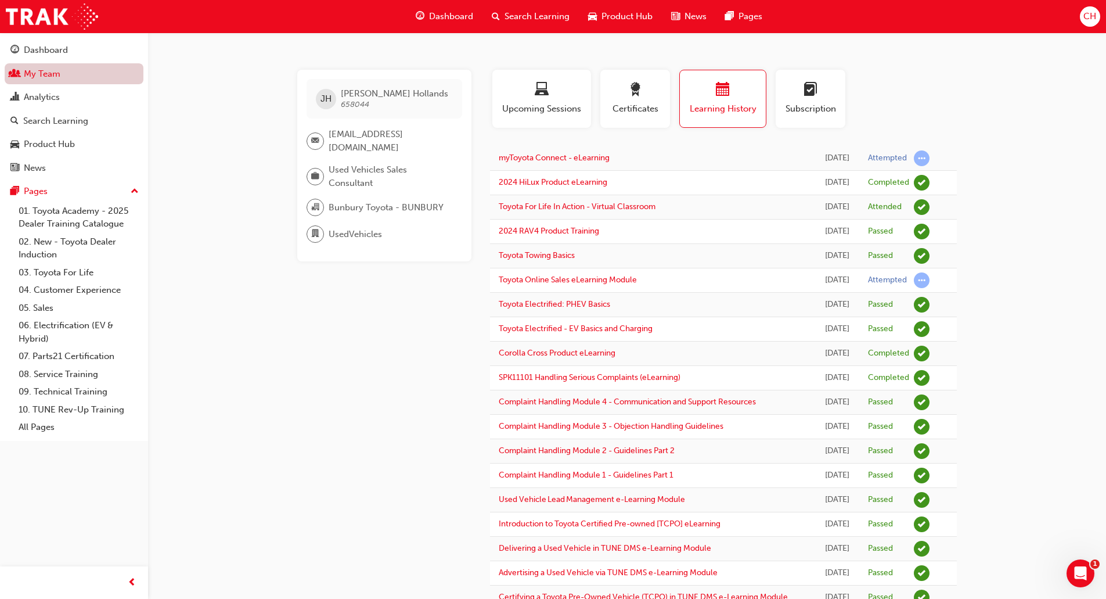
click at [51, 80] on link "My Team" at bounding box center [74, 73] width 139 height 21
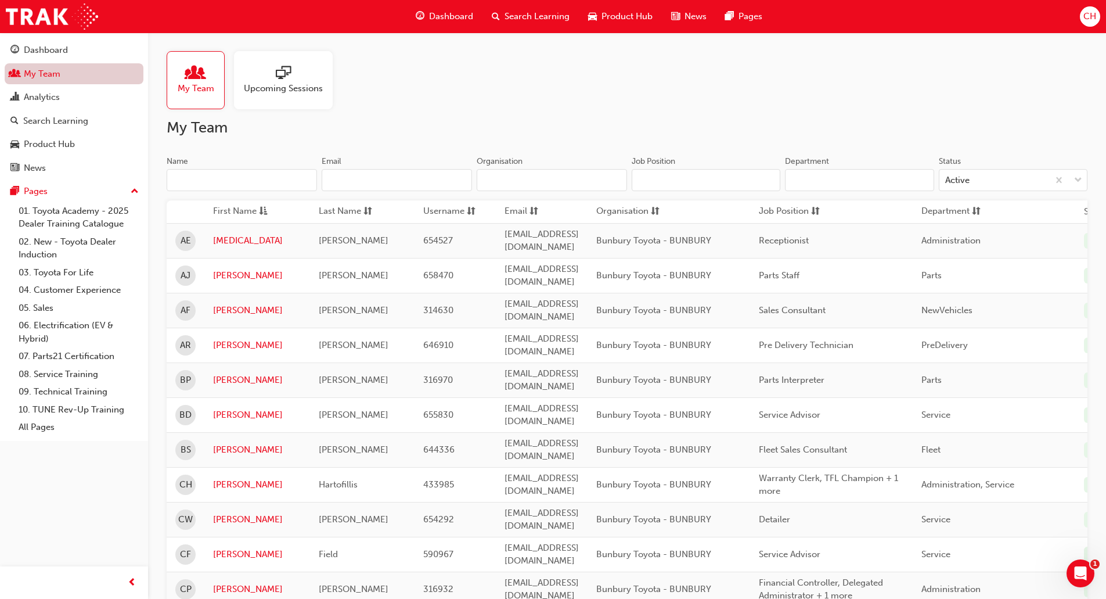
click at [49, 81] on link "My Team" at bounding box center [74, 73] width 139 height 21
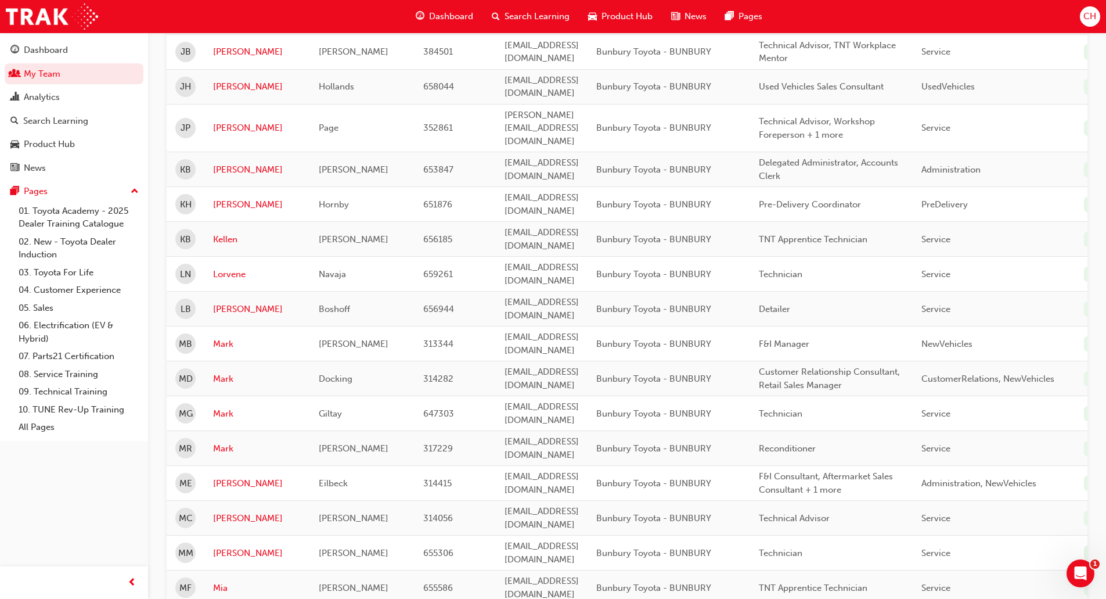
scroll to position [871, 0]
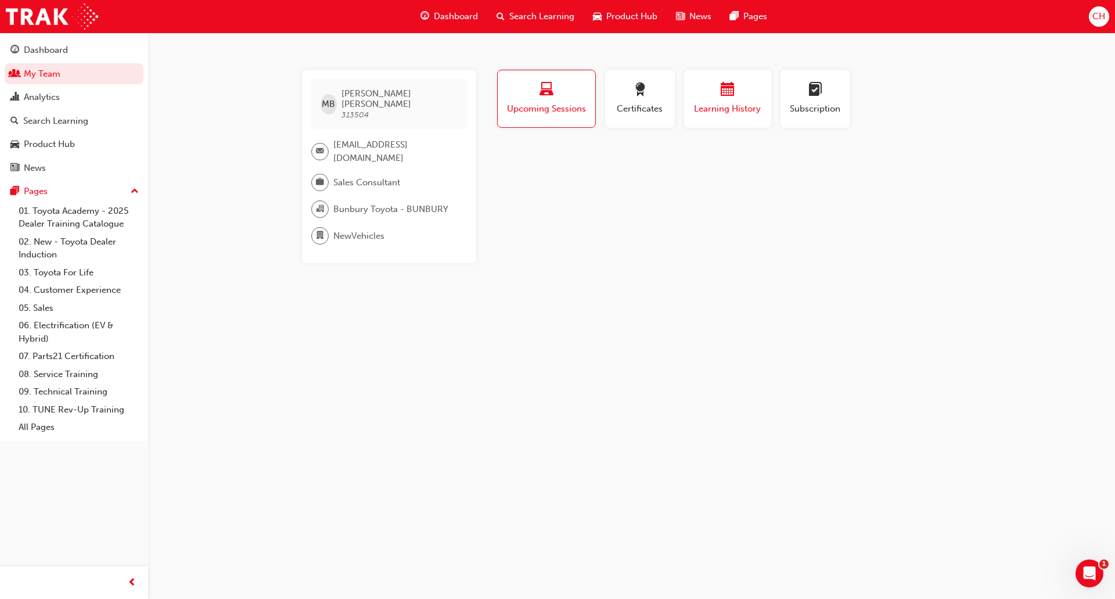
click at [709, 94] on div "button" at bounding box center [728, 91] width 70 height 18
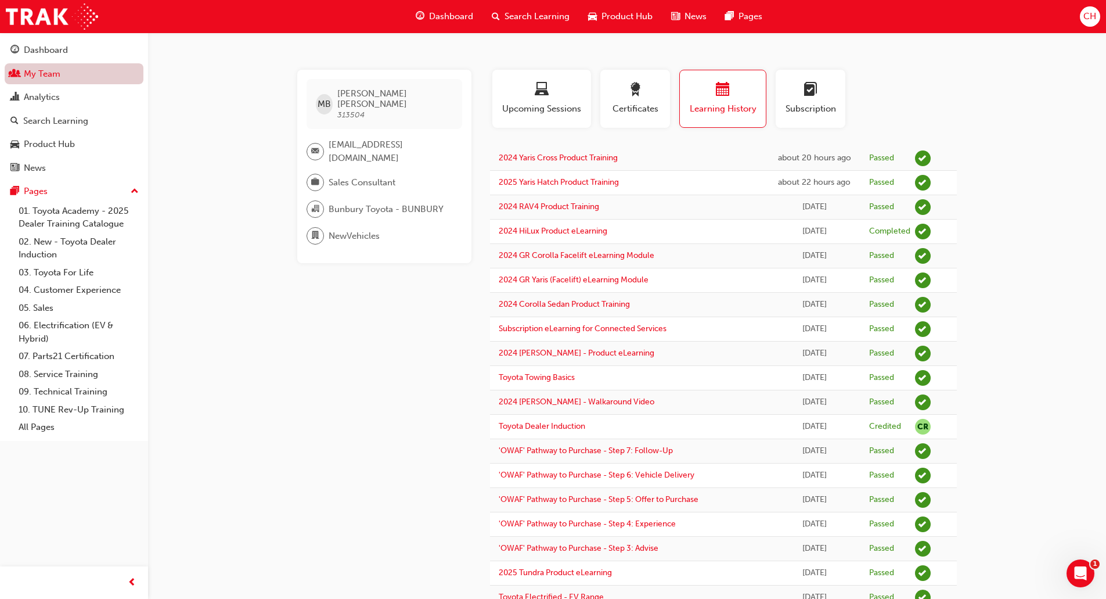
click at [56, 72] on link "My Team" at bounding box center [74, 73] width 139 height 21
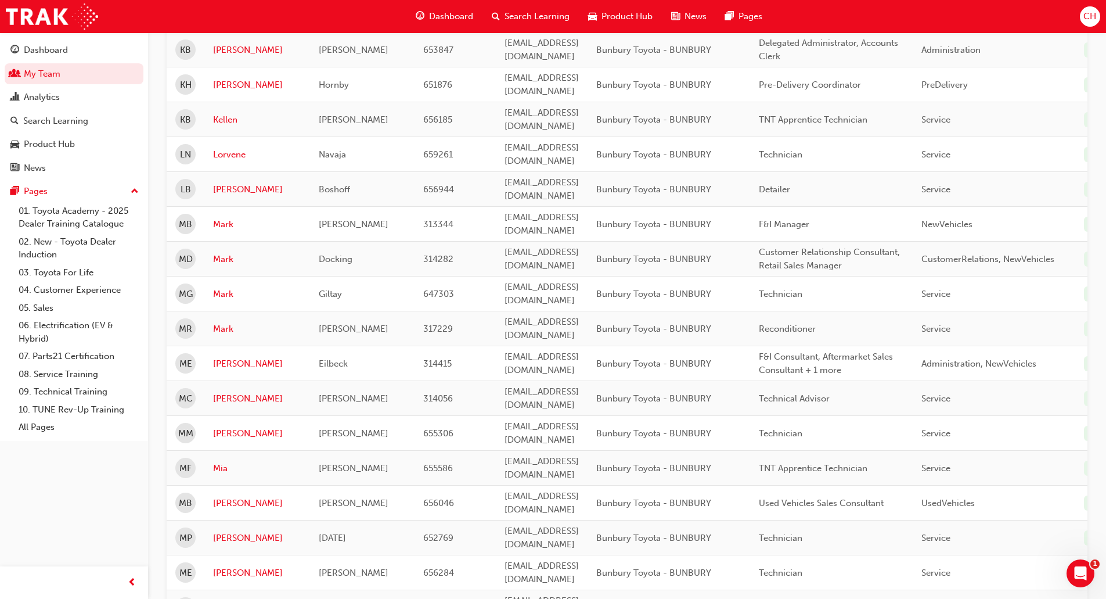
scroll to position [1045, 0]
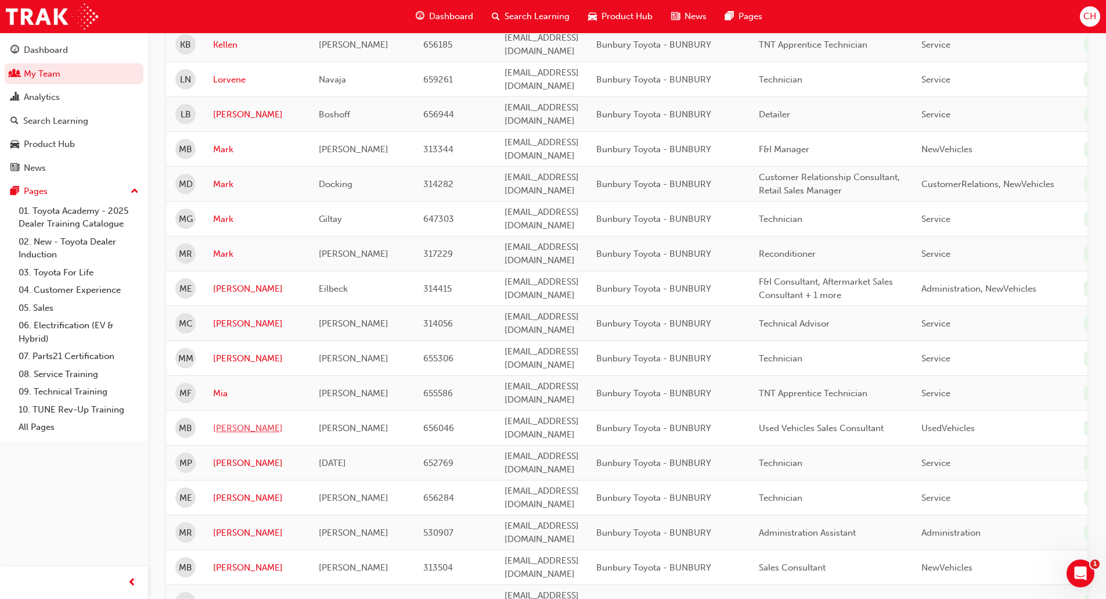
click at [219, 422] on link "[PERSON_NAME]" at bounding box center [257, 428] width 88 height 13
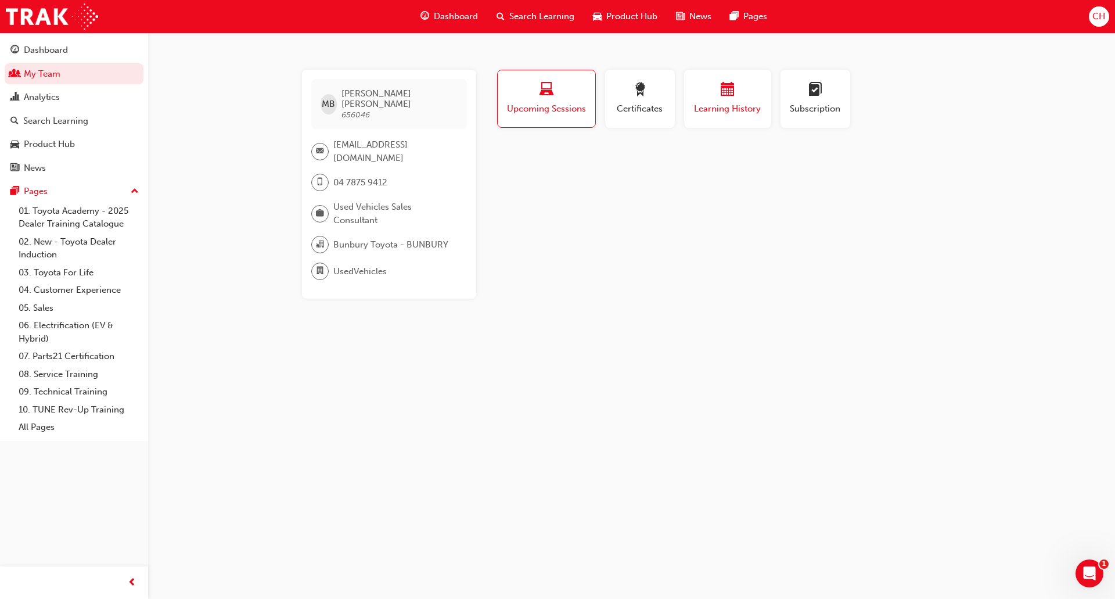
click at [714, 109] on span "Learning History" at bounding box center [728, 108] width 70 height 13
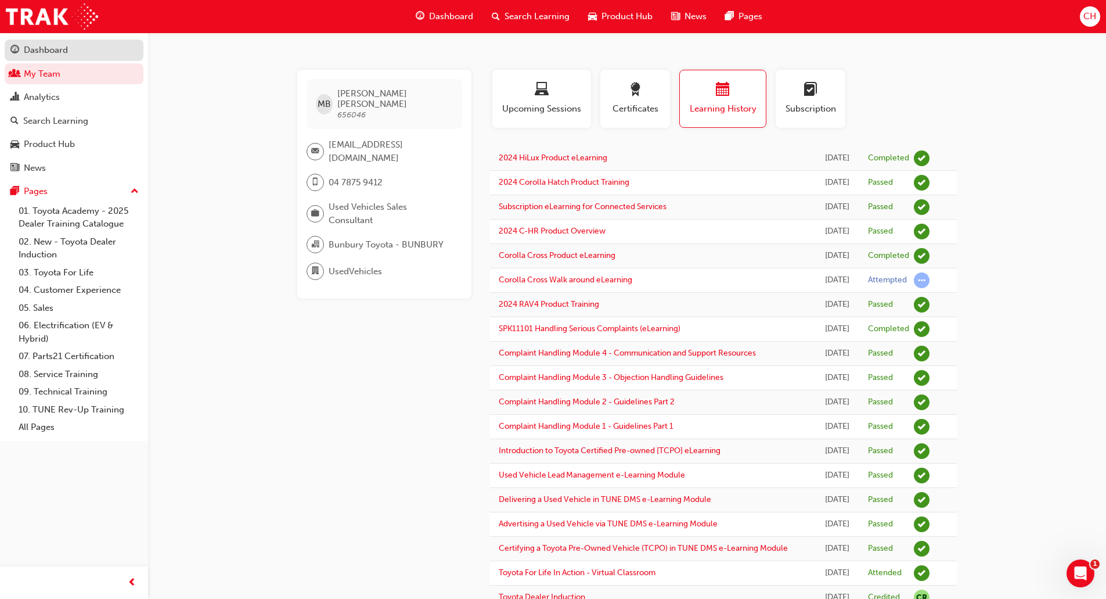
click at [67, 54] on div "Dashboard" at bounding box center [46, 50] width 44 height 13
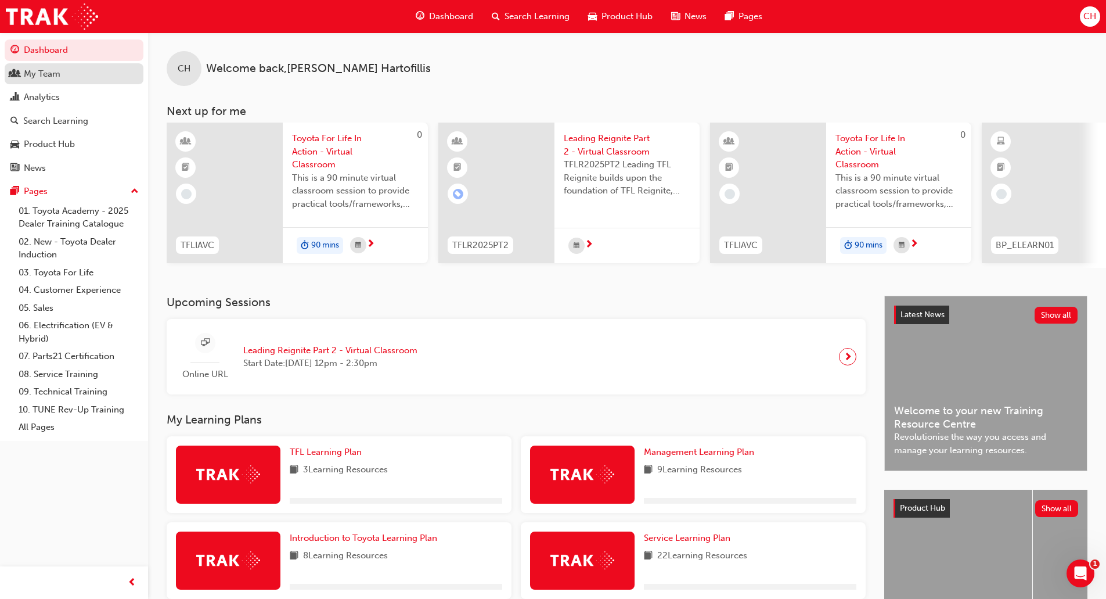
click at [63, 74] on div "My Team" at bounding box center [73, 74] width 127 height 15
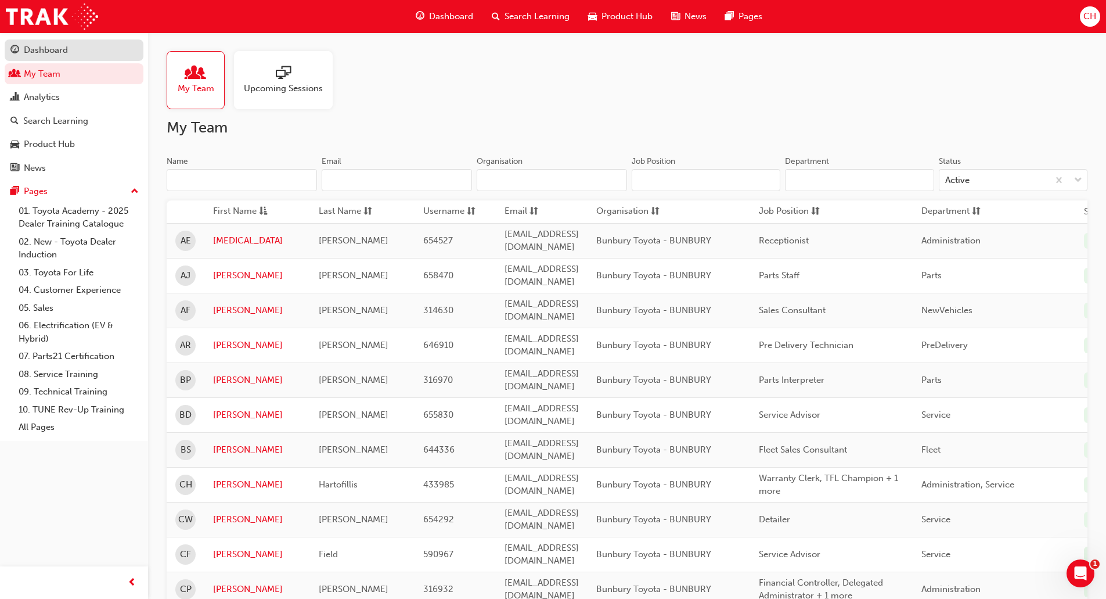
click at [77, 56] on div "Dashboard" at bounding box center [73, 50] width 127 height 15
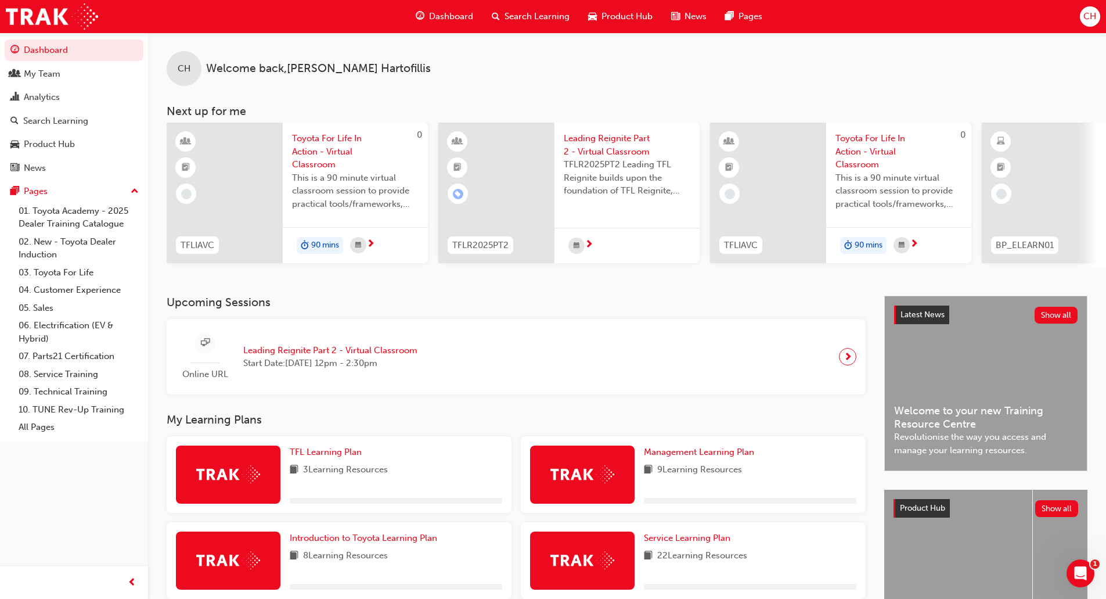
click at [535, 13] on span "Search Learning" at bounding box center [537, 16] width 65 height 13
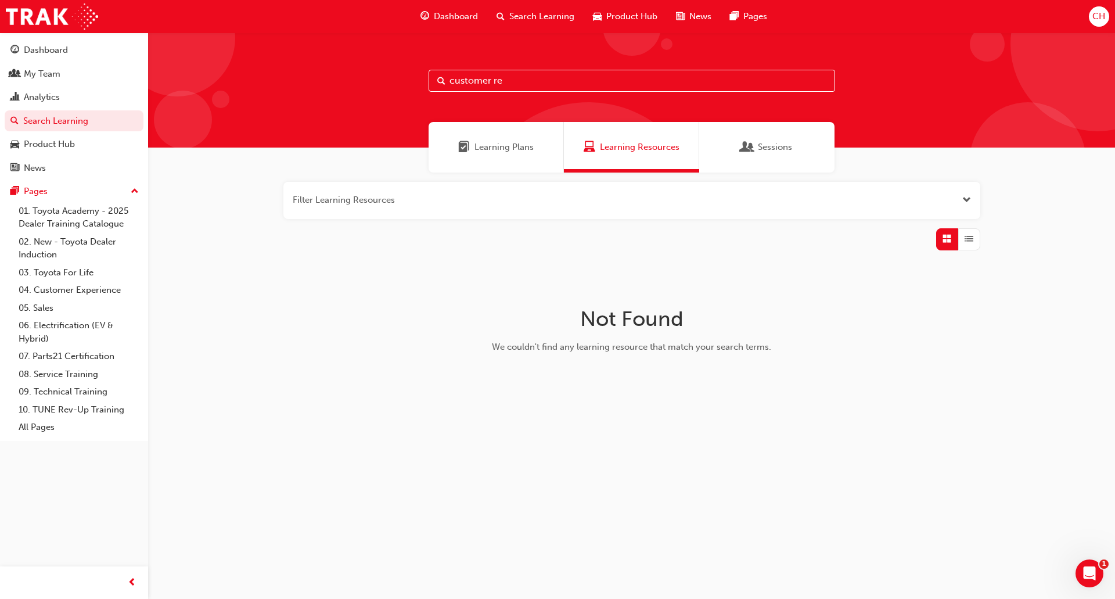
drag, startPoint x: 505, startPoint y: 85, endPoint x: 336, endPoint y: 69, distance: 169.2
click at [344, 70] on div "customer re" at bounding box center [631, 90] width 967 height 115
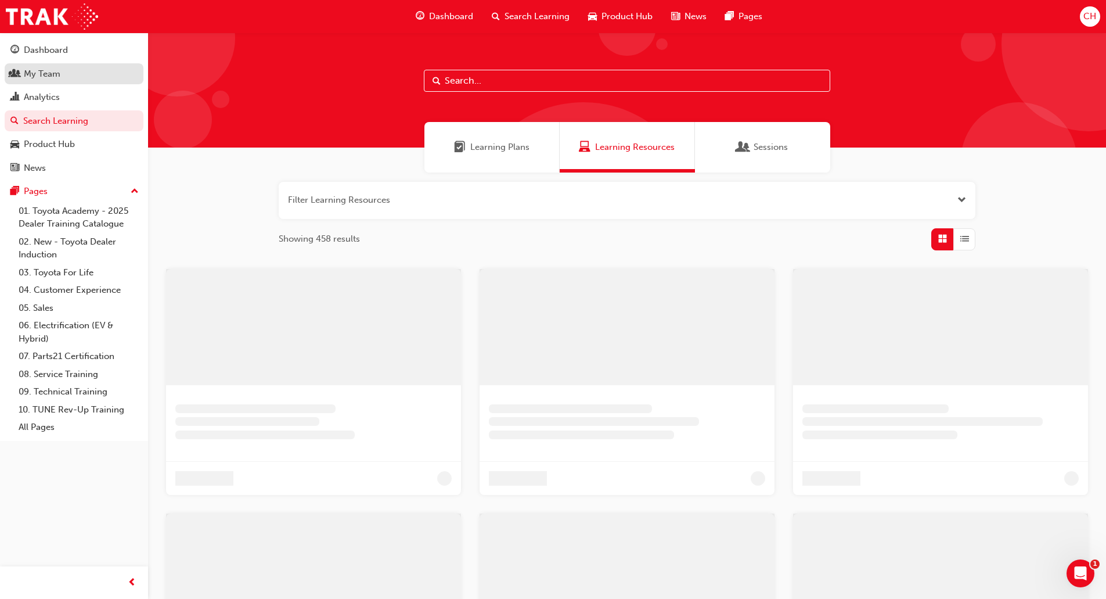
click at [56, 73] on div "My Team" at bounding box center [42, 73] width 37 height 13
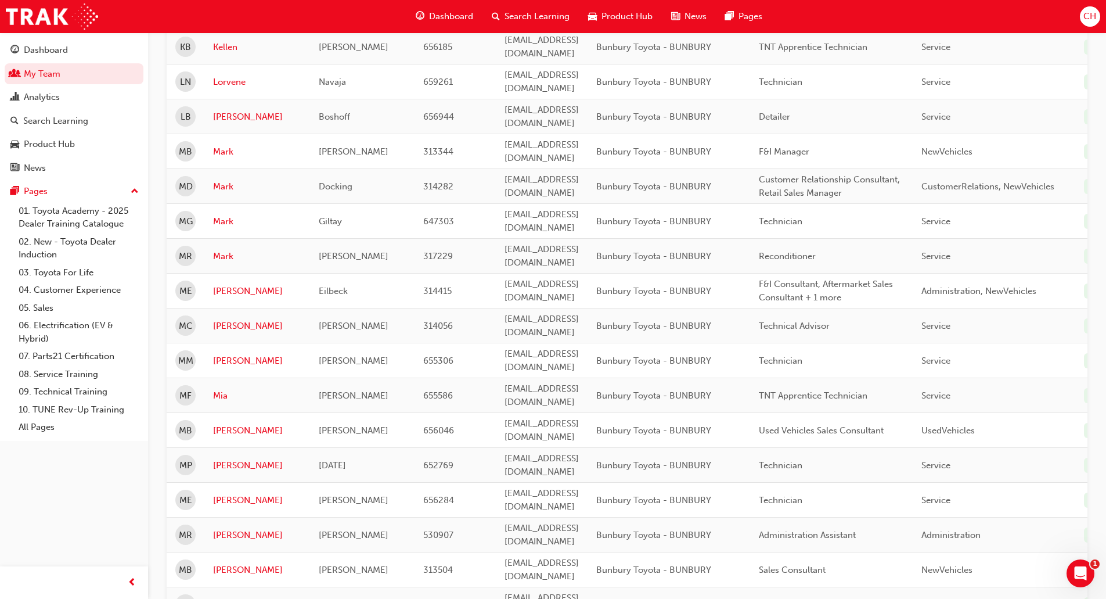
scroll to position [1045, 0]
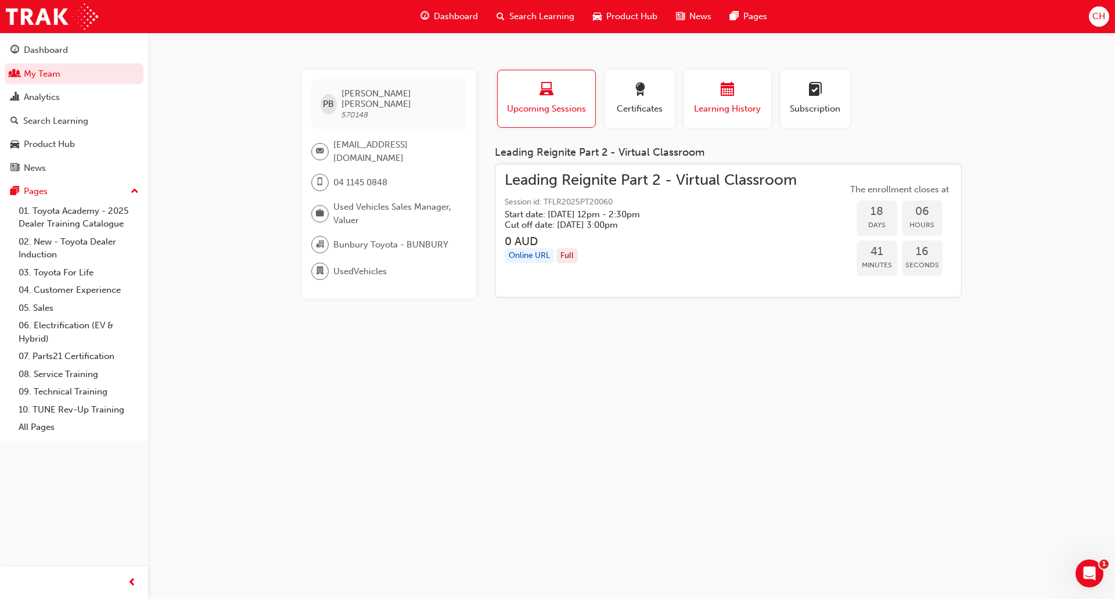
click at [732, 100] on div "Learning History" at bounding box center [728, 98] width 70 height 33
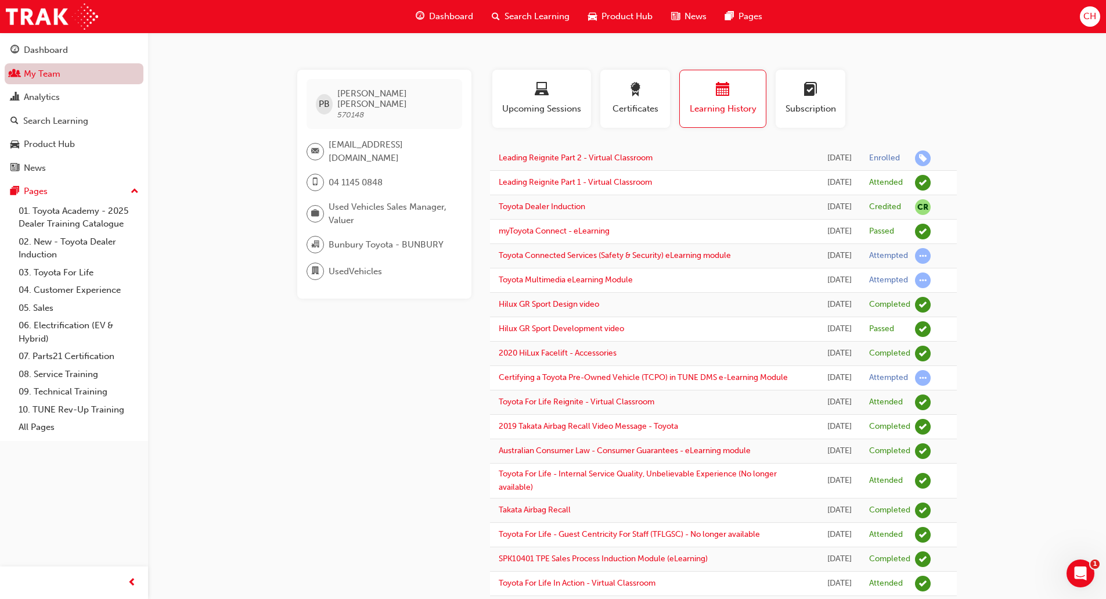
click at [62, 75] on link "My Team" at bounding box center [74, 73] width 139 height 21
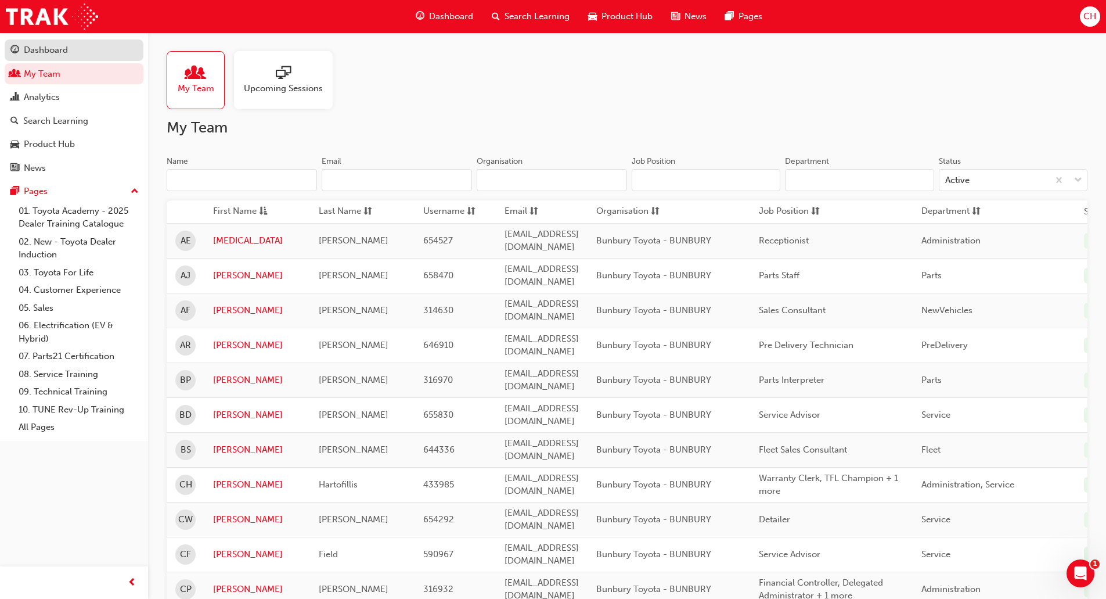
click at [50, 50] on div "Dashboard" at bounding box center [46, 50] width 44 height 13
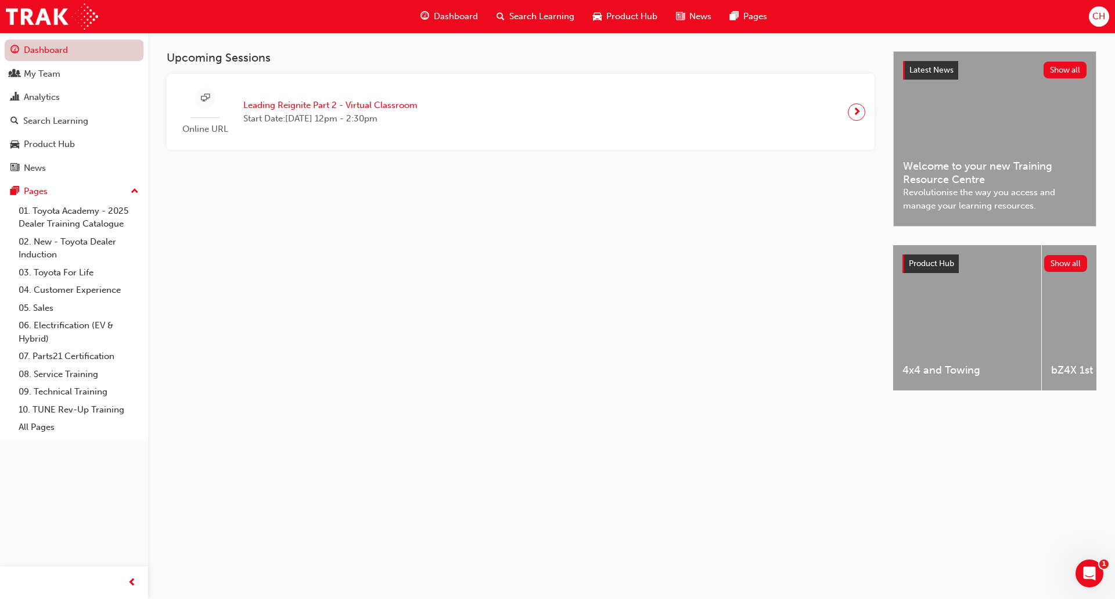
click at [50, 50] on link "Dashboard" at bounding box center [74, 49] width 139 height 21
click at [1099, 20] on span "CH" at bounding box center [1098, 16] width 13 height 13
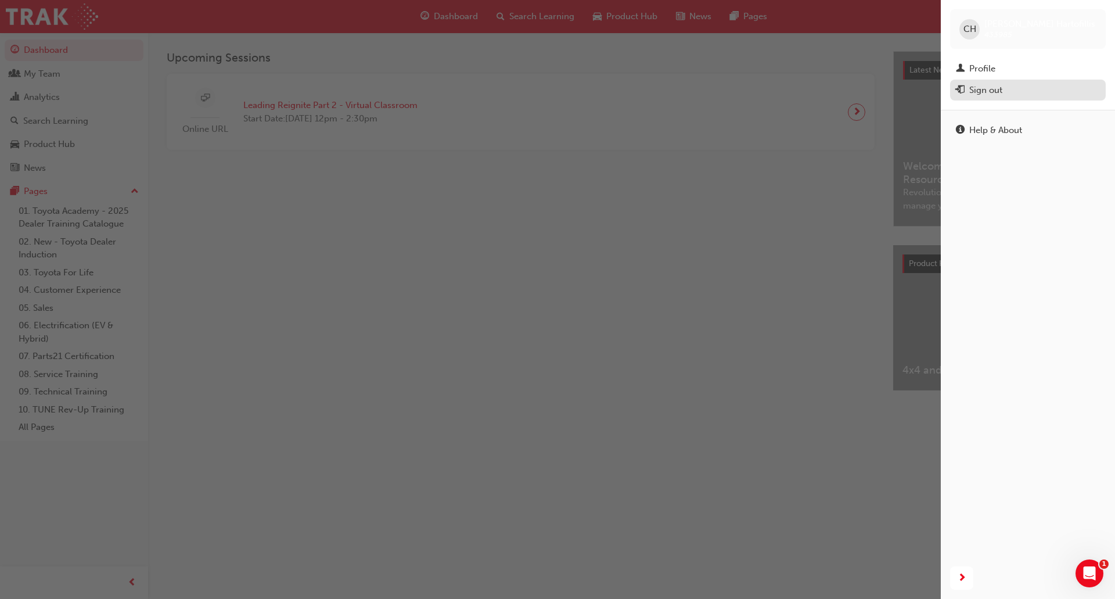
click at [984, 89] on div "Sign out" at bounding box center [985, 90] width 33 height 13
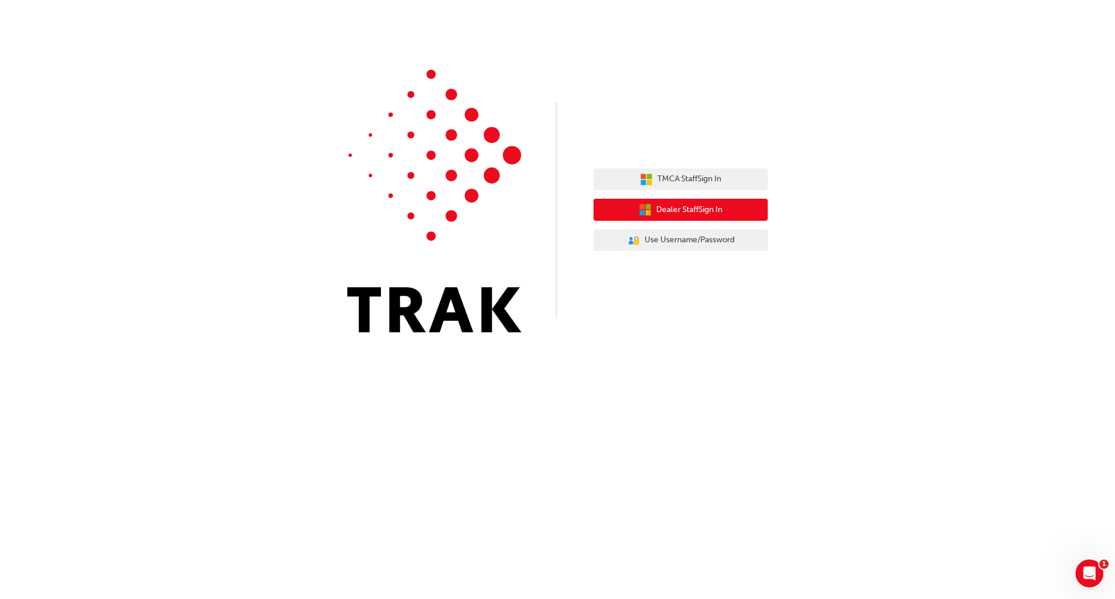
click at [689, 216] on span "Dealer Staff Sign In" at bounding box center [689, 209] width 66 height 13
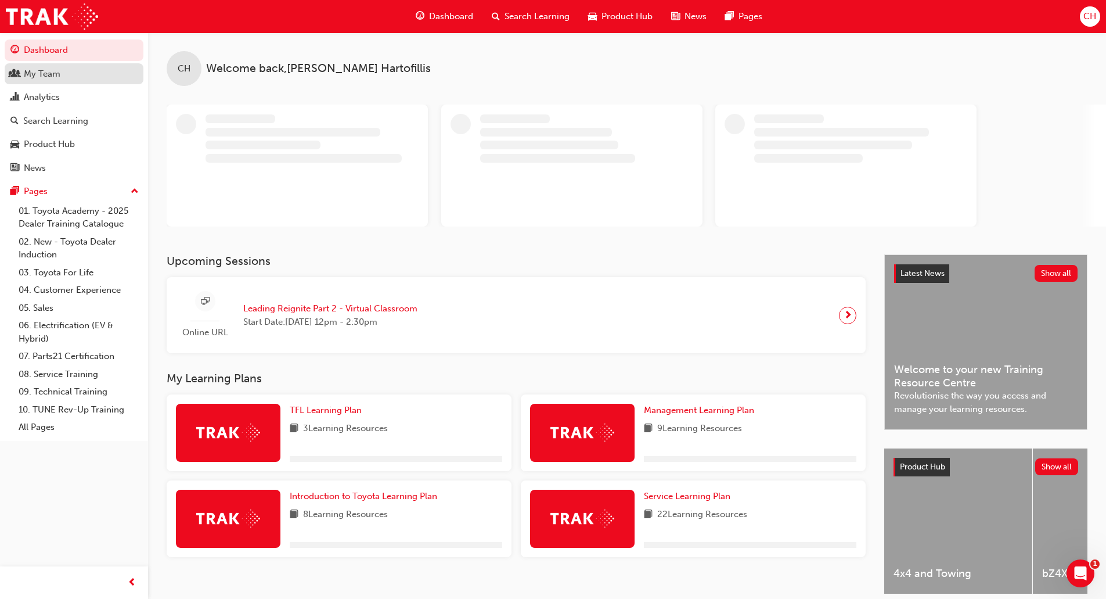
click at [37, 77] on div "My Team" at bounding box center [42, 73] width 37 height 13
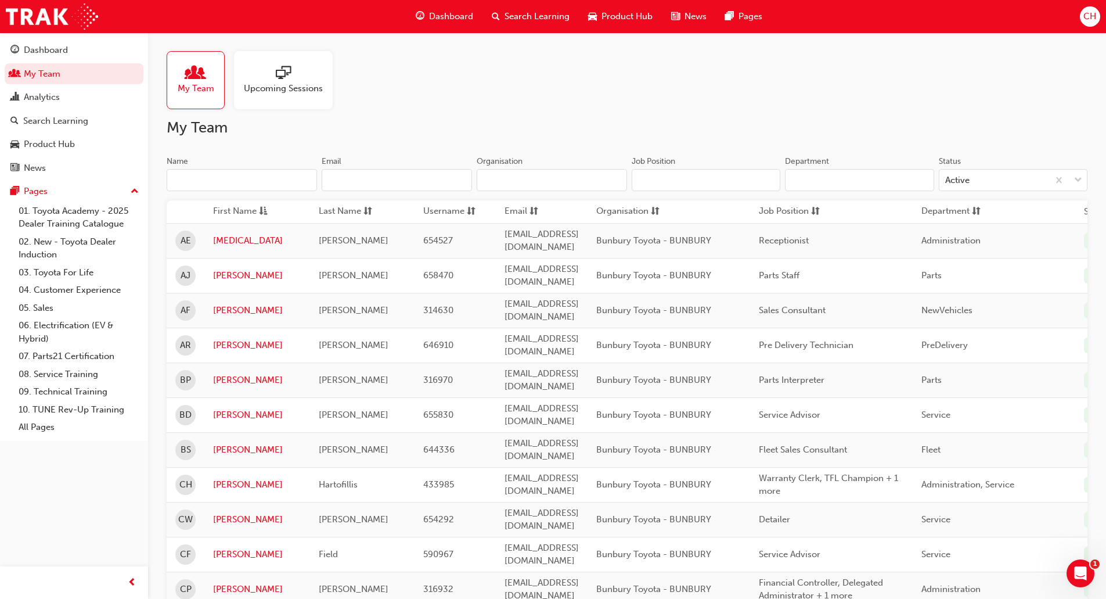
scroll to position [232, 0]
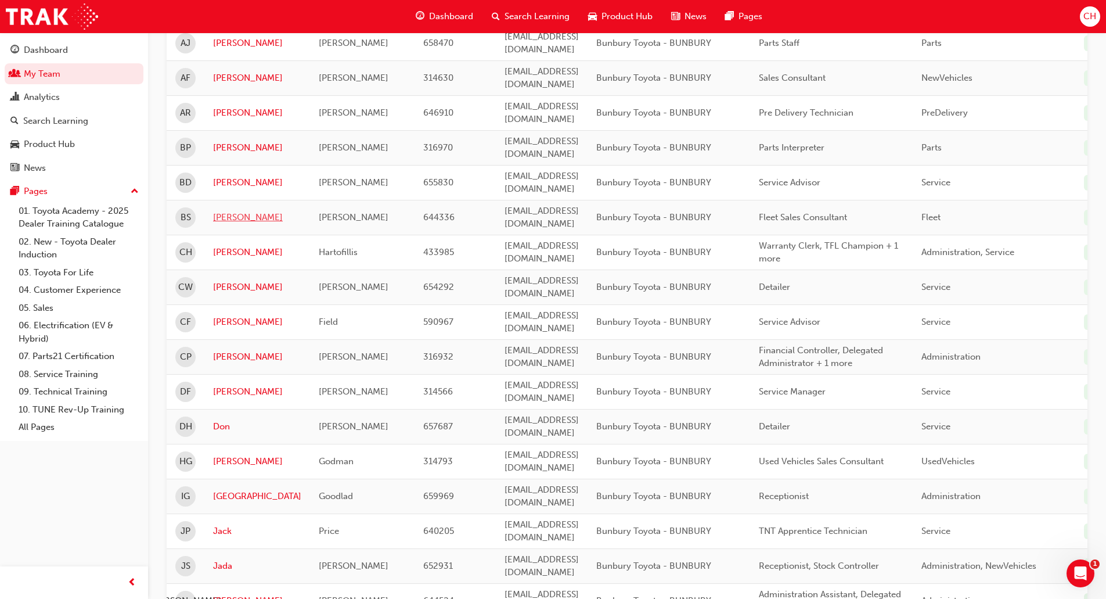
click at [228, 211] on link "[PERSON_NAME]" at bounding box center [257, 217] width 88 height 13
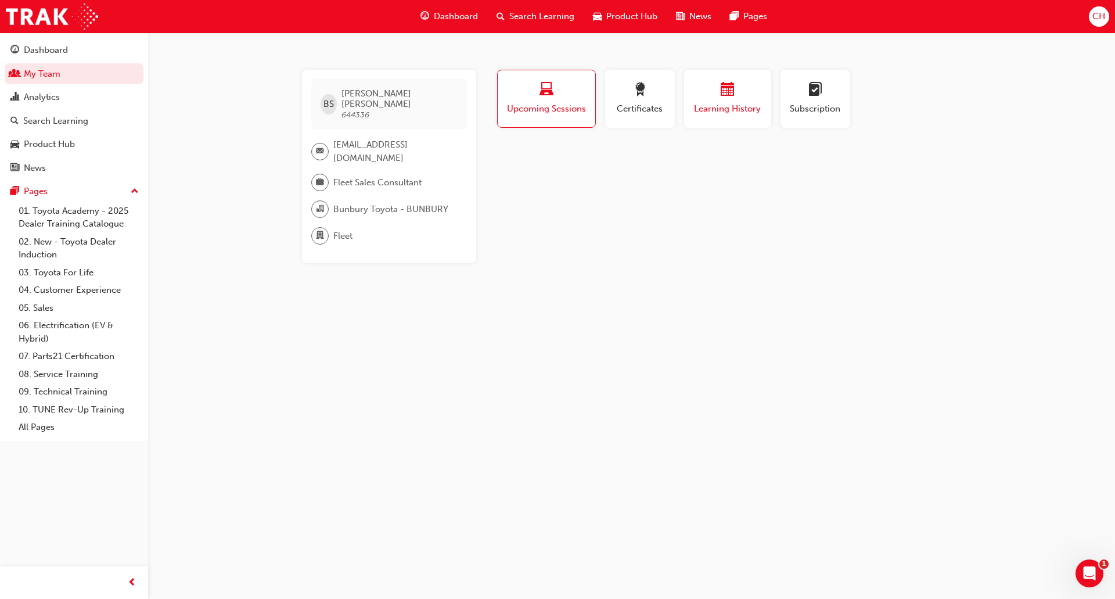
click at [715, 100] on div "Learning History" at bounding box center [728, 98] width 70 height 33
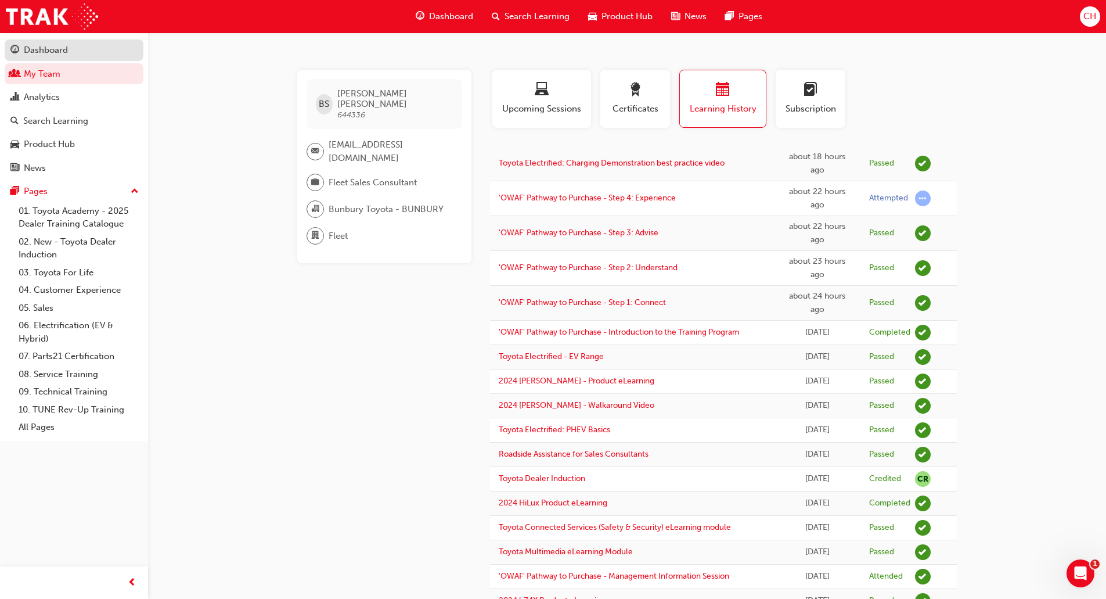
click at [53, 47] on div "Dashboard" at bounding box center [46, 50] width 44 height 13
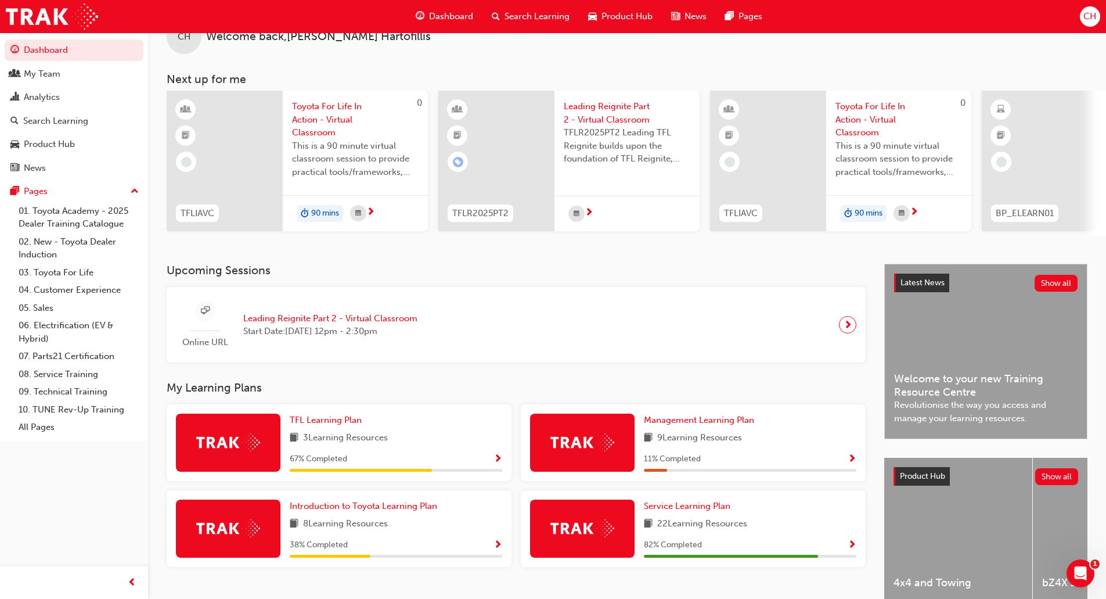
scroll to position [58, 0]
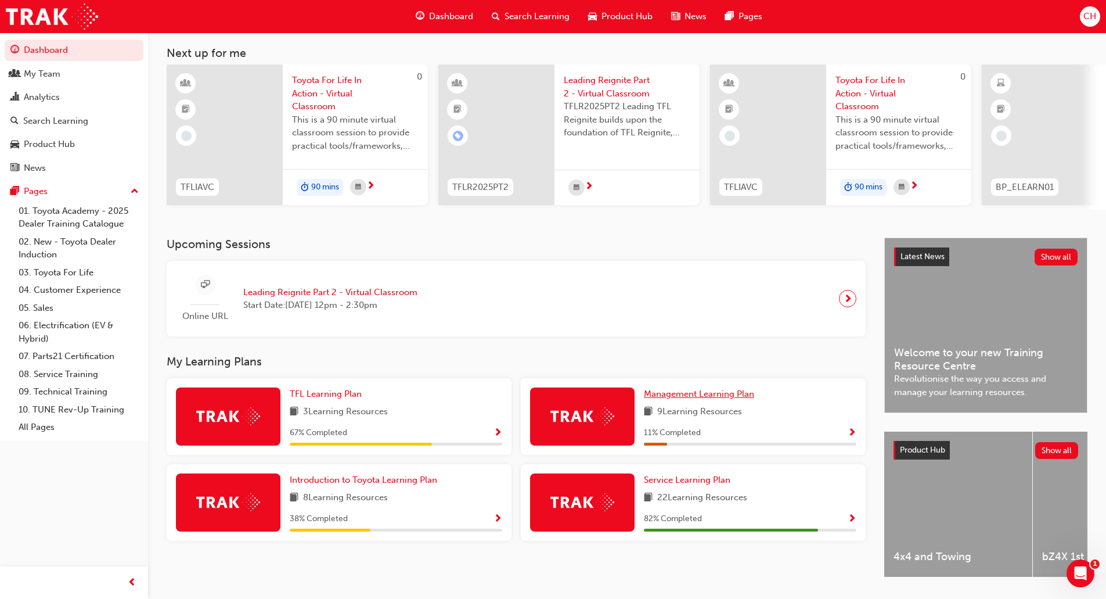
click at [718, 401] on link "Management Learning Plan" at bounding box center [701, 393] width 115 height 13
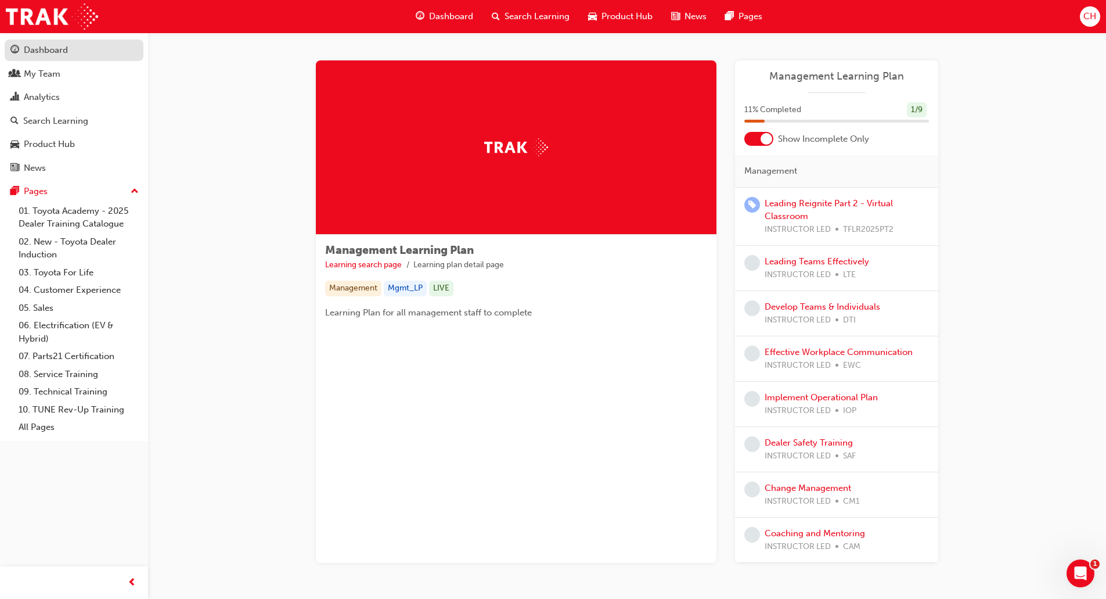
click at [83, 56] on div "Dashboard" at bounding box center [73, 50] width 127 height 15
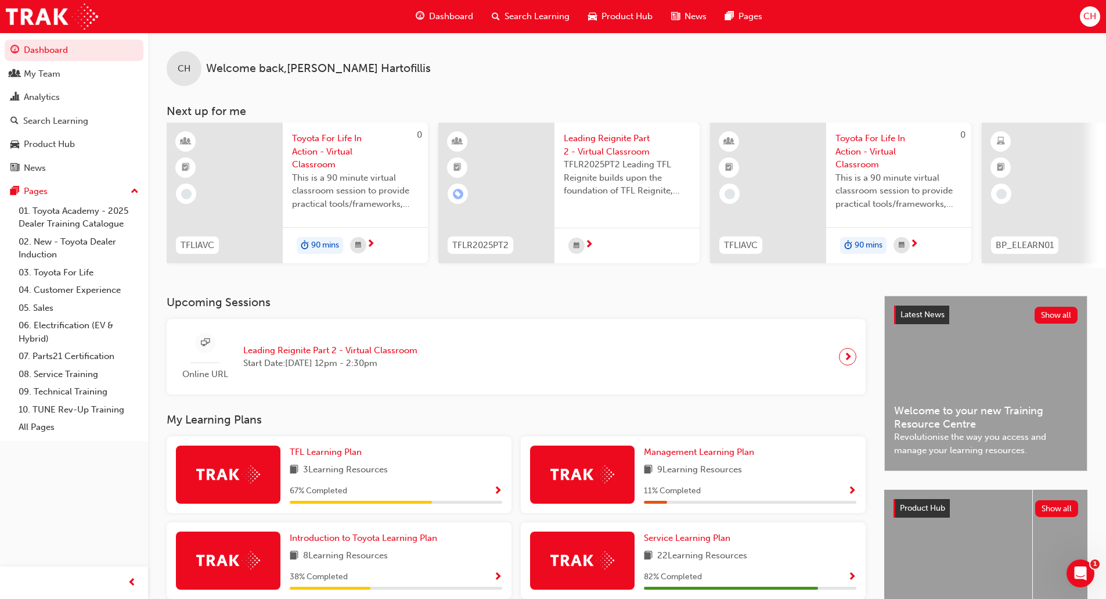
click at [252, 460] on div at bounding box center [228, 474] width 105 height 58
click at [330, 457] on span "TFL Learning Plan" at bounding box center [326, 452] width 72 height 10
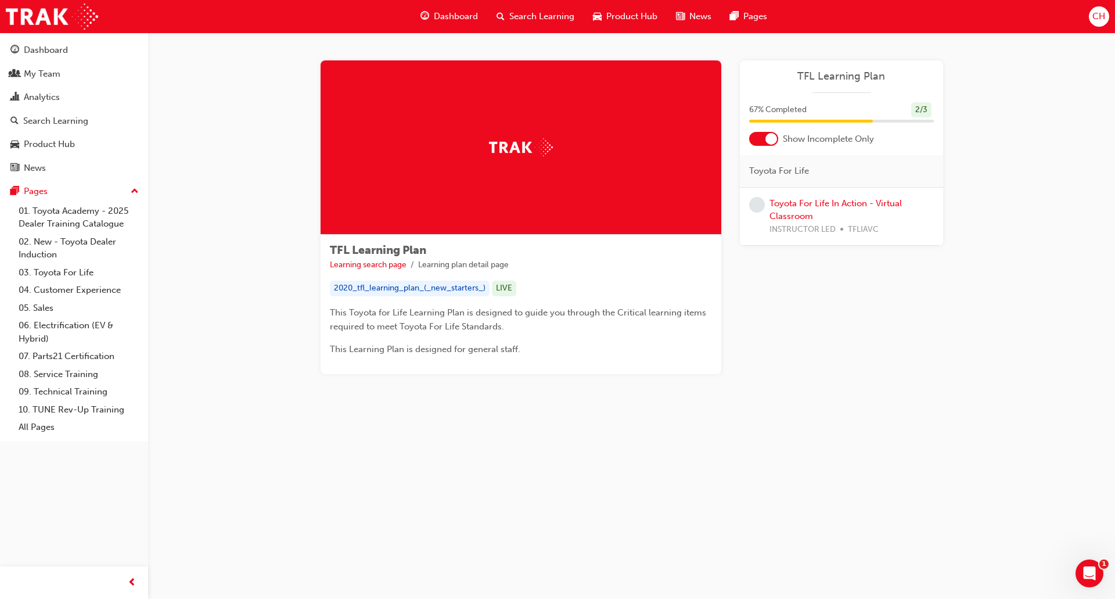
click at [402, 251] on span "TFL Learning Plan" at bounding box center [378, 249] width 96 height 13
click at [62, 45] on div "Dashboard" at bounding box center [46, 50] width 44 height 13
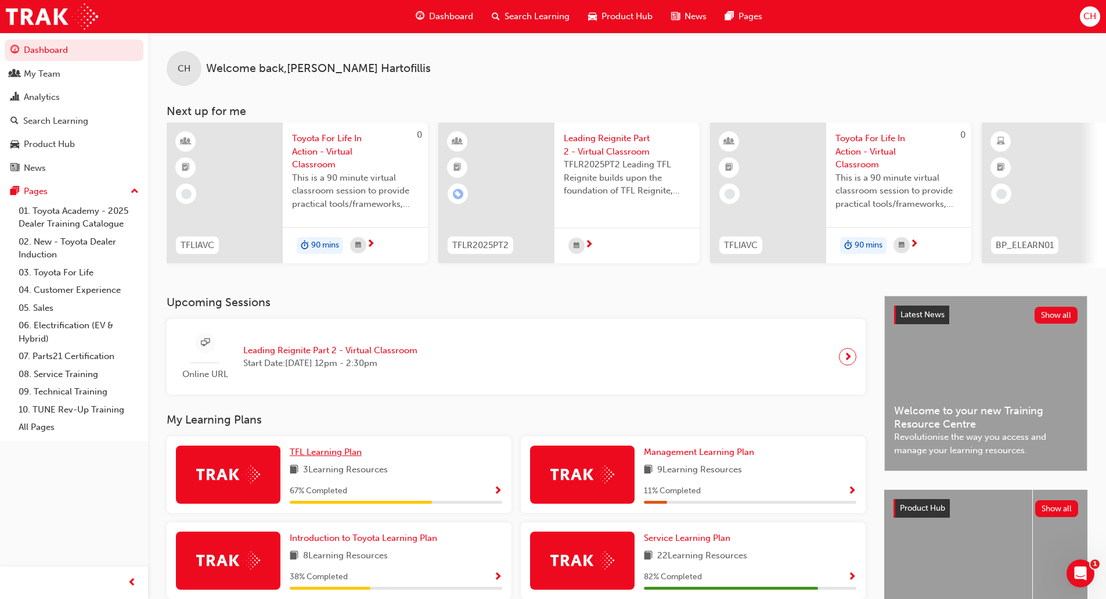
click at [315, 457] on span "TFL Learning Plan" at bounding box center [326, 452] width 72 height 10
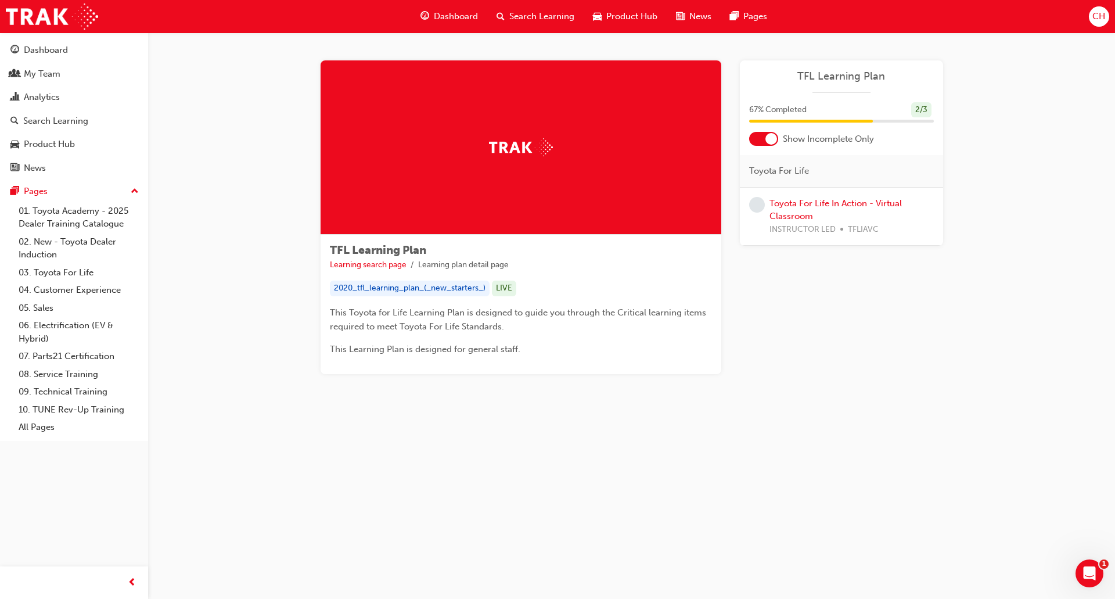
click at [524, 15] on span "Search Learning" at bounding box center [541, 16] width 65 height 13
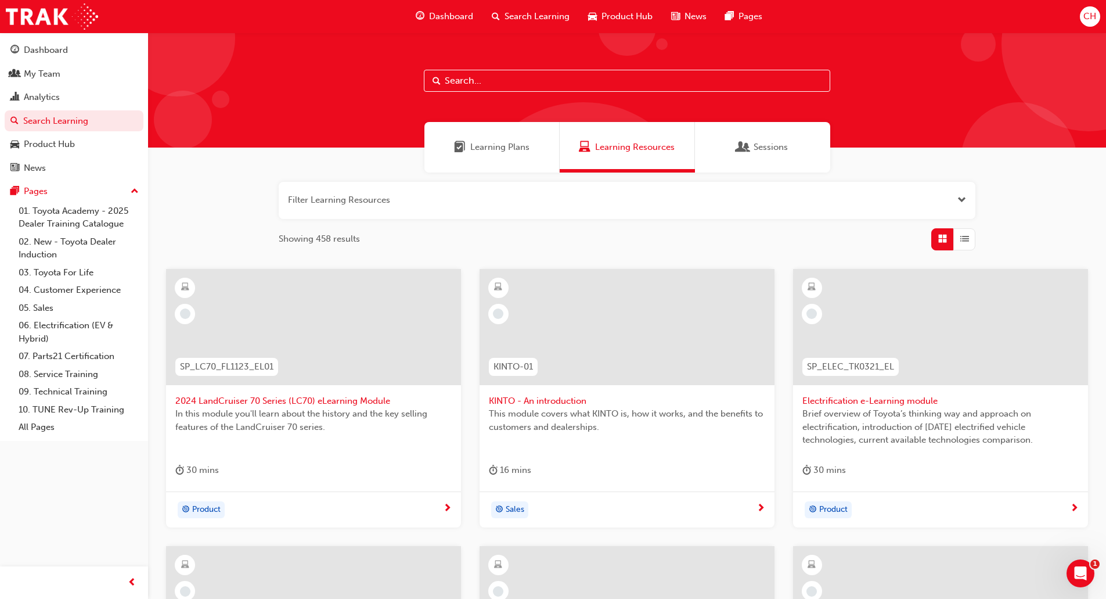
click at [489, 144] on span "Learning Plans" at bounding box center [499, 147] width 59 height 13
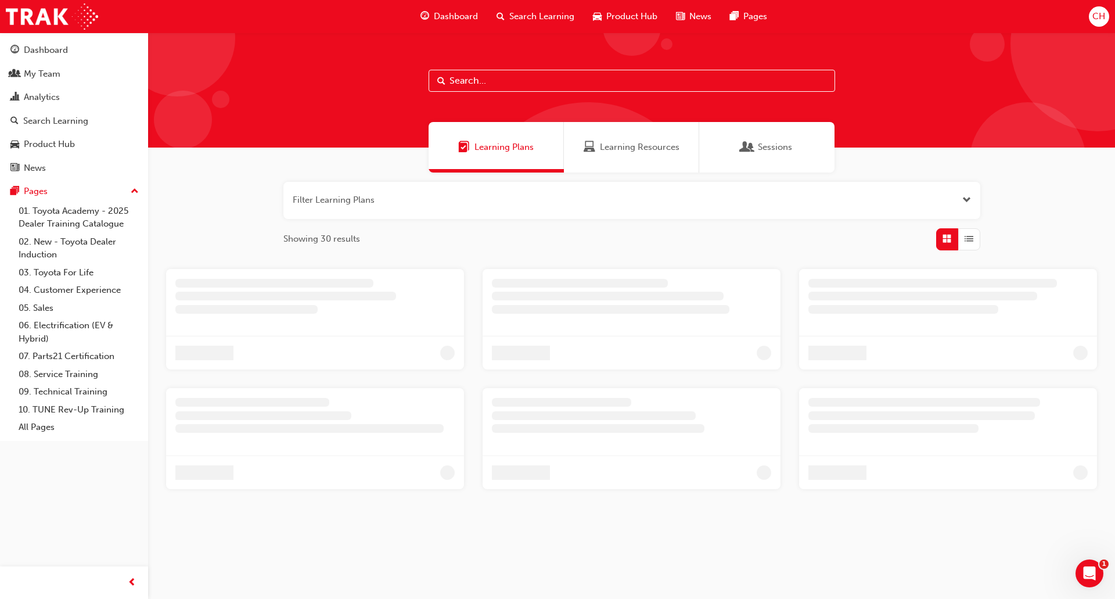
click at [487, 81] on input "text" at bounding box center [632, 81] width 407 height 22
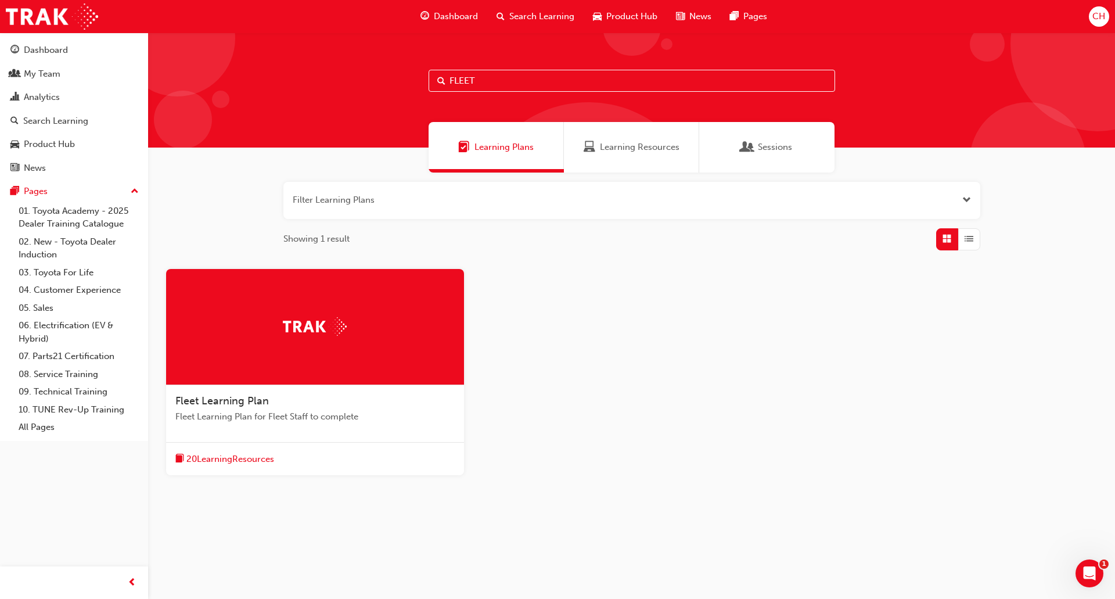
type input "FLEET"
click at [220, 397] on span "Fleet Learning Plan" at bounding box center [222, 400] width 94 height 13
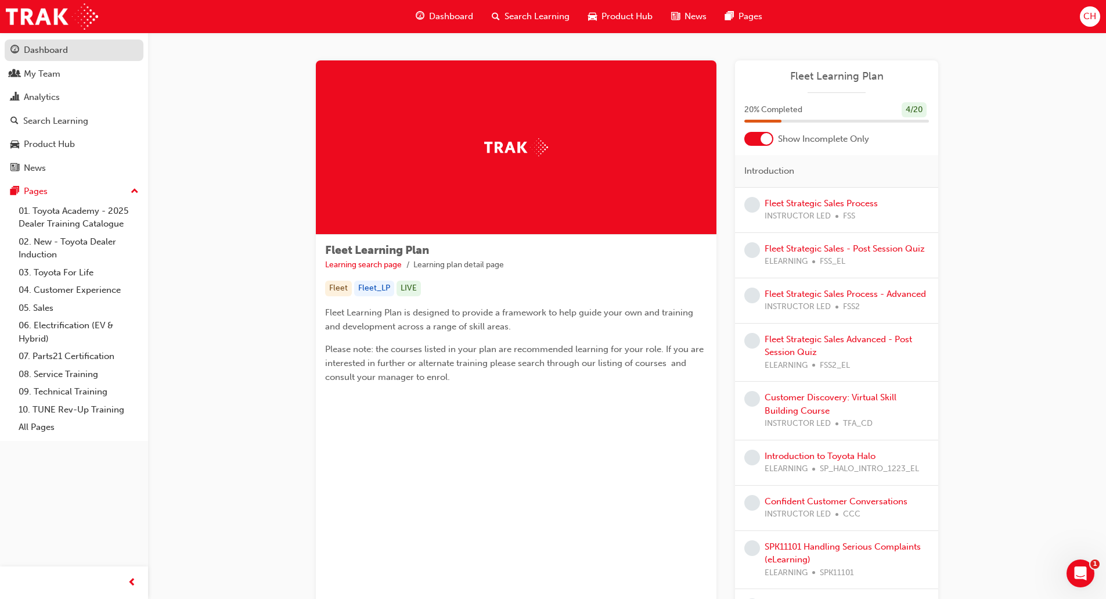
click at [55, 49] on div "Dashboard" at bounding box center [46, 50] width 44 height 13
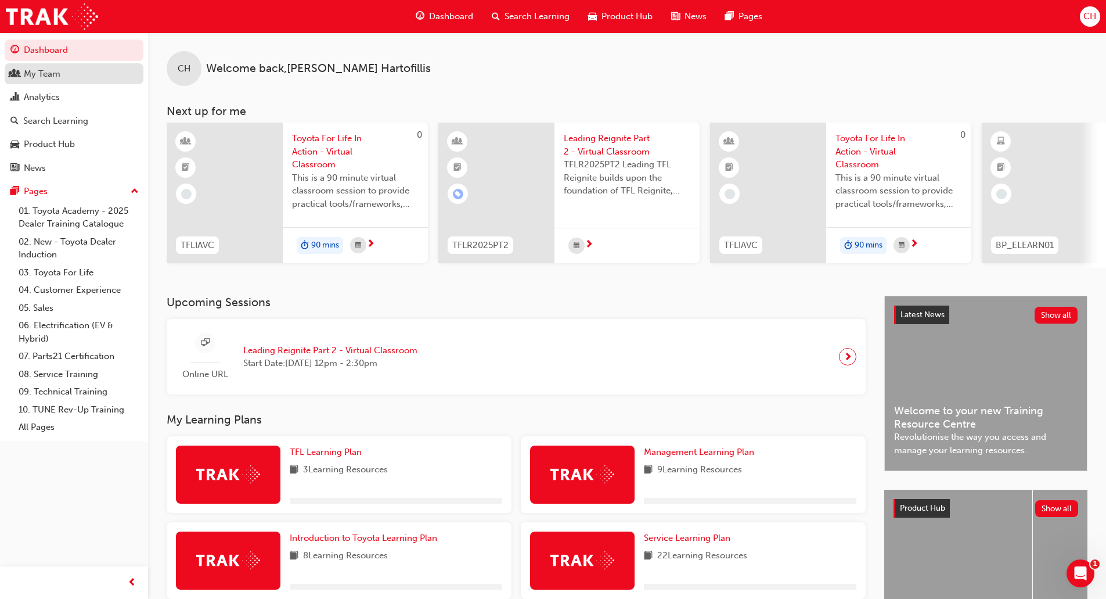
click at [41, 74] on div "My Team" at bounding box center [42, 73] width 37 height 13
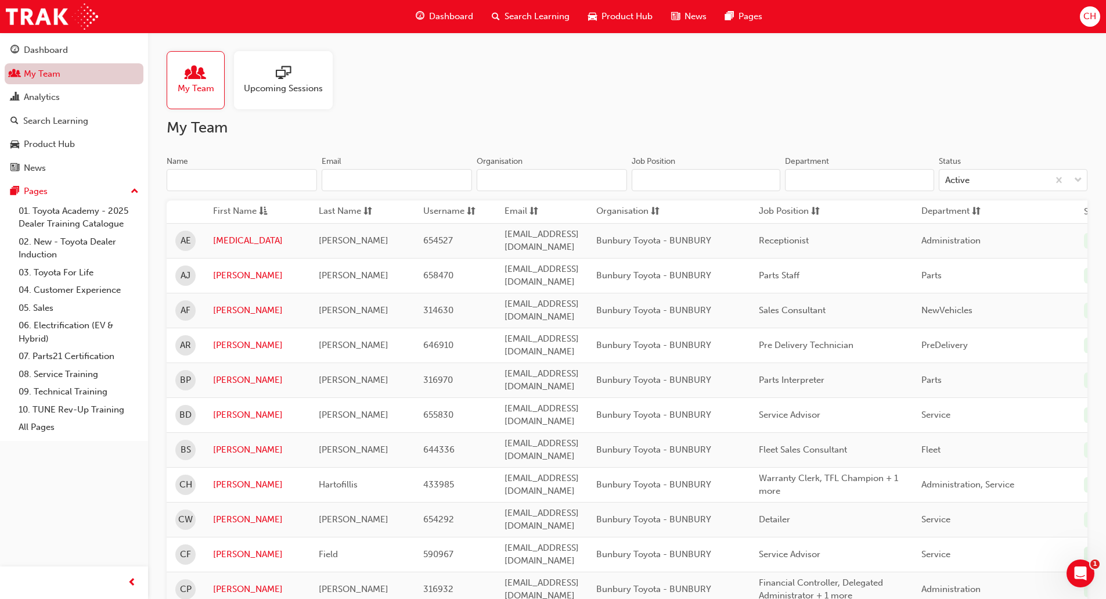
drag, startPoint x: 56, startPoint y: 48, endPoint x: 125, endPoint y: 65, distance: 71.1
click at [56, 48] on div "Dashboard" at bounding box center [46, 50] width 44 height 13
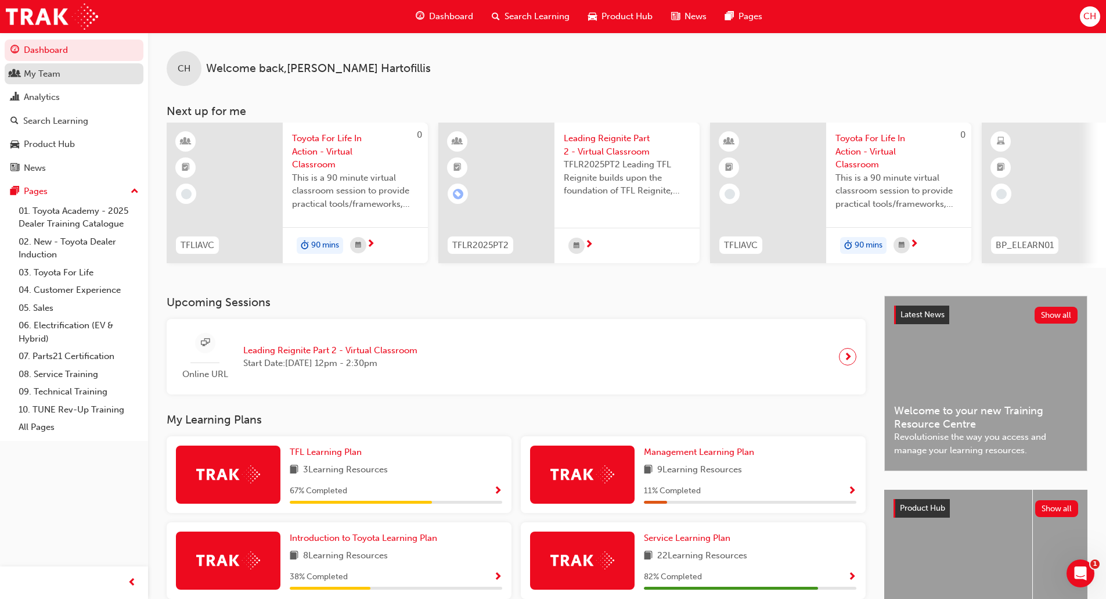
click at [48, 81] on link "My Team" at bounding box center [74, 73] width 139 height 21
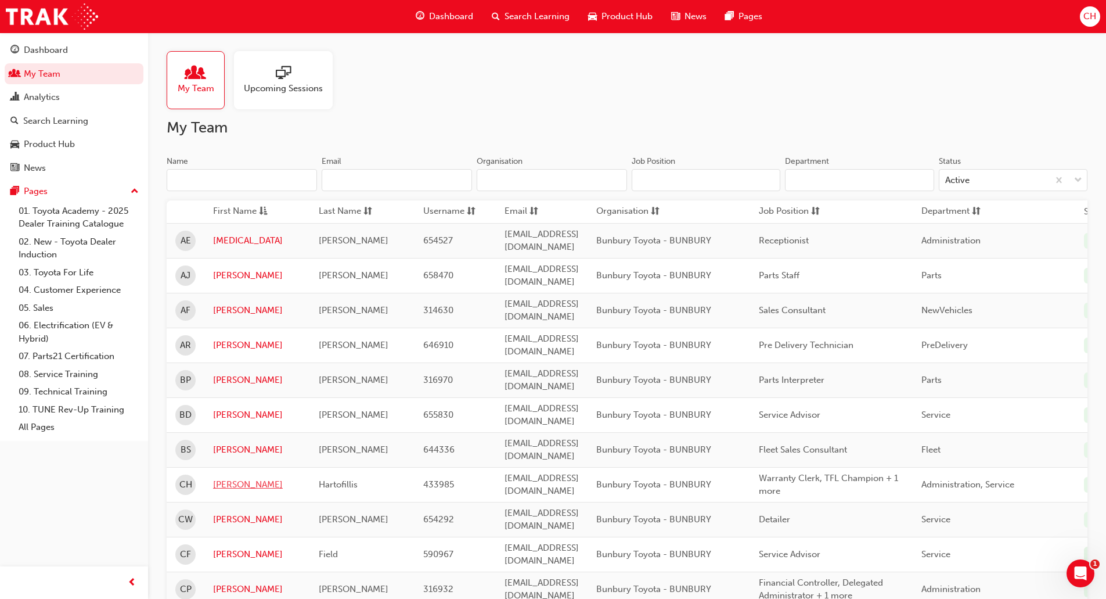
click at [233, 478] on link "[PERSON_NAME]" at bounding box center [257, 484] width 88 height 13
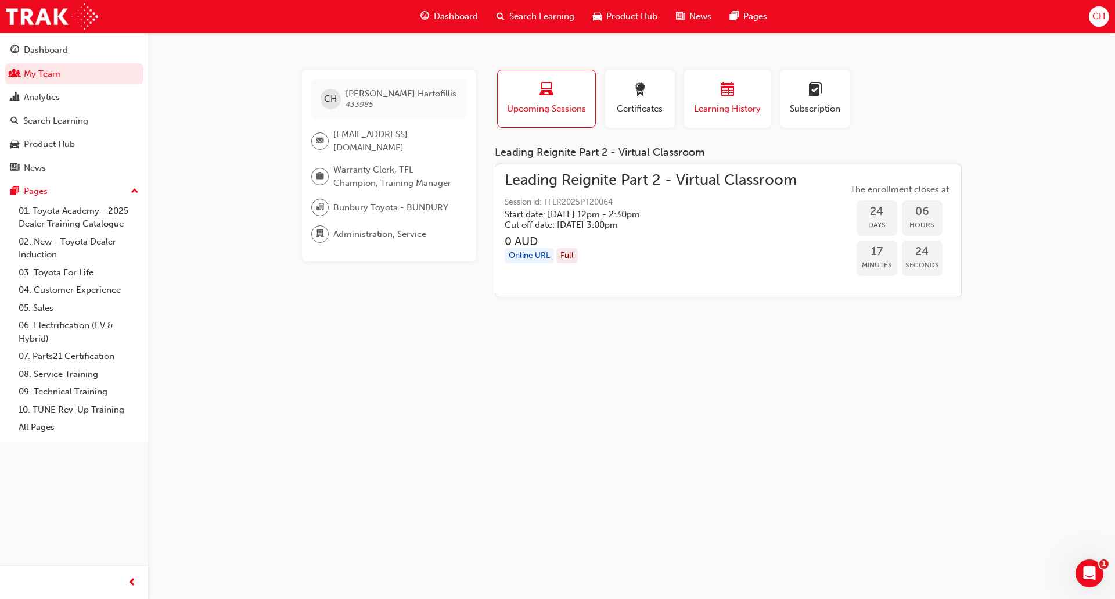
click at [701, 80] on button "Learning History" at bounding box center [727, 99] width 87 height 58
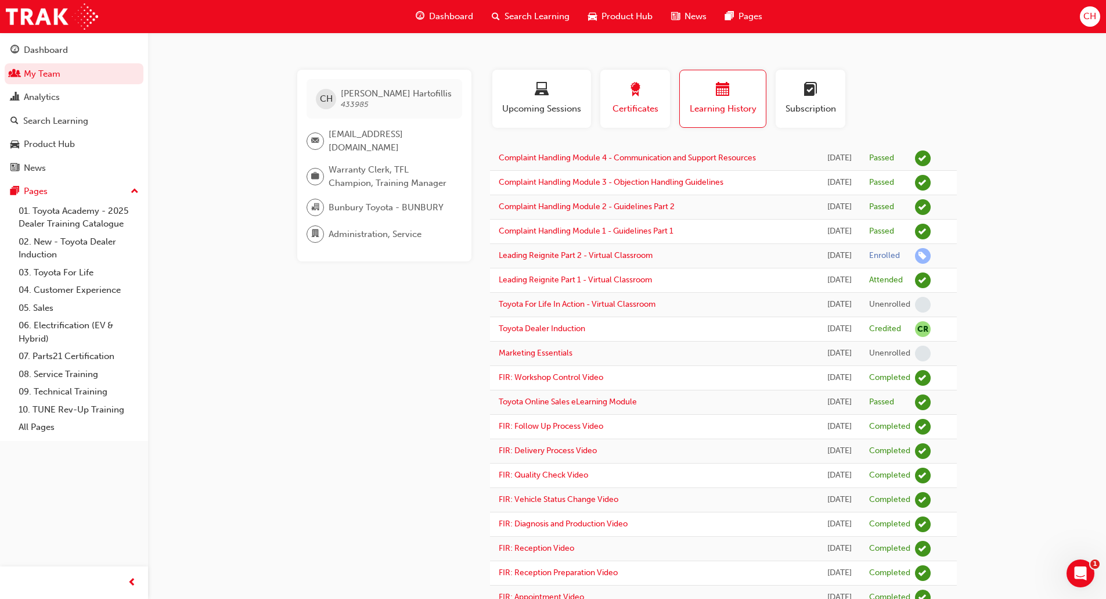
click at [659, 98] on div "button" at bounding box center [635, 91] width 52 height 18
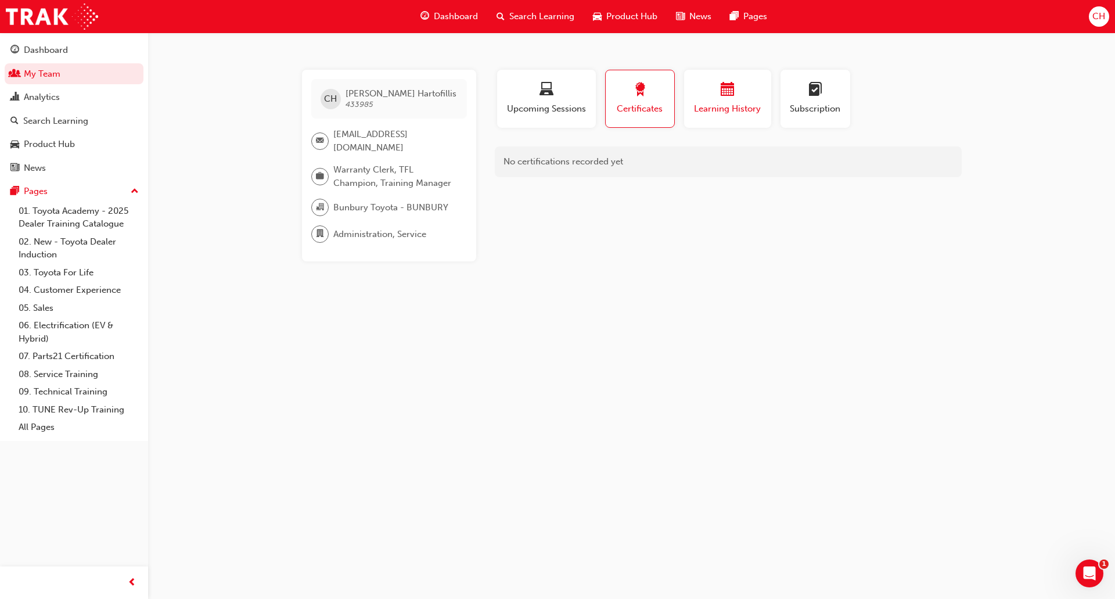
click at [706, 96] on div "button" at bounding box center [728, 91] width 70 height 18
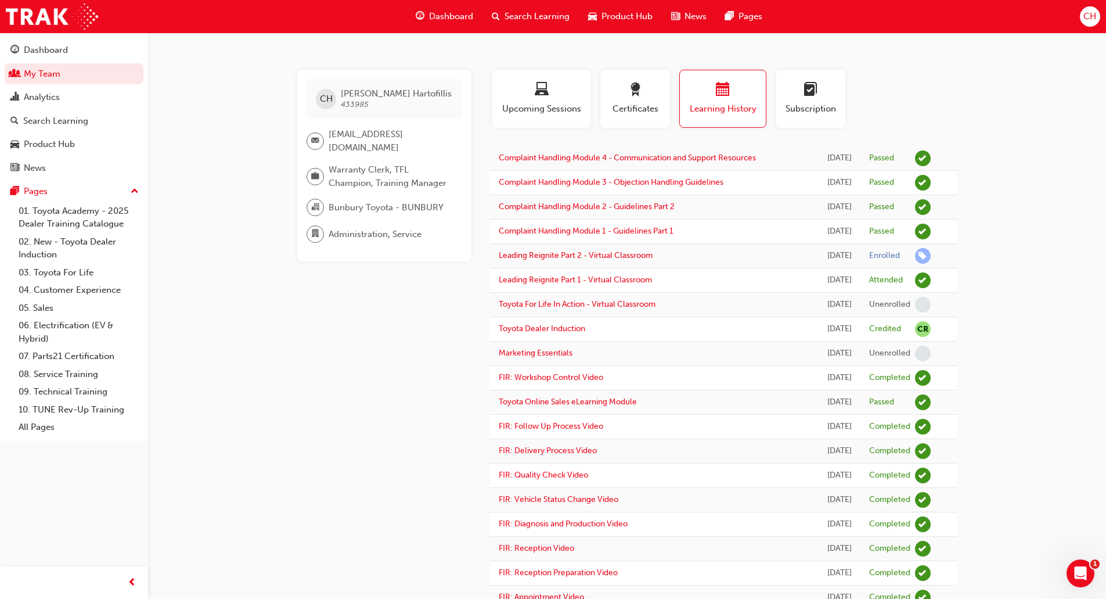
click at [535, 17] on span "Search Learning" at bounding box center [537, 16] width 65 height 13
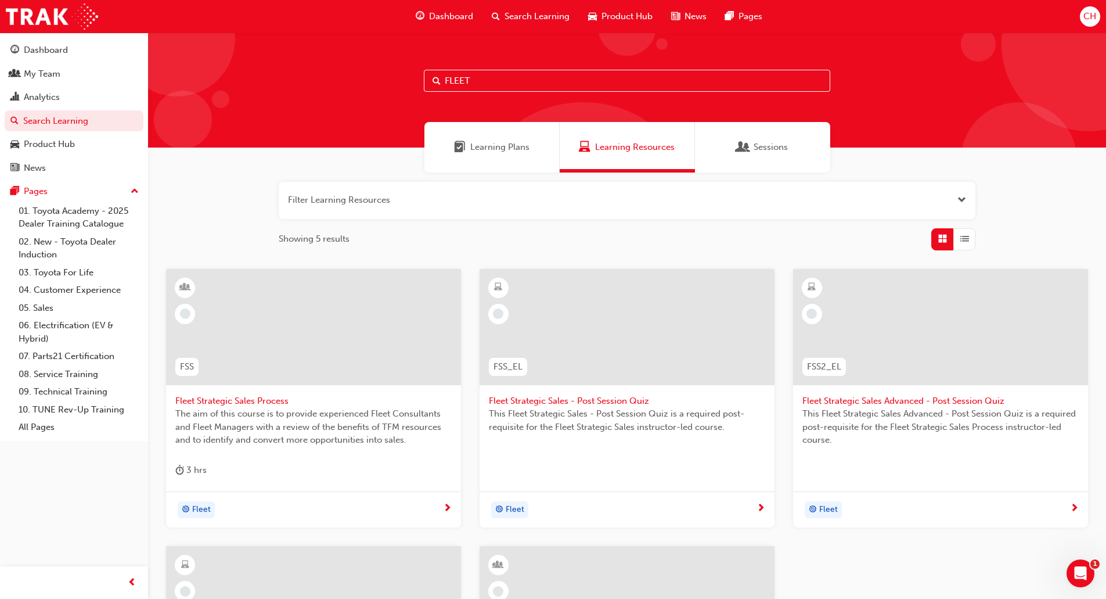
drag, startPoint x: 476, startPoint y: 75, endPoint x: 379, endPoint y: 82, distance: 97.8
click at [383, 84] on div "FLEET" at bounding box center [627, 90] width 958 height 115
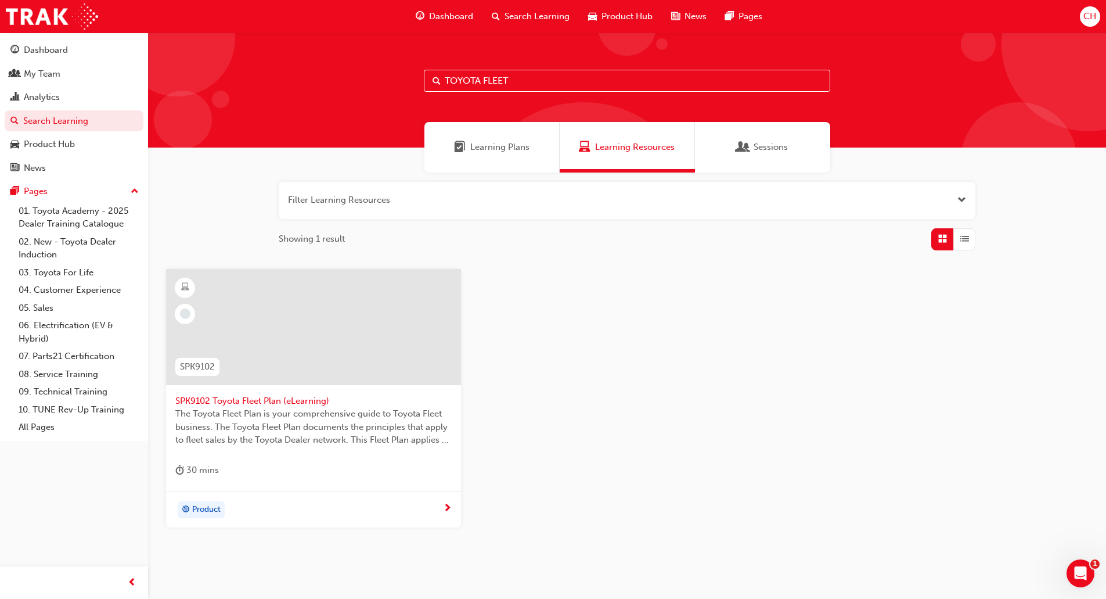
type input "TOYOTA FLEET"
click at [277, 399] on span "SPK9102 Toyota Fleet Plan (eLearning)" at bounding box center [313, 400] width 276 height 13
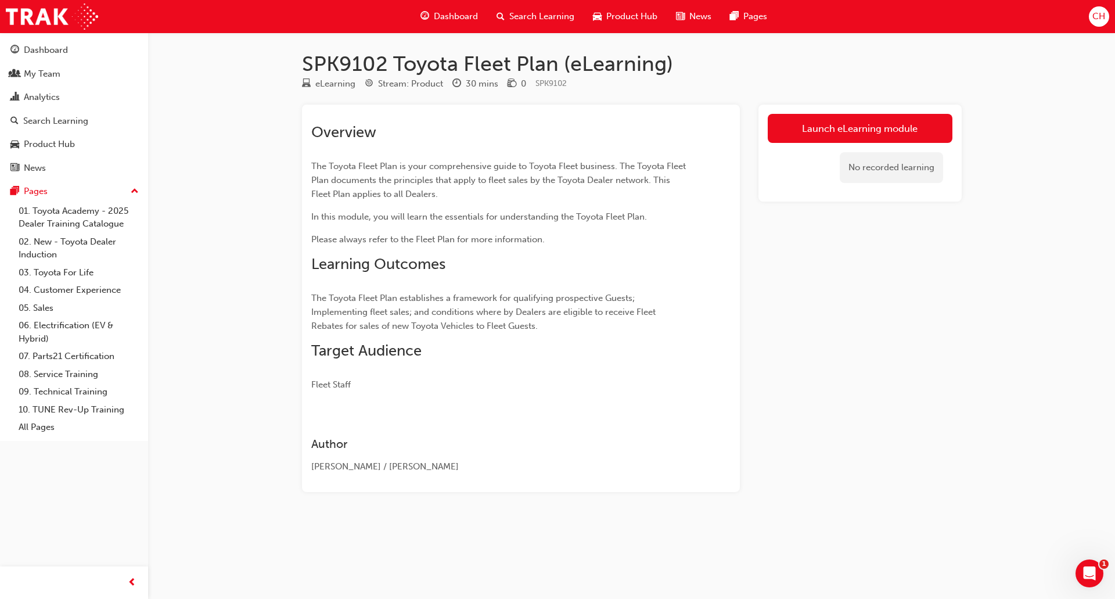
click at [1099, 16] on span "CH" at bounding box center [1098, 16] width 13 height 13
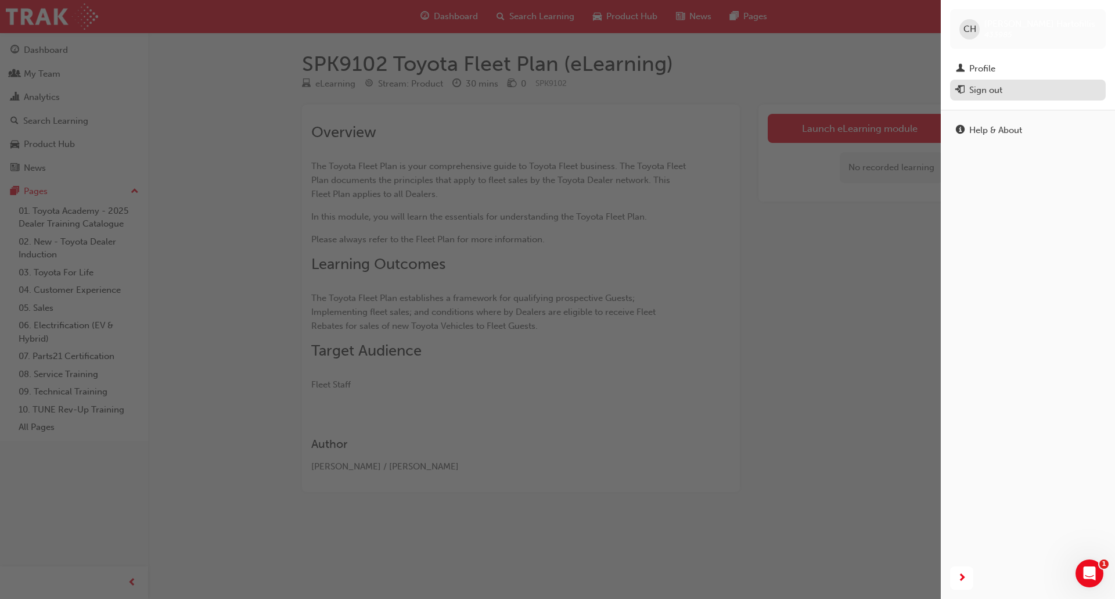
click at [986, 88] on div "Sign out" at bounding box center [985, 90] width 33 height 13
